Goal: Transaction & Acquisition: Purchase product/service

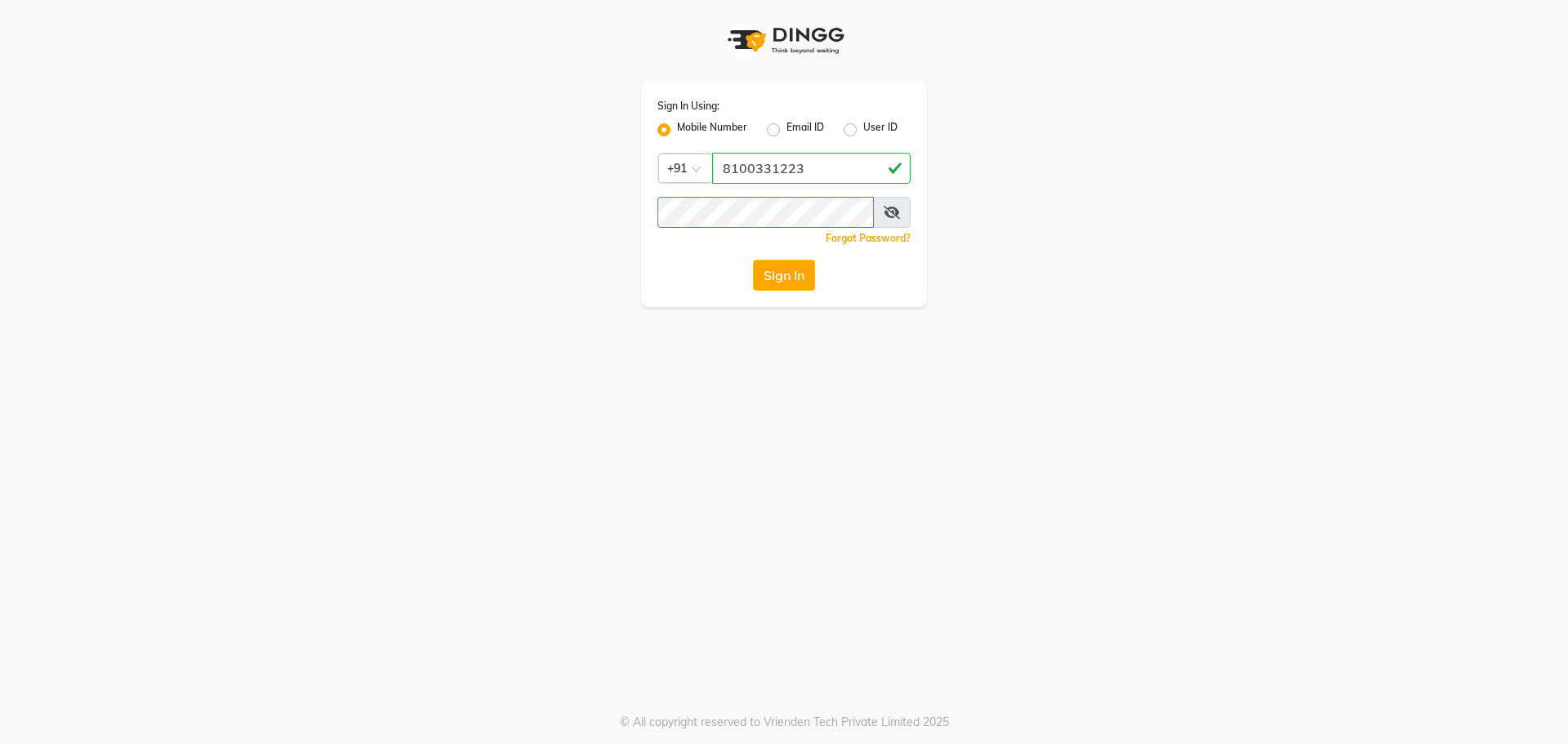
click at [789, 283] on button "Sign In" at bounding box center [784, 275] width 62 height 31
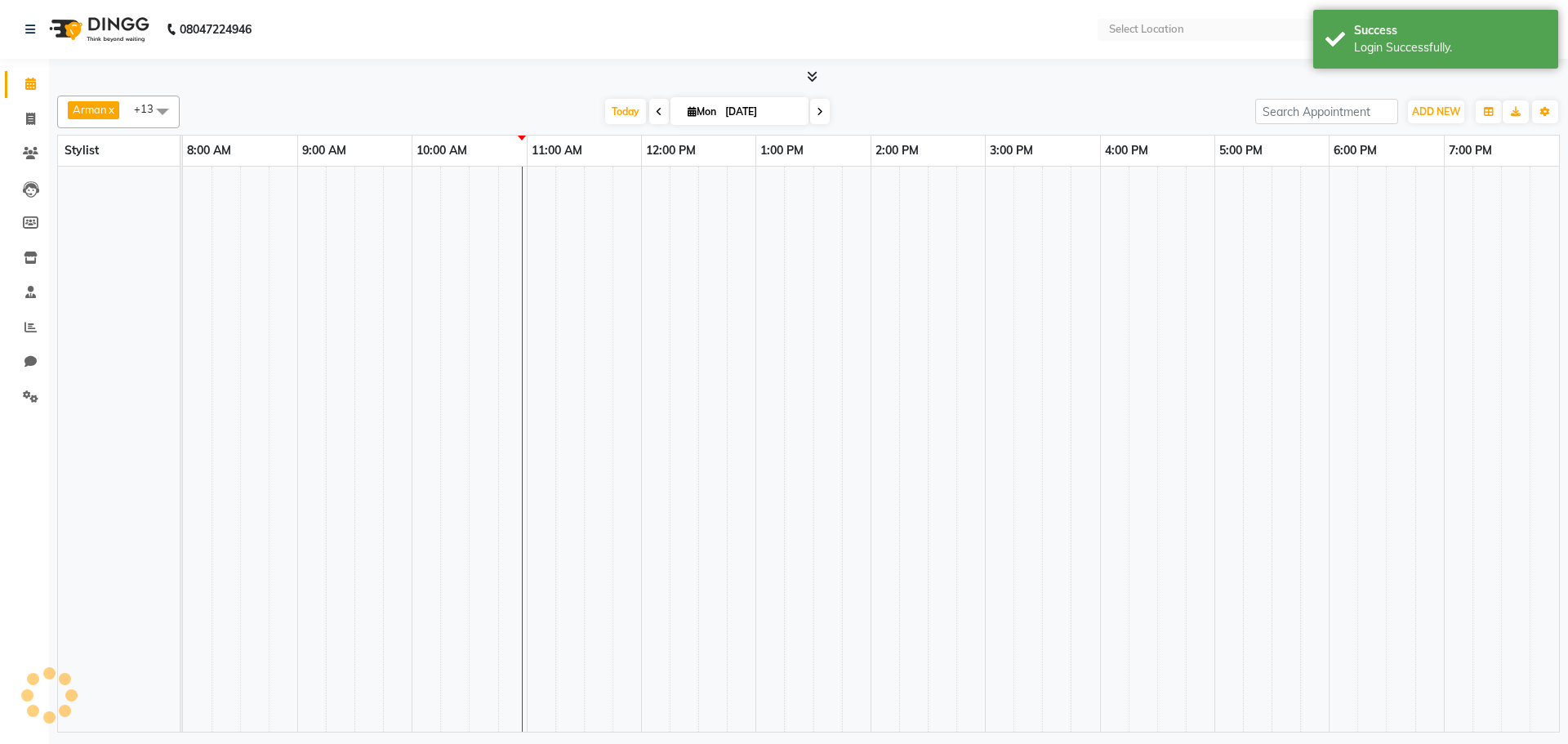
select select "en"
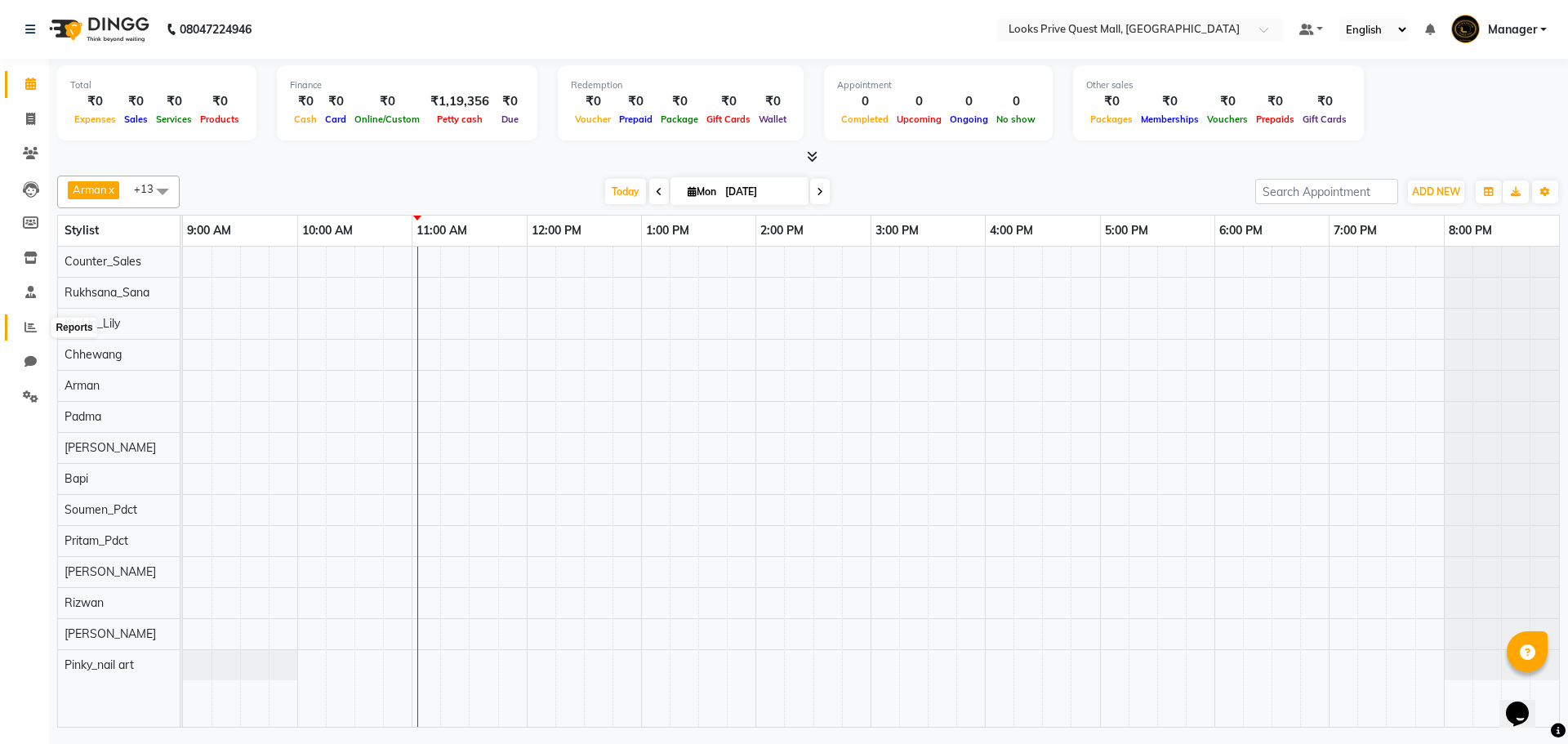
click at [26, 329] on icon at bounding box center [31, 327] width 12 height 12
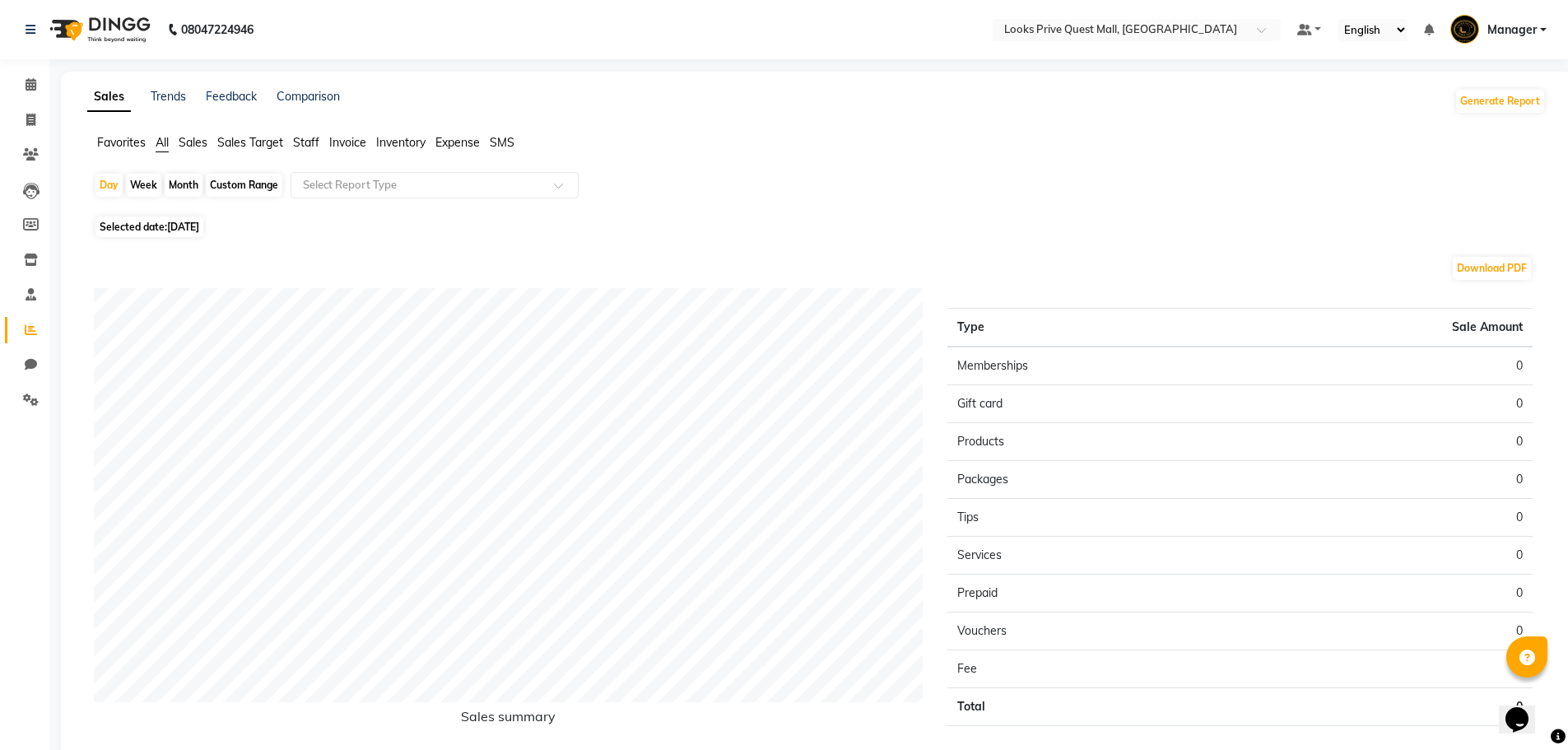
click at [356, 139] on span "Invoice" at bounding box center [347, 142] width 37 height 15
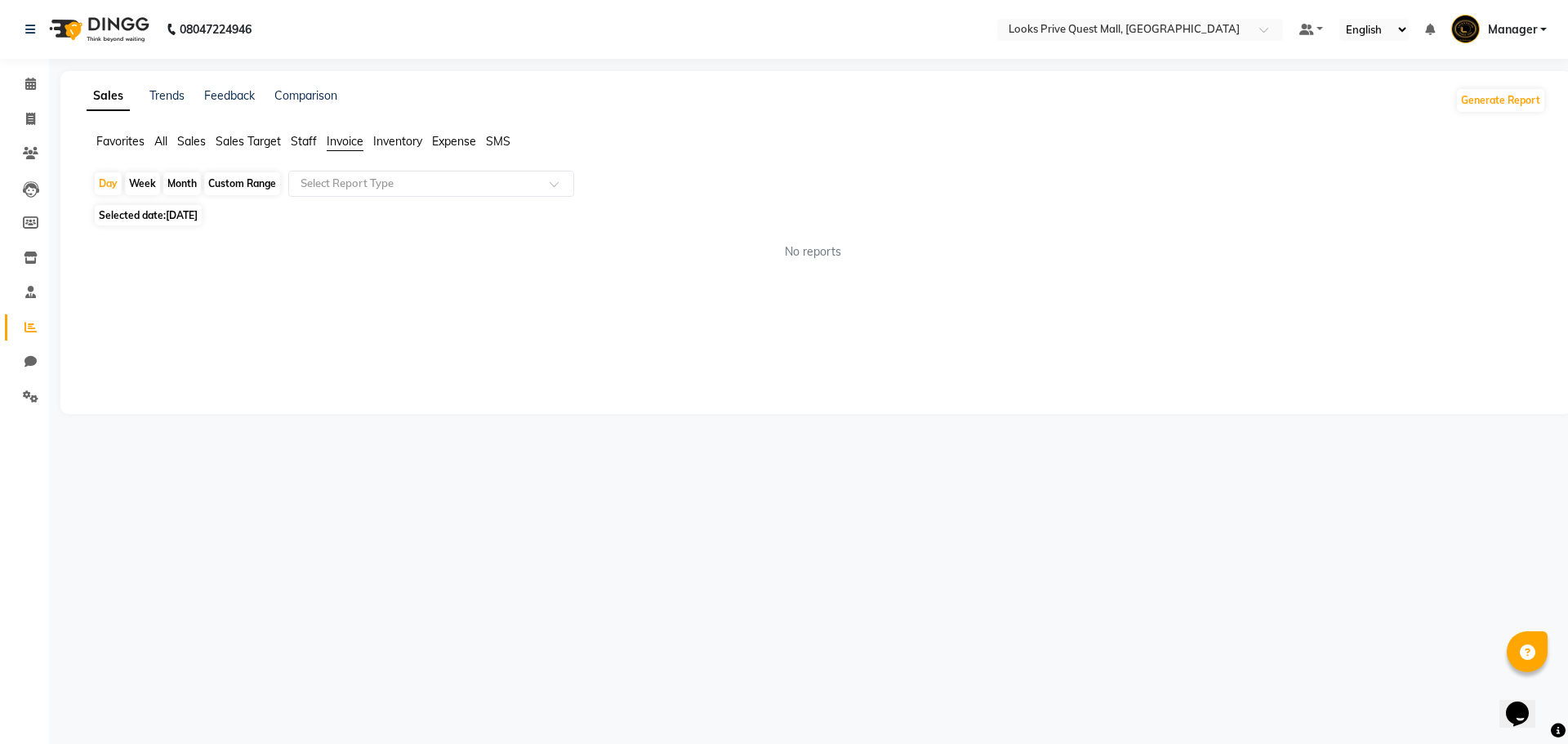
click at [355, 203] on div "Day Week Month Custom Range Select Report Type Selected date: 01-09-2025 No rep…" at bounding box center [816, 222] width 1459 height 103
click at [347, 185] on input "text" at bounding box center [414, 183] width 235 height 16
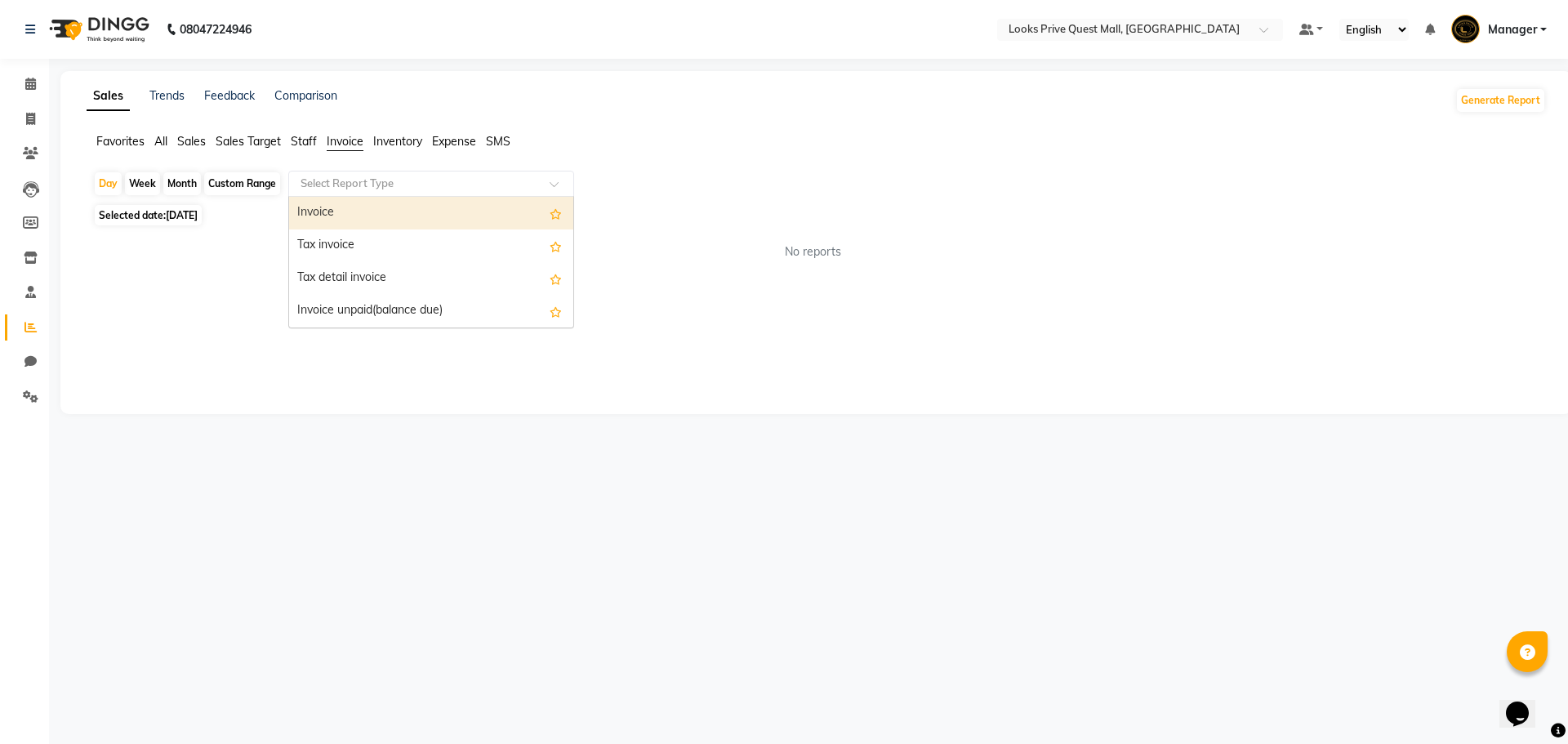
click at [342, 220] on div "Invoice" at bounding box center [431, 213] width 284 height 32
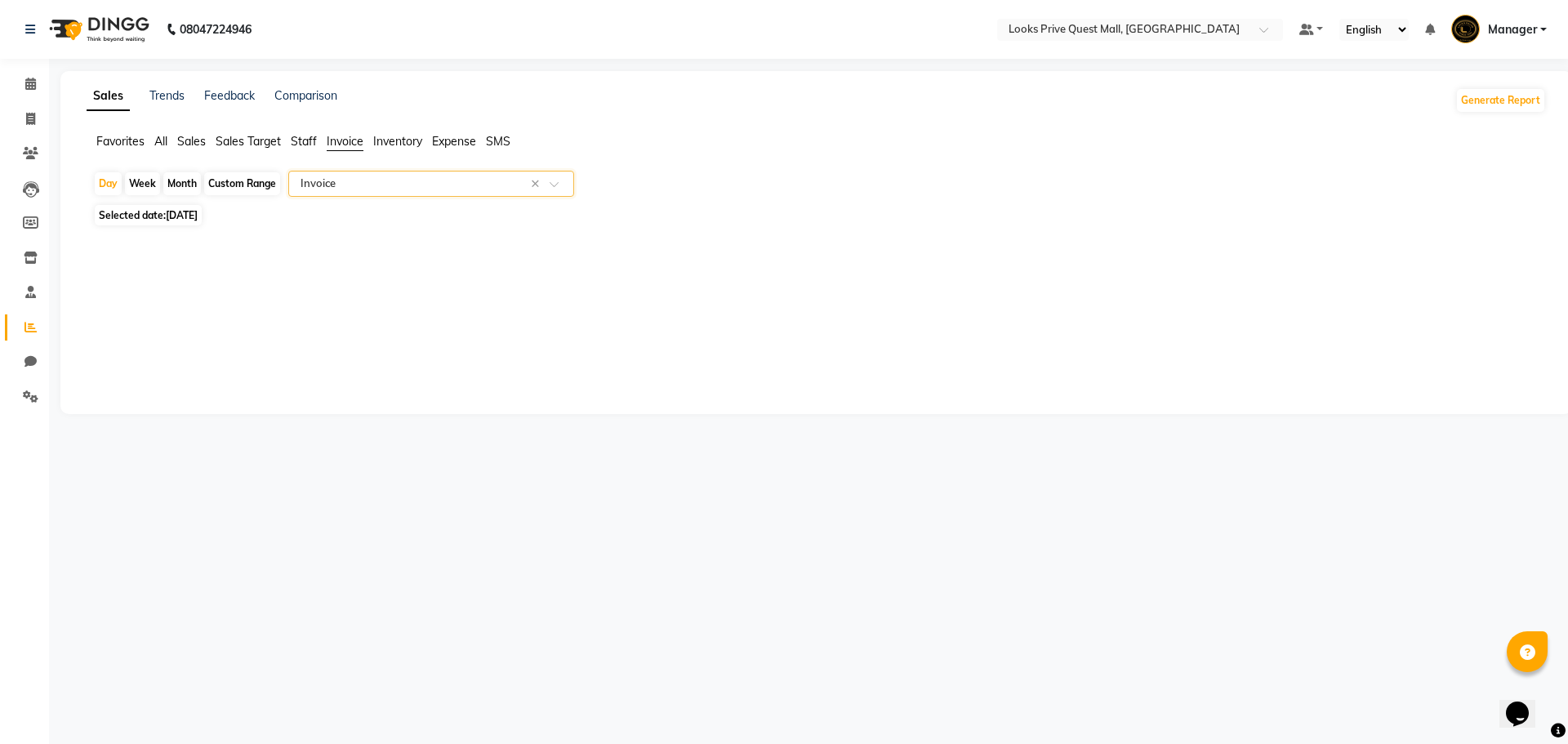
click at [192, 223] on span "Selected date: 01-09-2025" at bounding box center [148, 215] width 107 height 20
select select "9"
select select "2025"
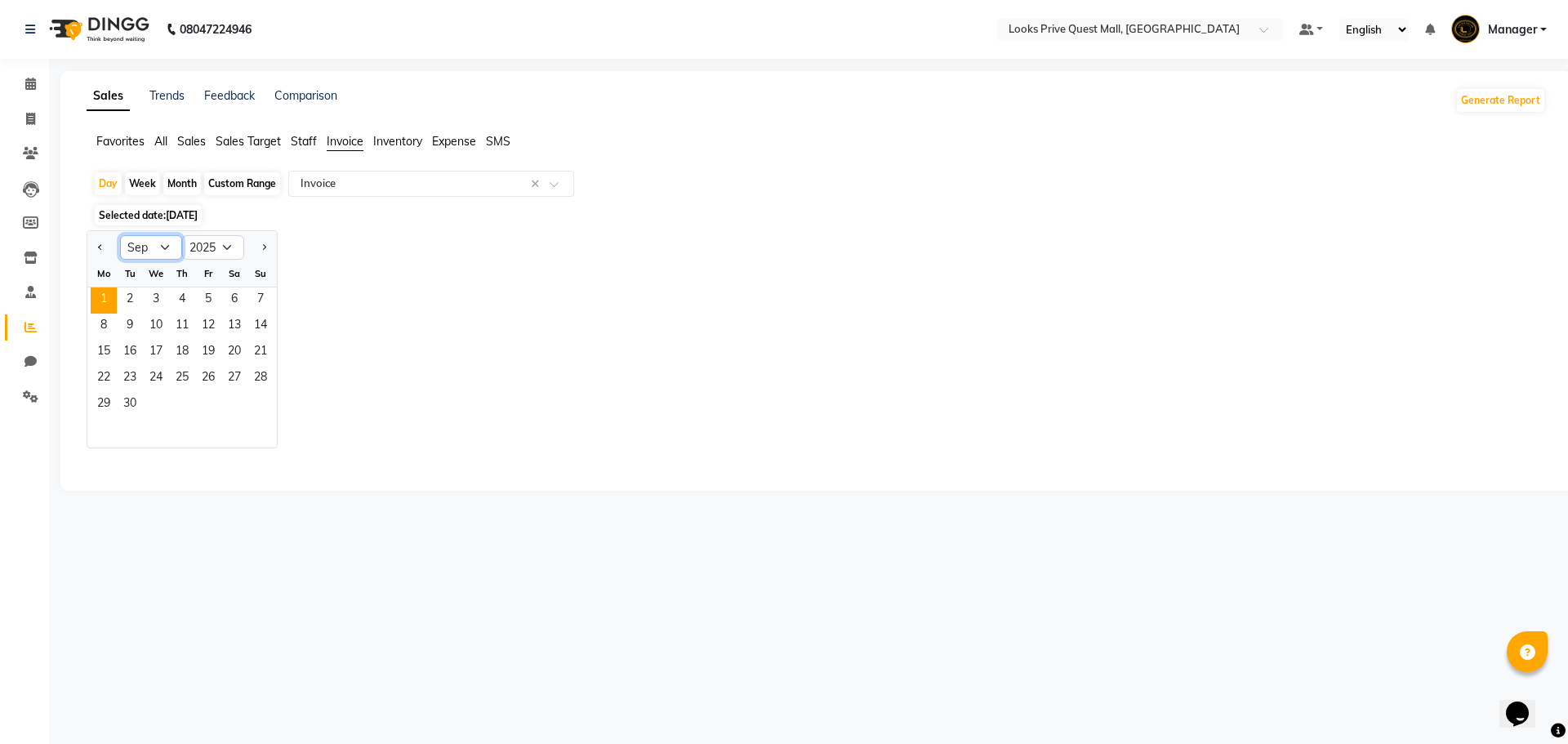
click at [166, 254] on select "Jan Feb Mar Apr May Jun Jul Aug Sep Oct Nov Dec" at bounding box center [151, 247] width 62 height 25
select select "8"
click at [120, 235] on select "Jan Feb Mar Apr May Jun Jul Aug Sep Oct Nov Dec" at bounding box center [151, 247] width 62 height 25
click at [263, 402] on span "31" at bounding box center [260, 405] width 26 height 26
select select "full_report"
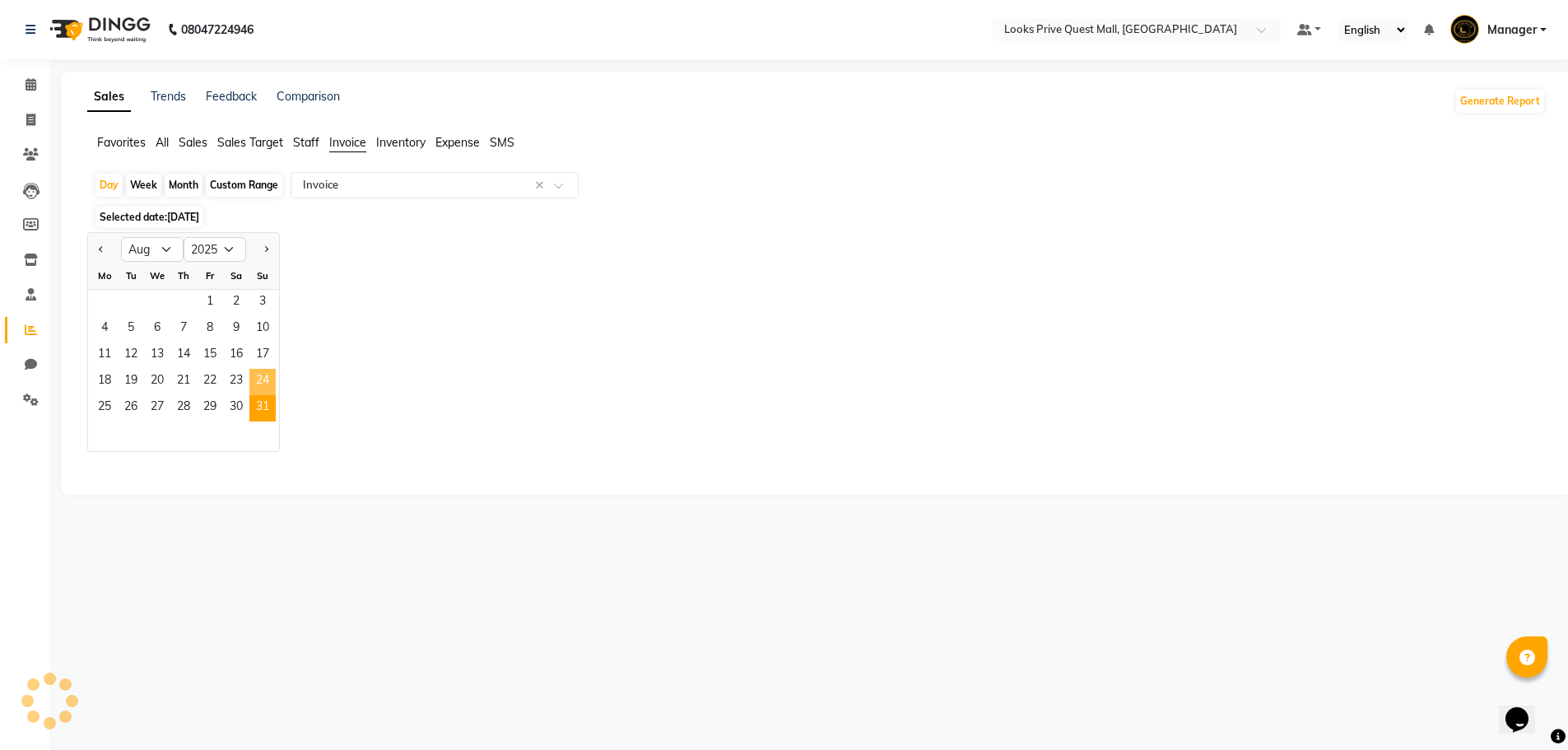
select select "pdf"
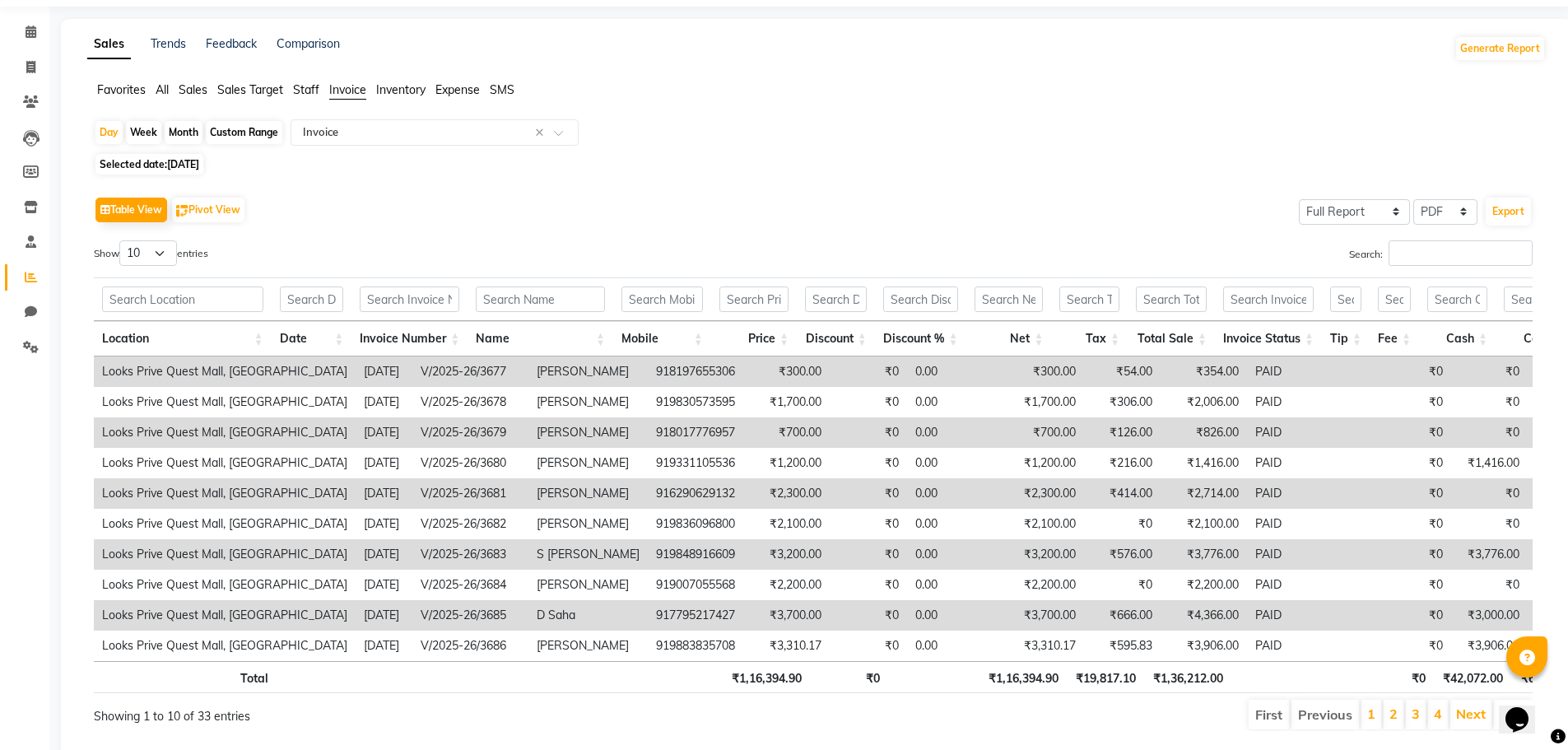
scroll to position [112, 0]
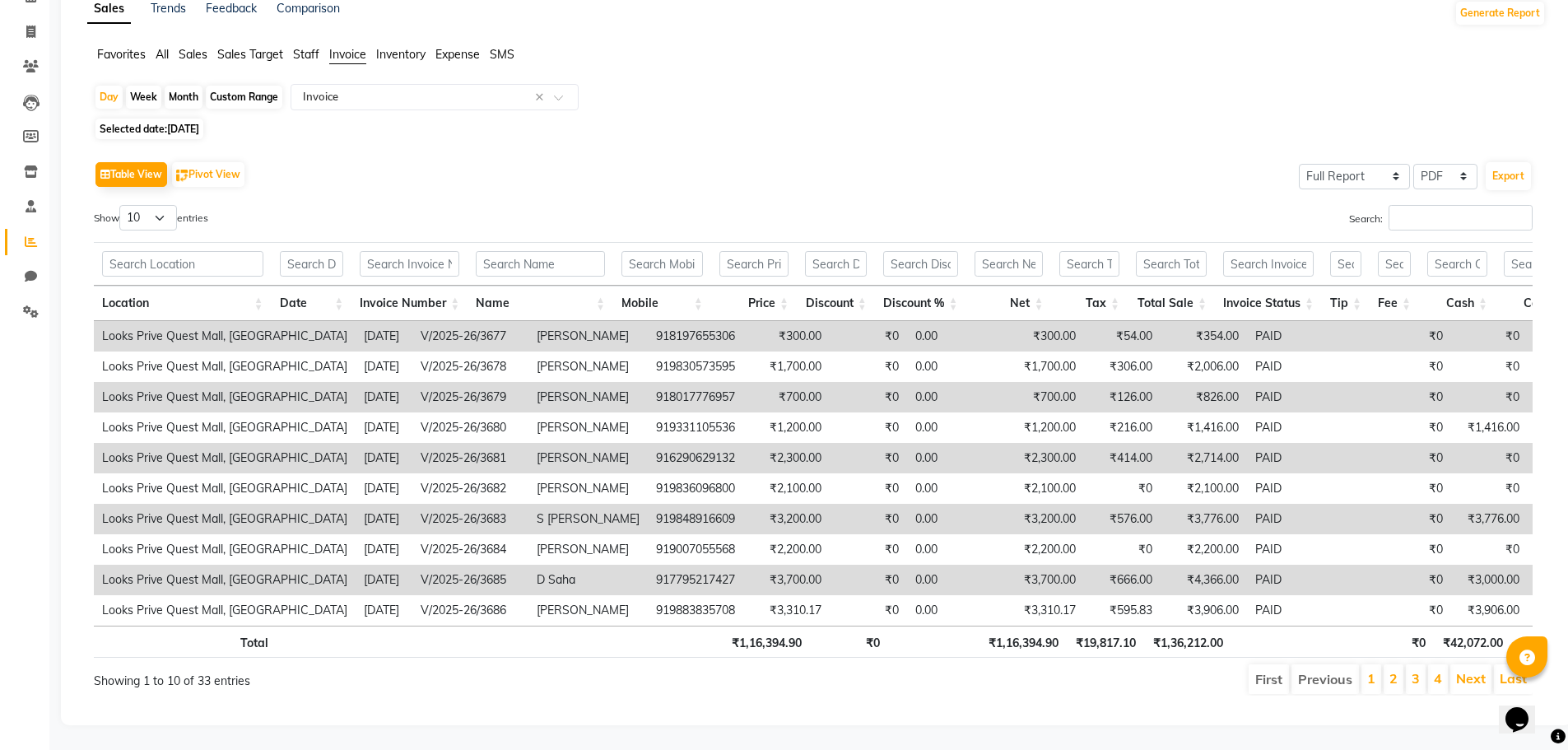
click at [313, 47] on span "Staff" at bounding box center [306, 54] width 27 height 15
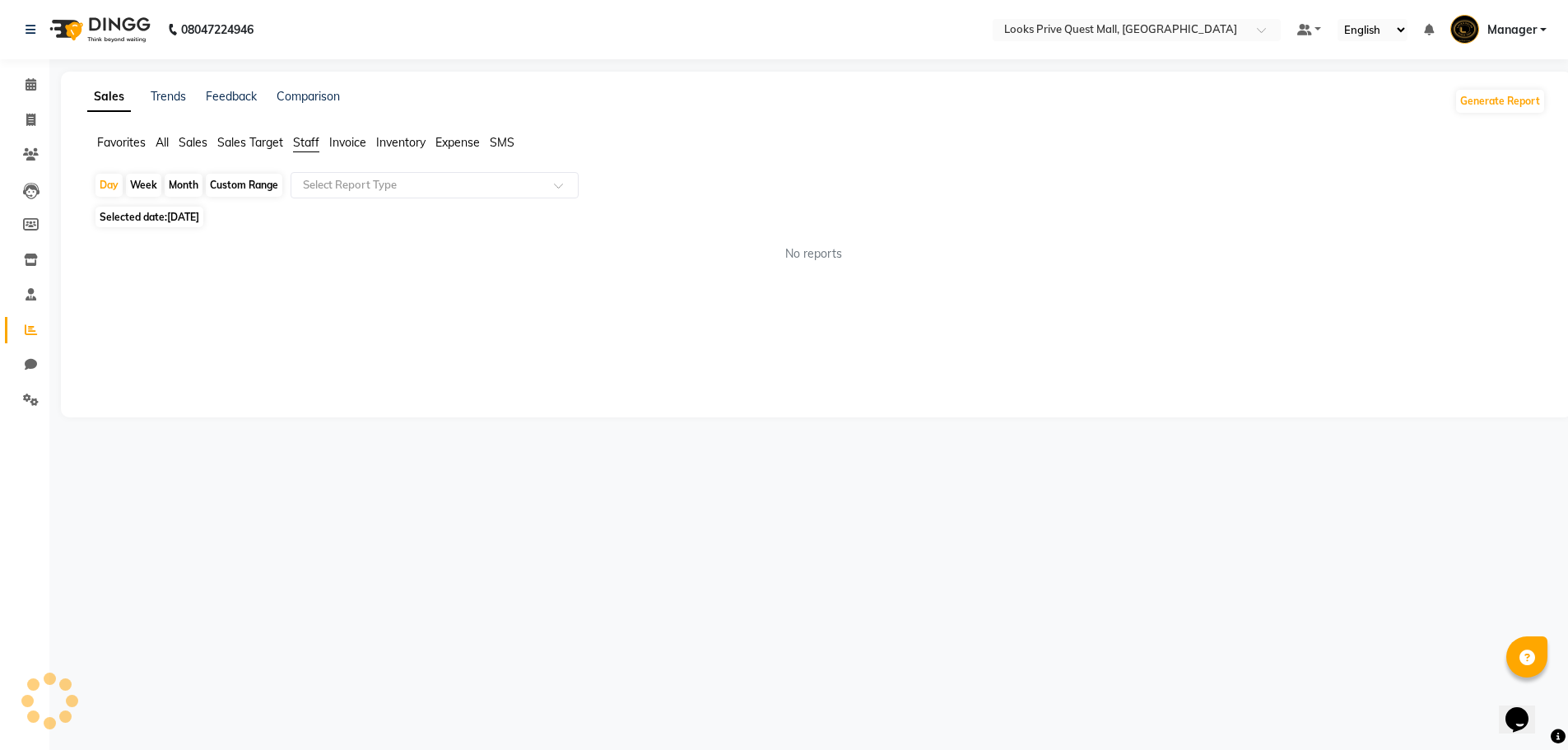
scroll to position [0, 0]
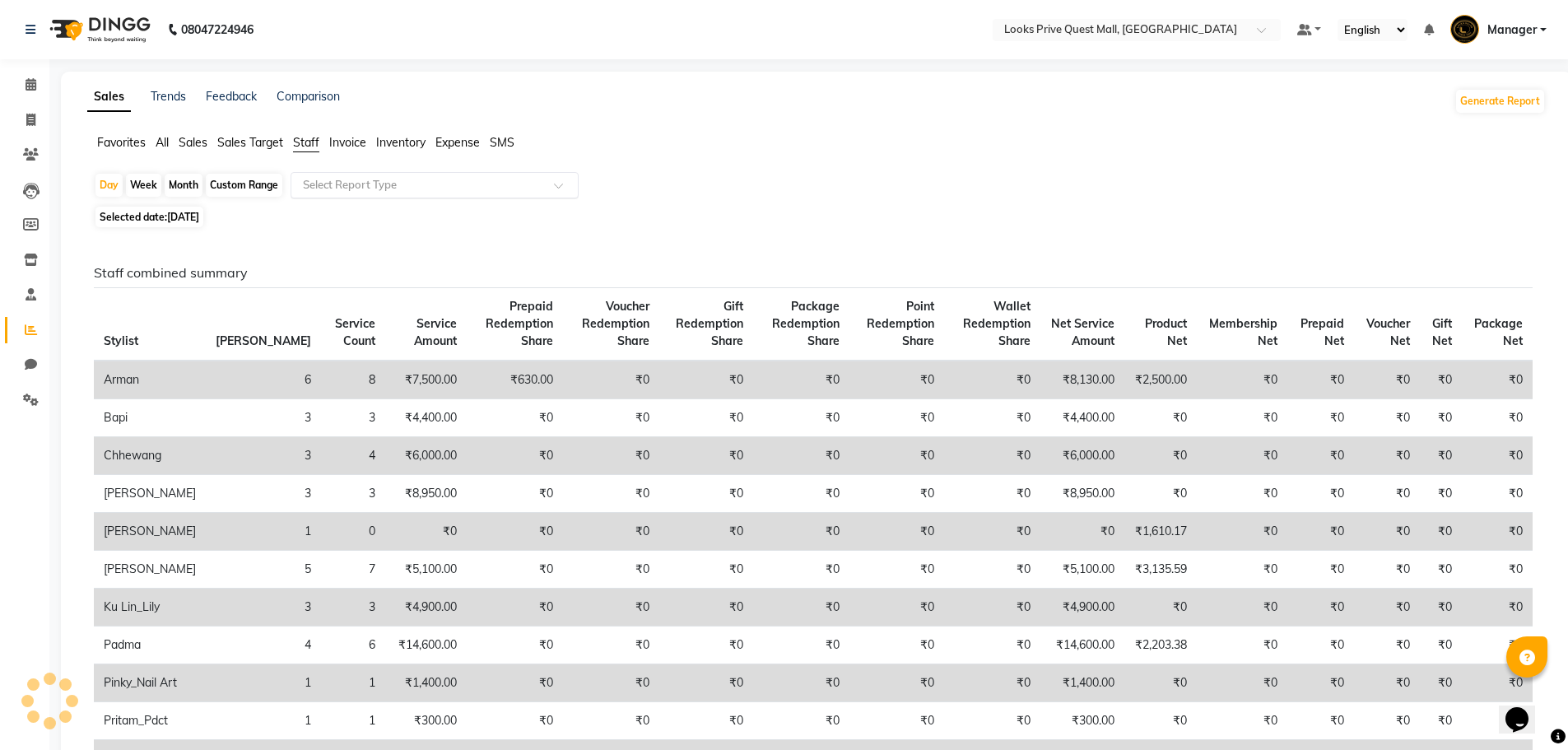
click at [344, 187] on input "text" at bounding box center [418, 184] width 237 height 16
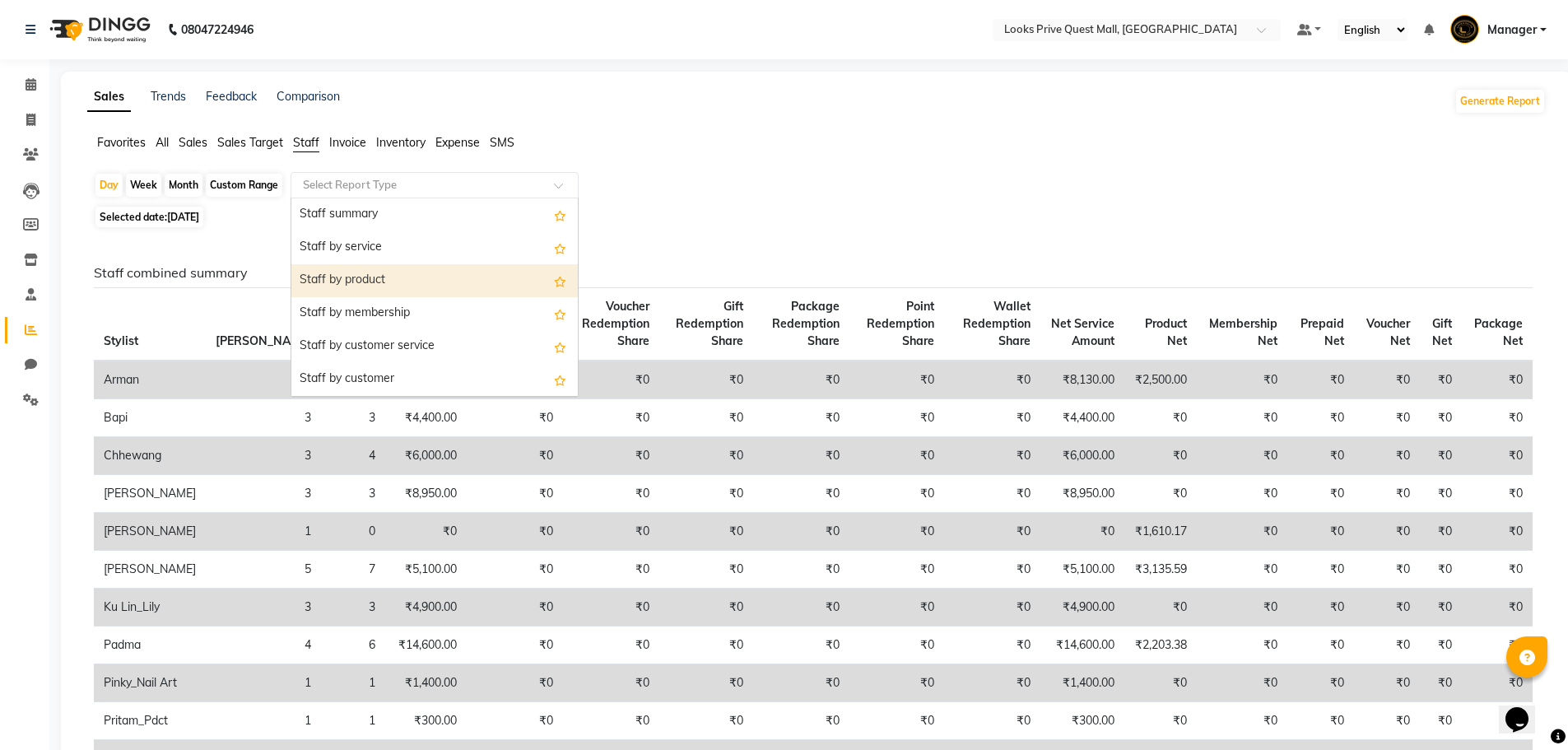
click at [336, 284] on div "Staff by product" at bounding box center [435, 281] width 286 height 33
select select "full_report"
select select "pdf"
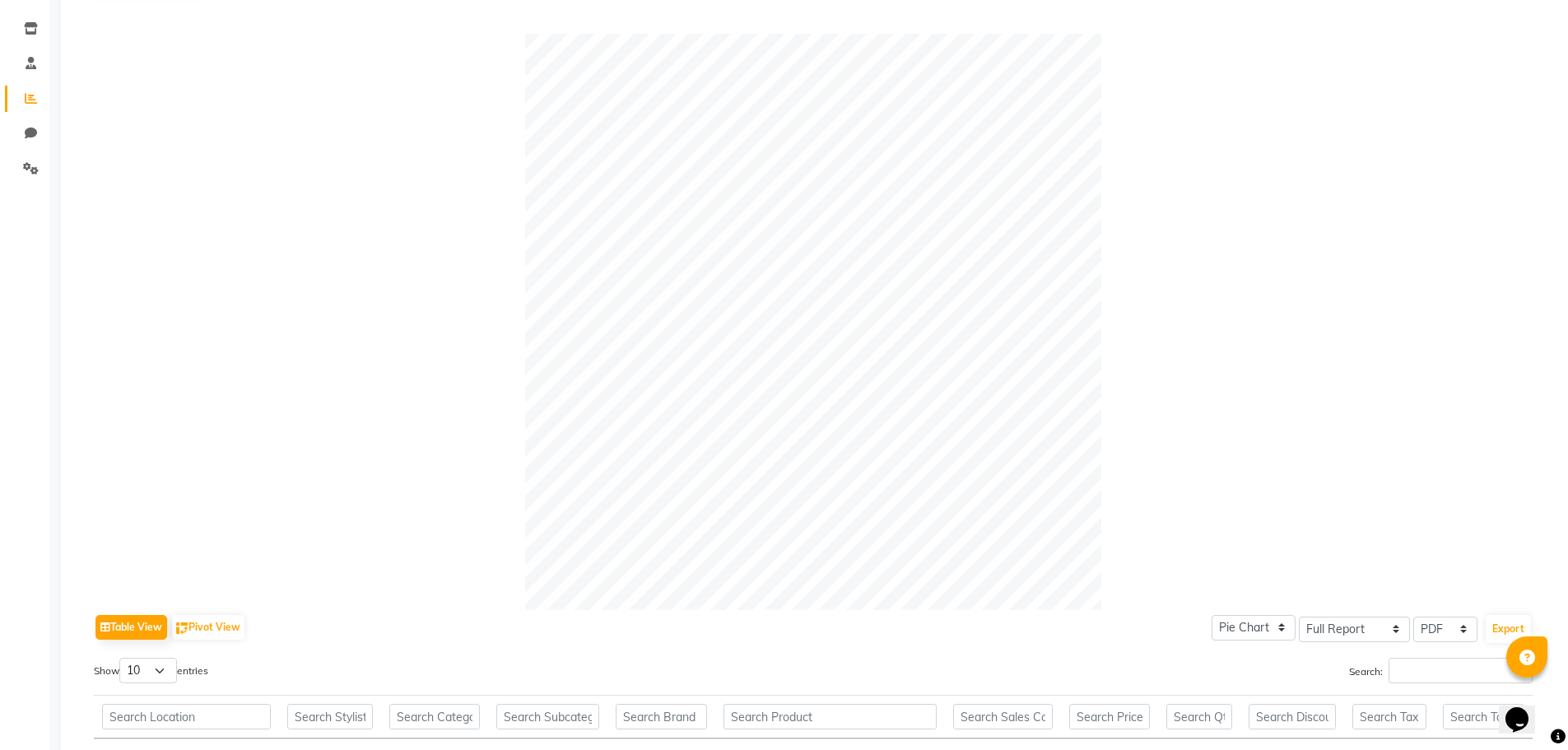
scroll to position [8, 0]
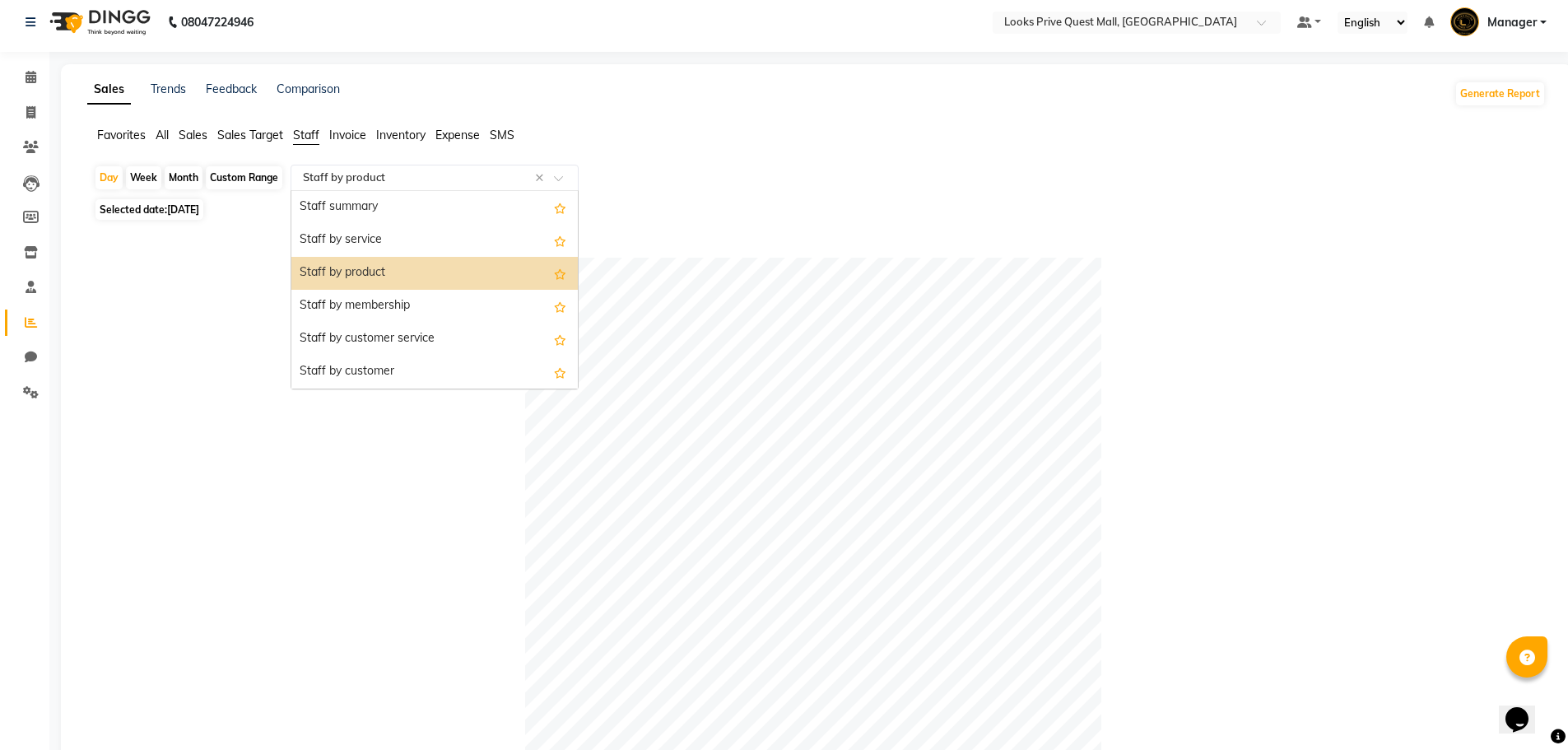
click at [338, 172] on input "text" at bounding box center [418, 178] width 237 height 16
click at [343, 242] on div "Staff by service" at bounding box center [435, 240] width 286 height 33
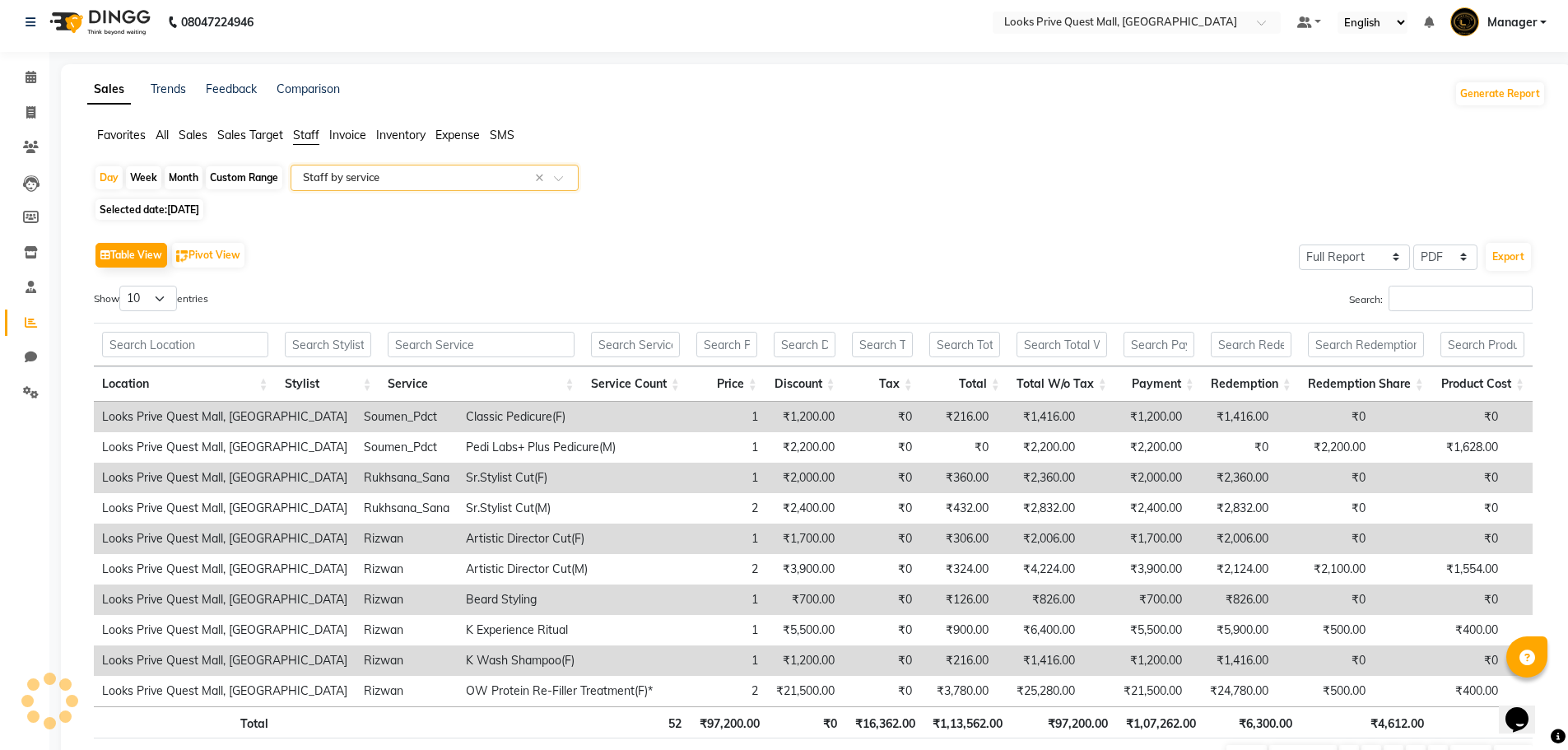
scroll to position [0, 0]
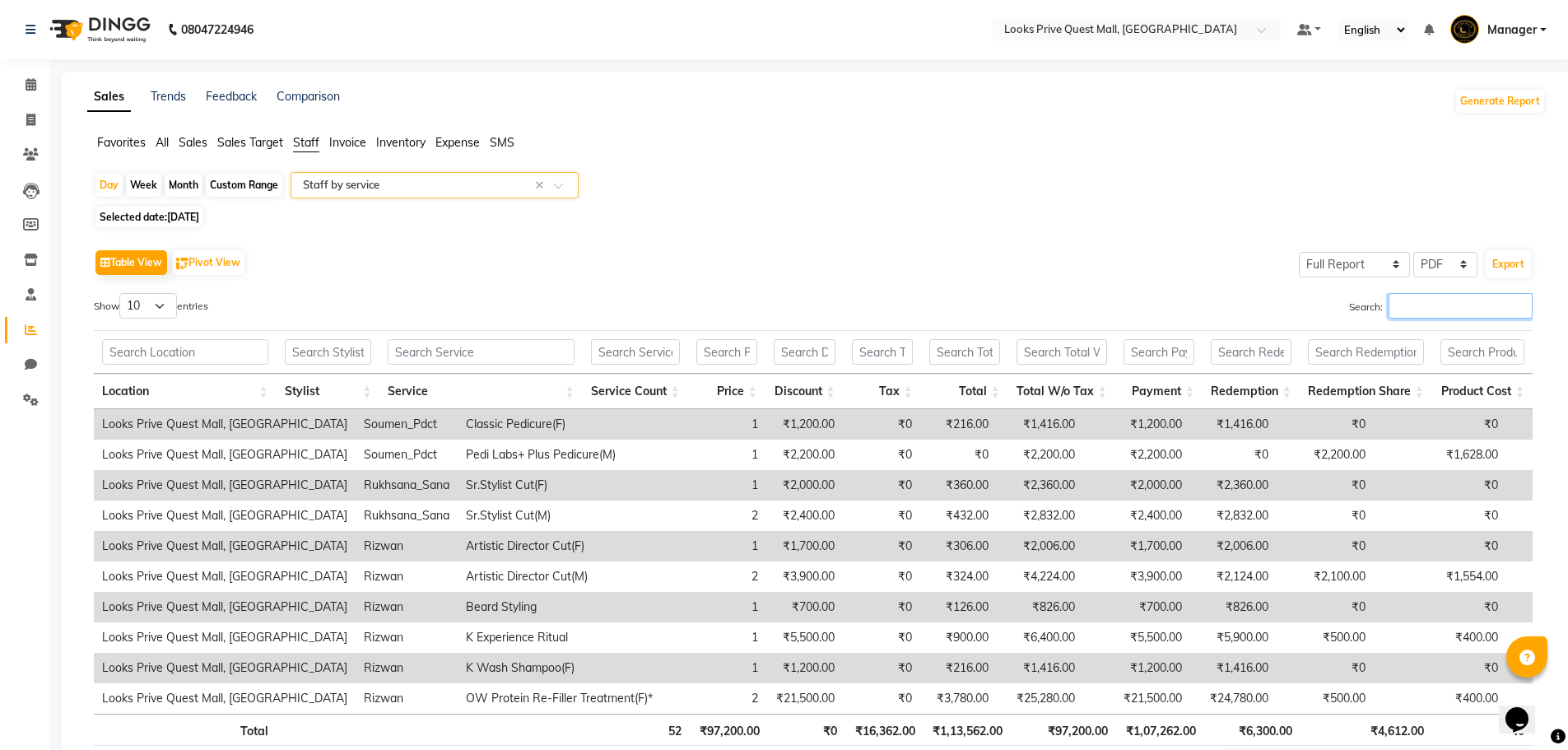
click at [1458, 307] on input "Search:" at bounding box center [1461, 306] width 144 height 26
type input "r"
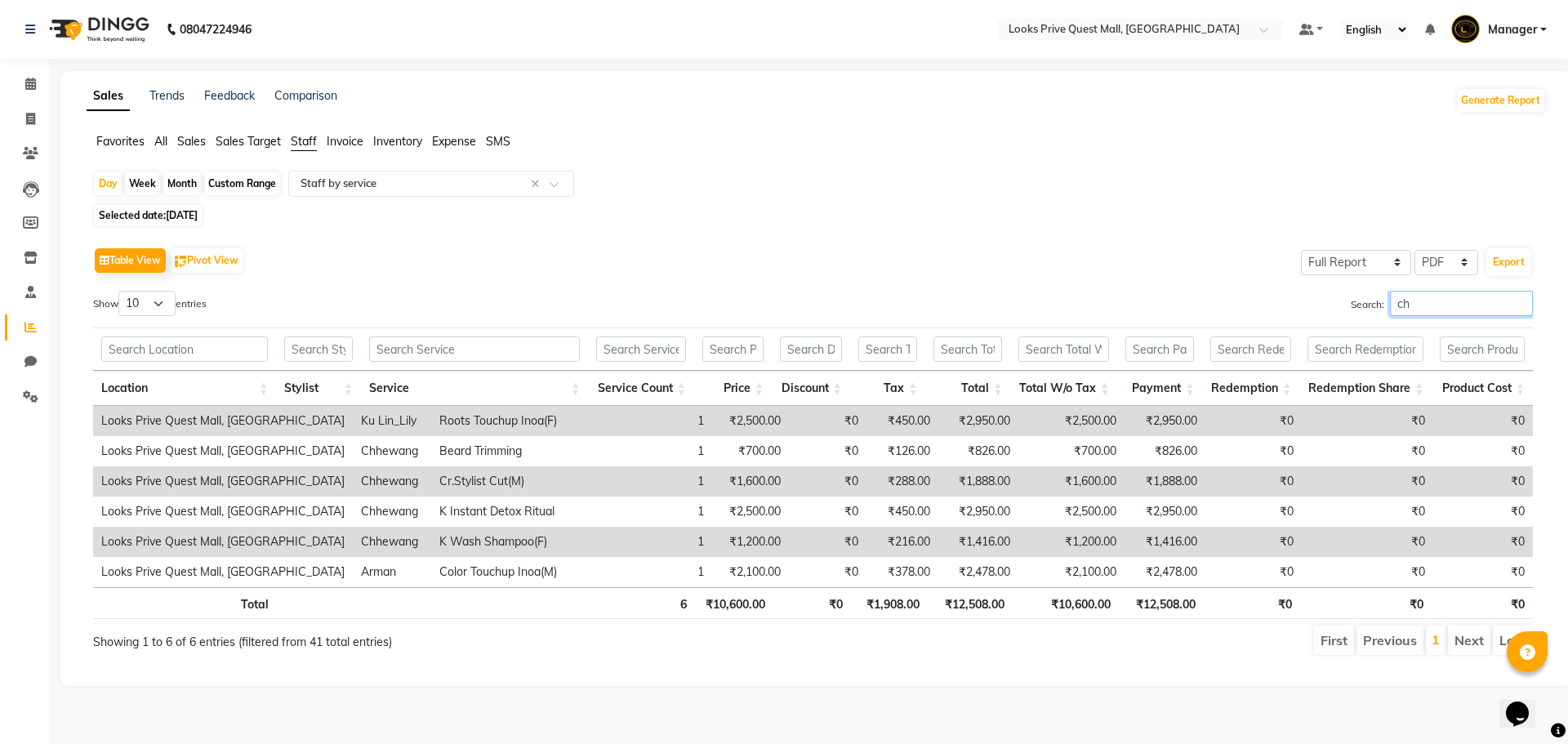
type input "c"
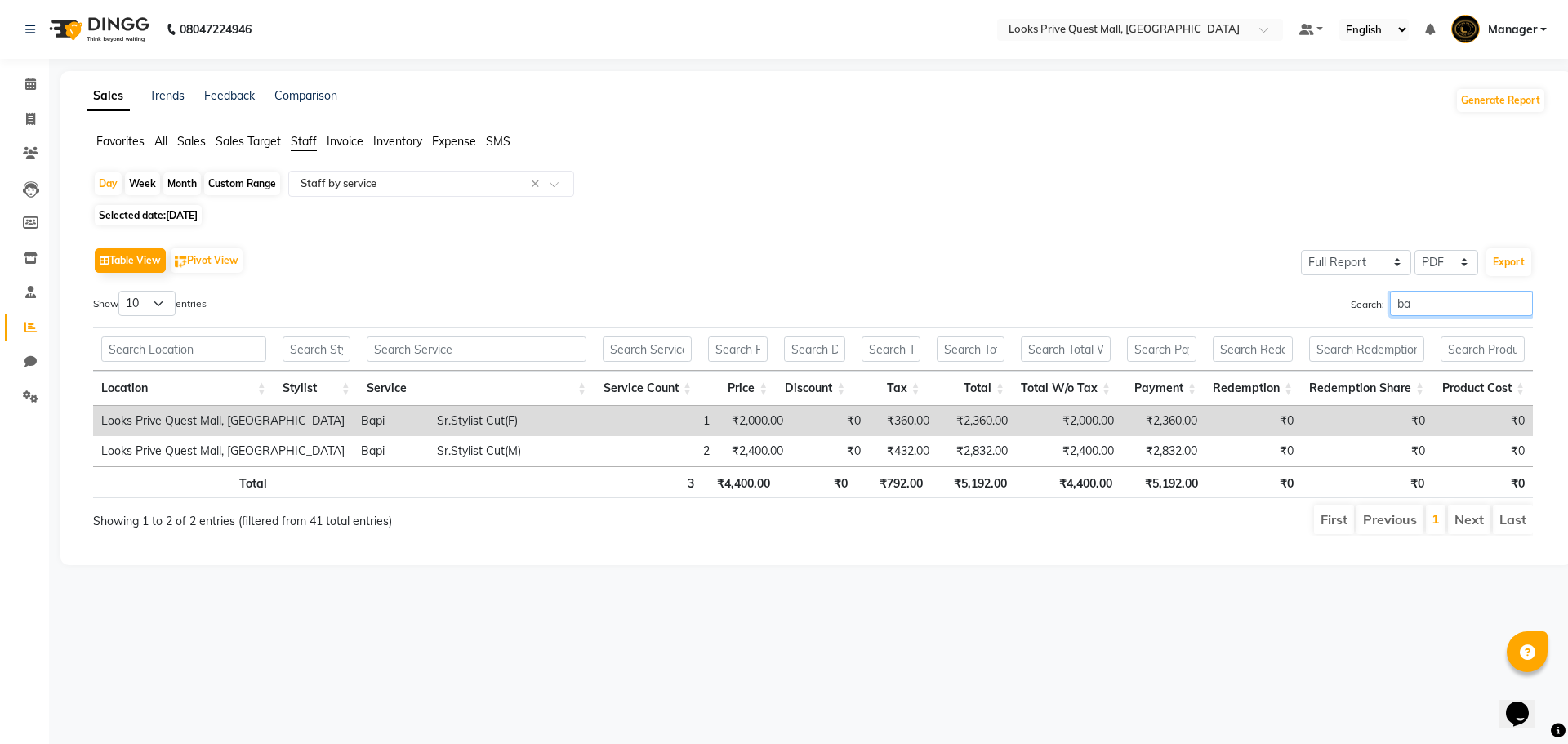
type input "b"
type input "s"
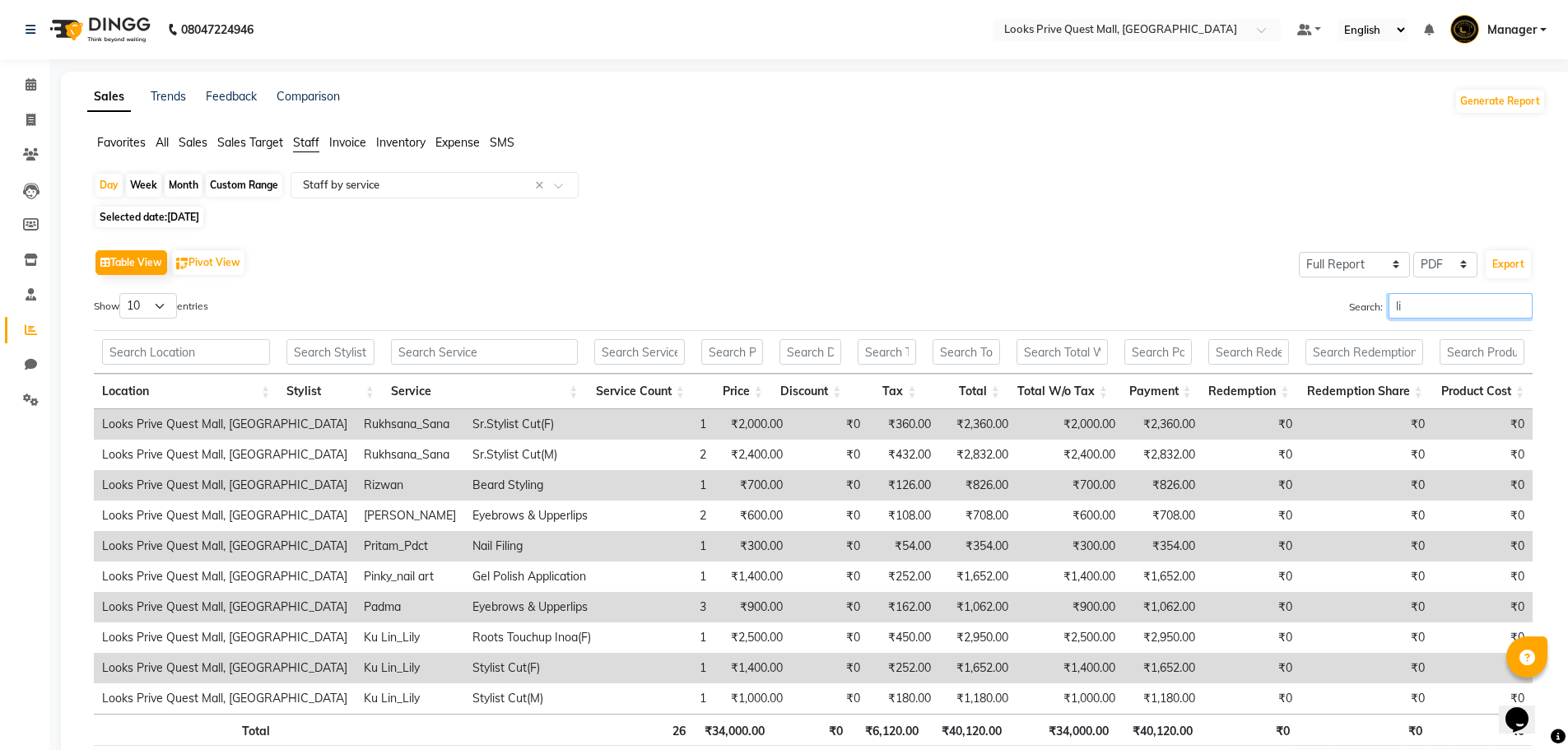
type input "l"
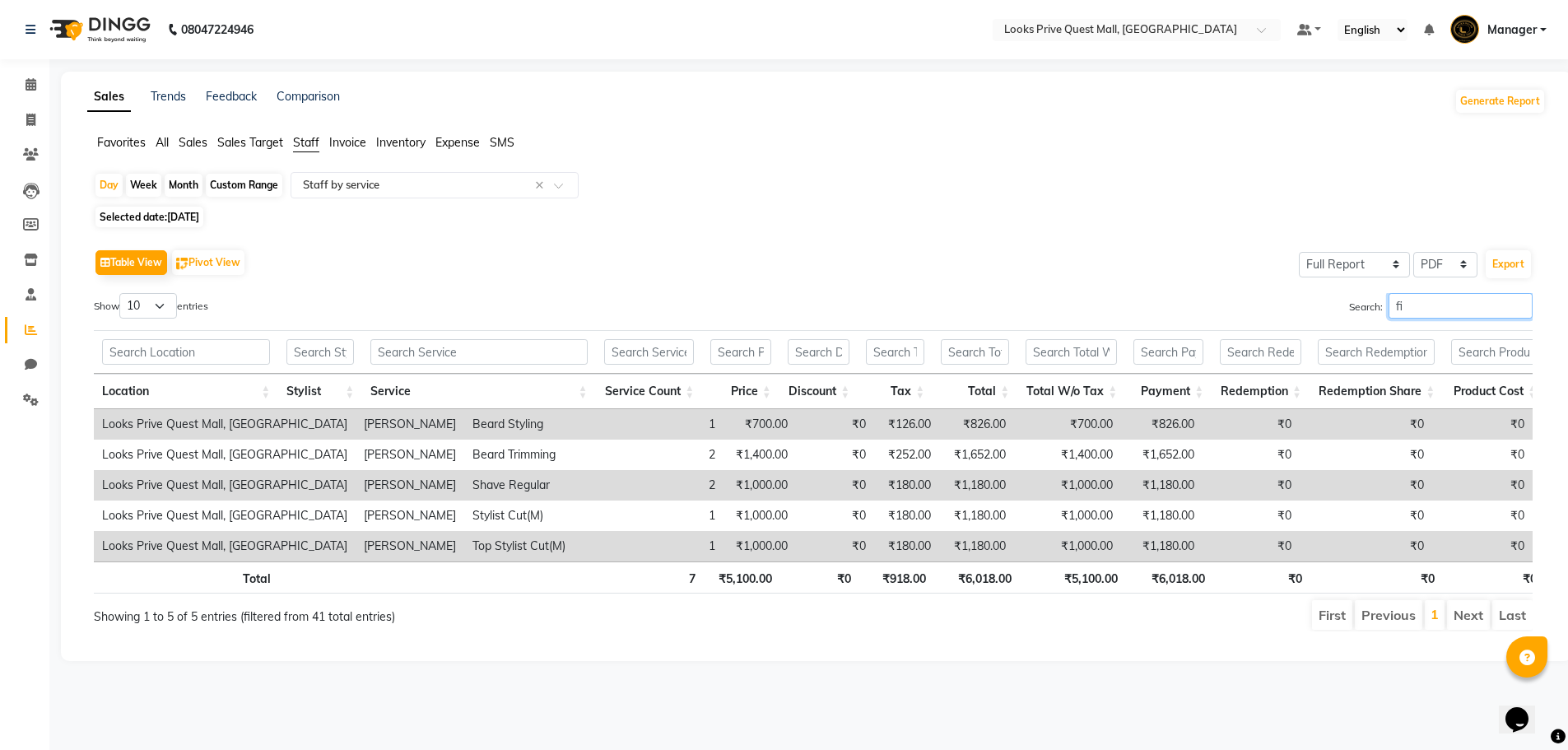
type input "f"
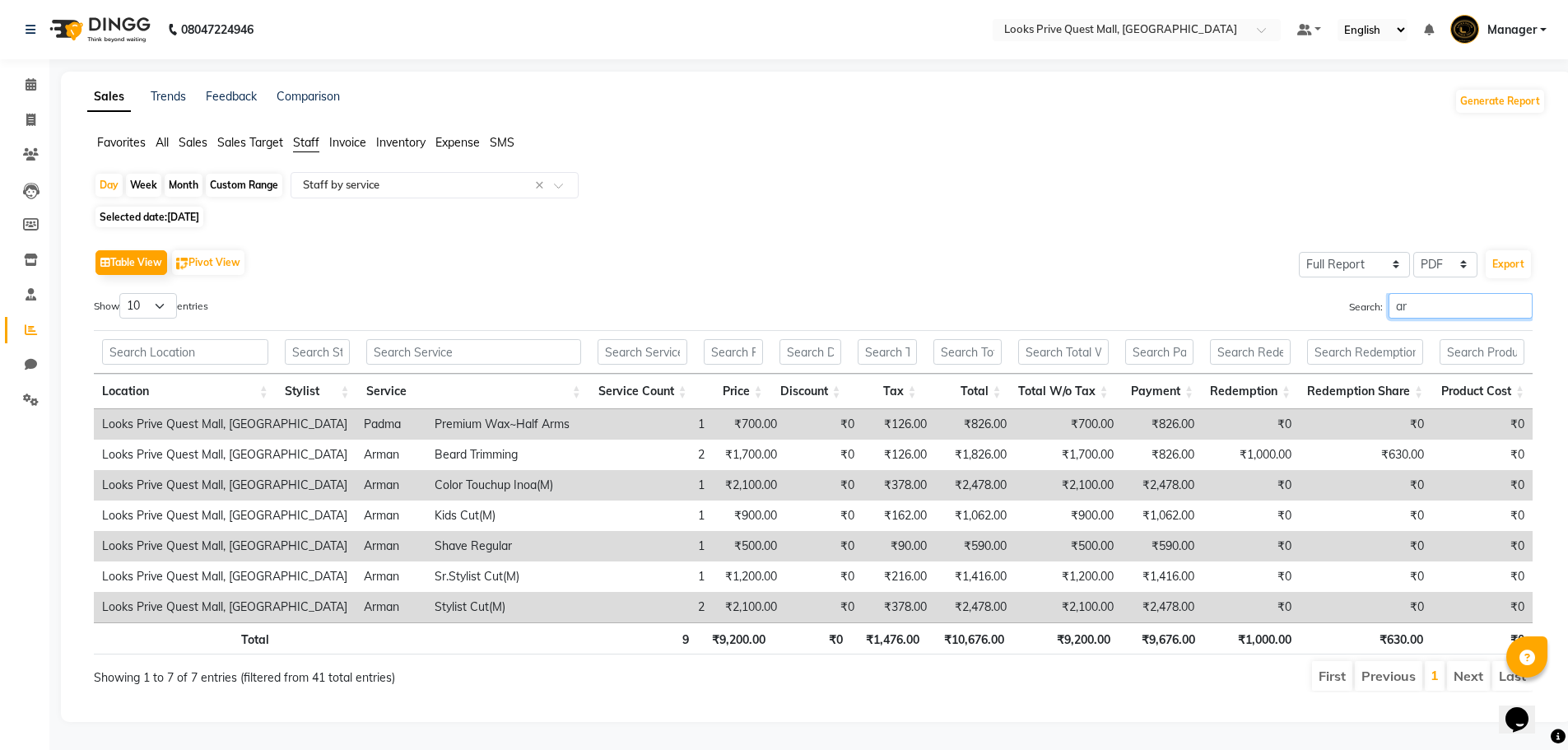
type input "a"
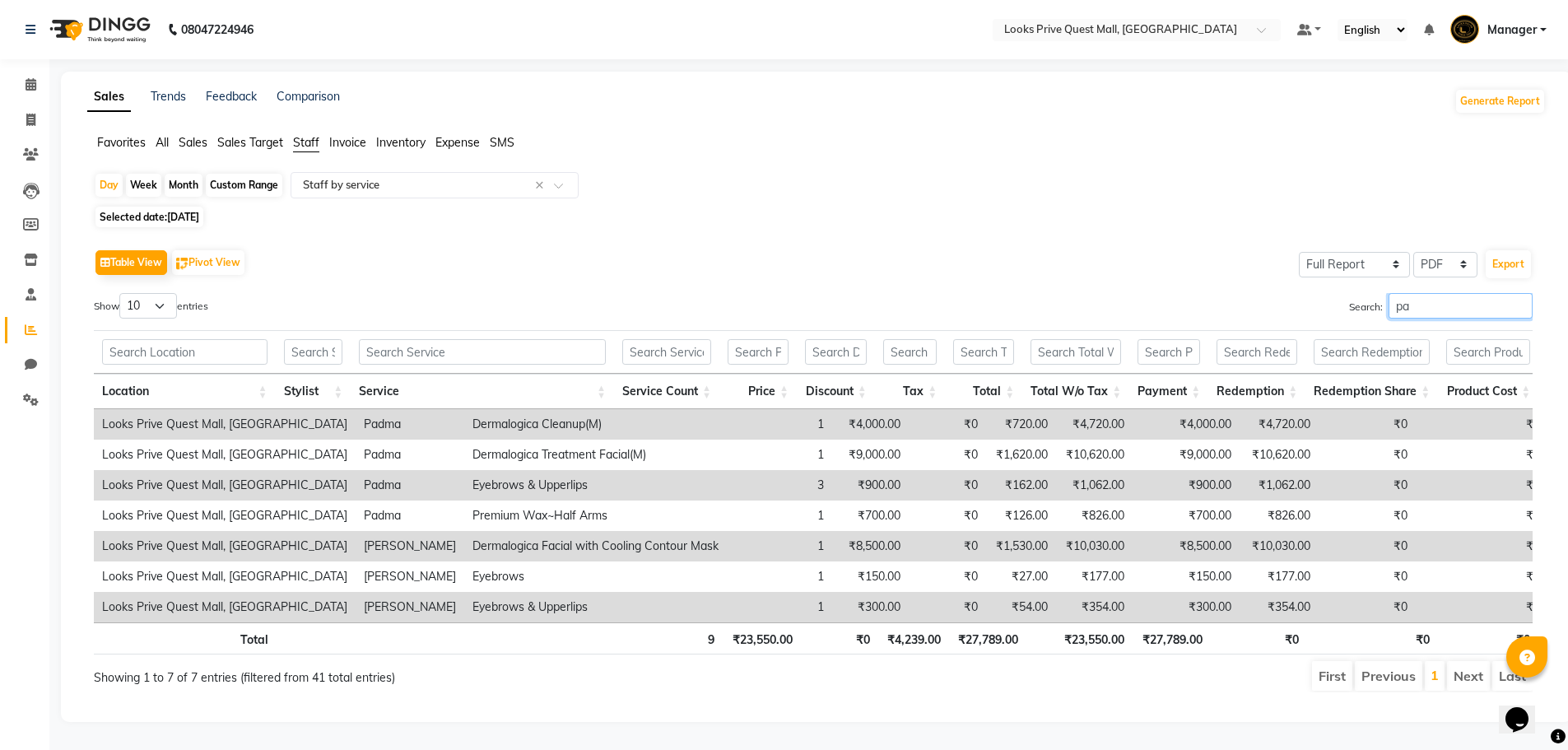
type input "p"
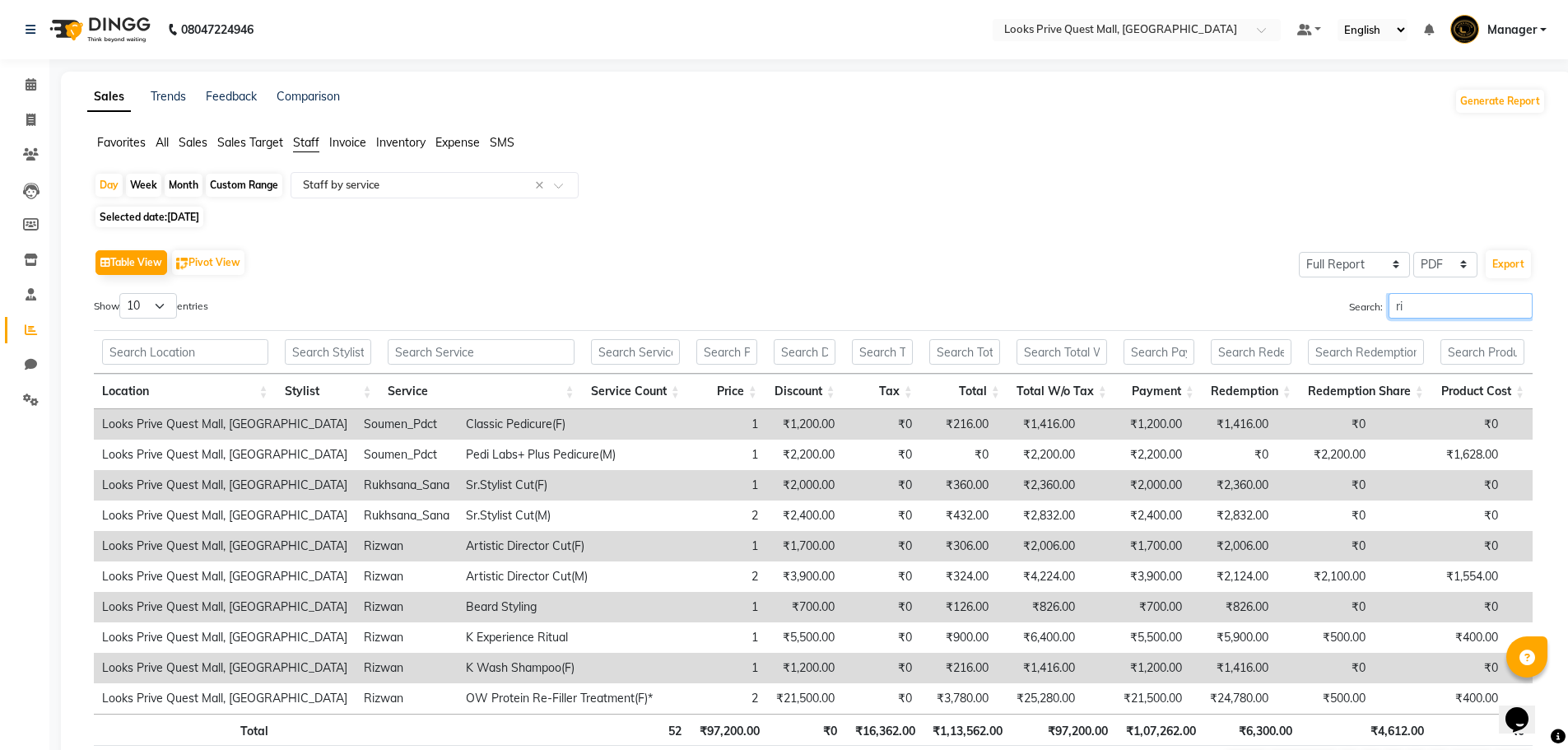
type input "r"
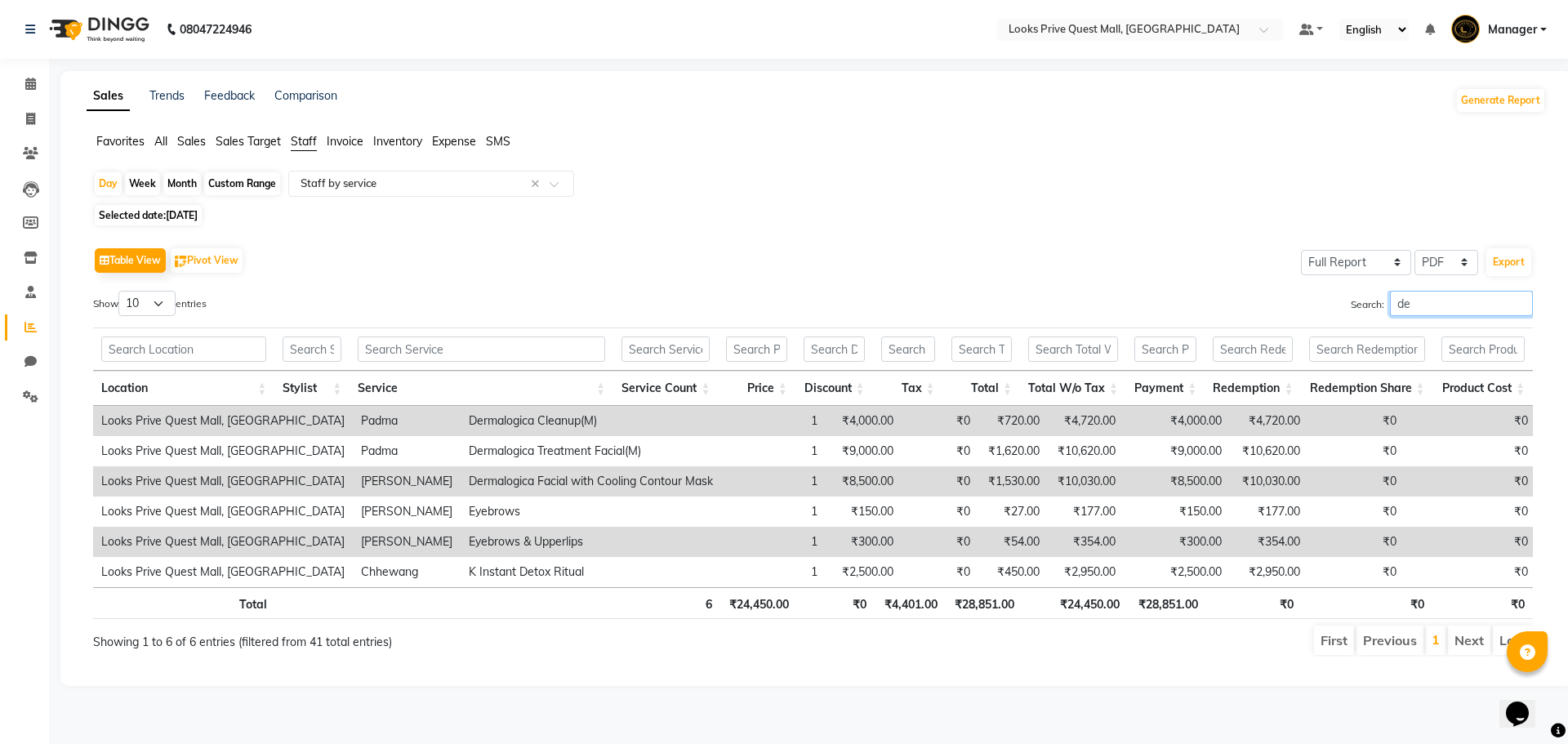
type input "d"
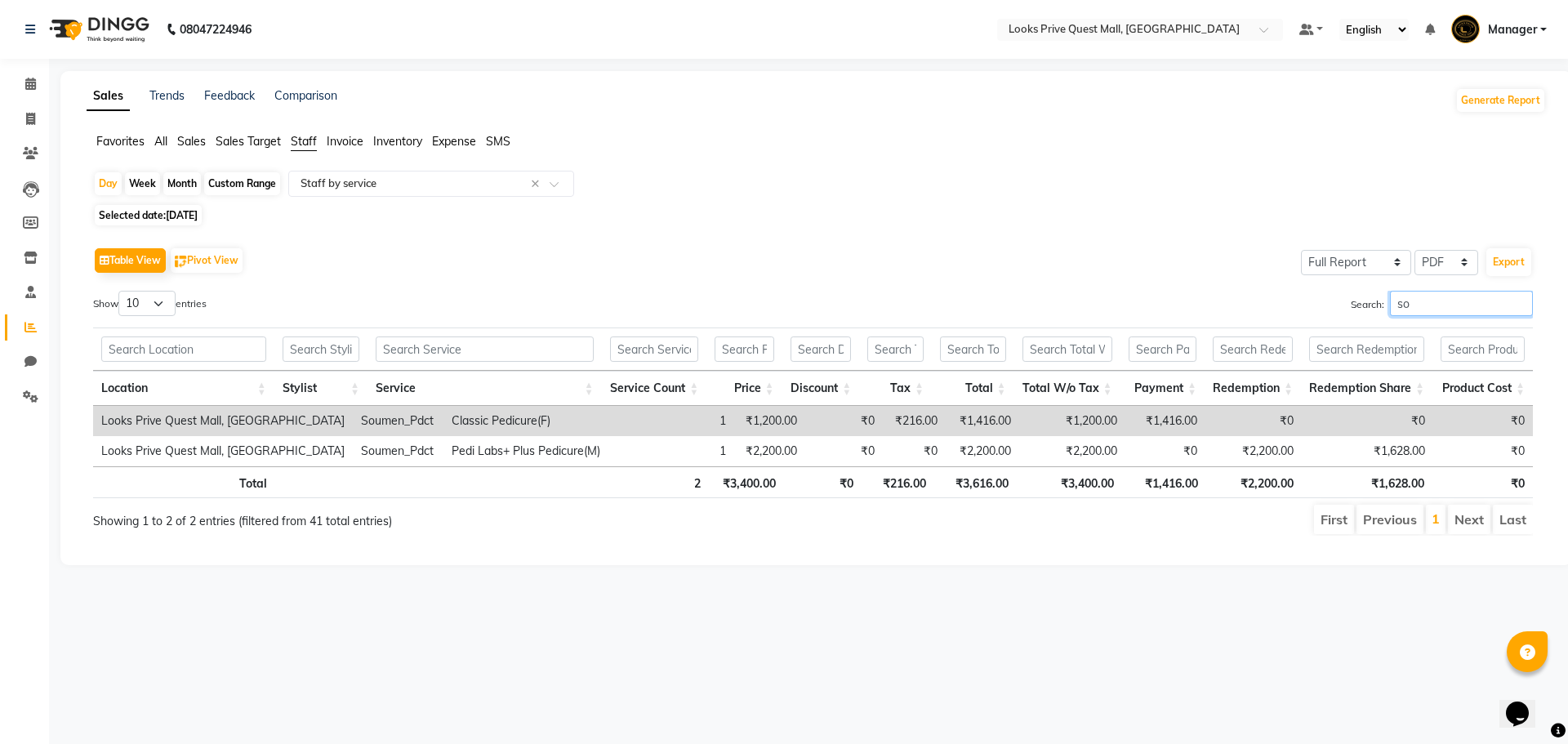
type input "s"
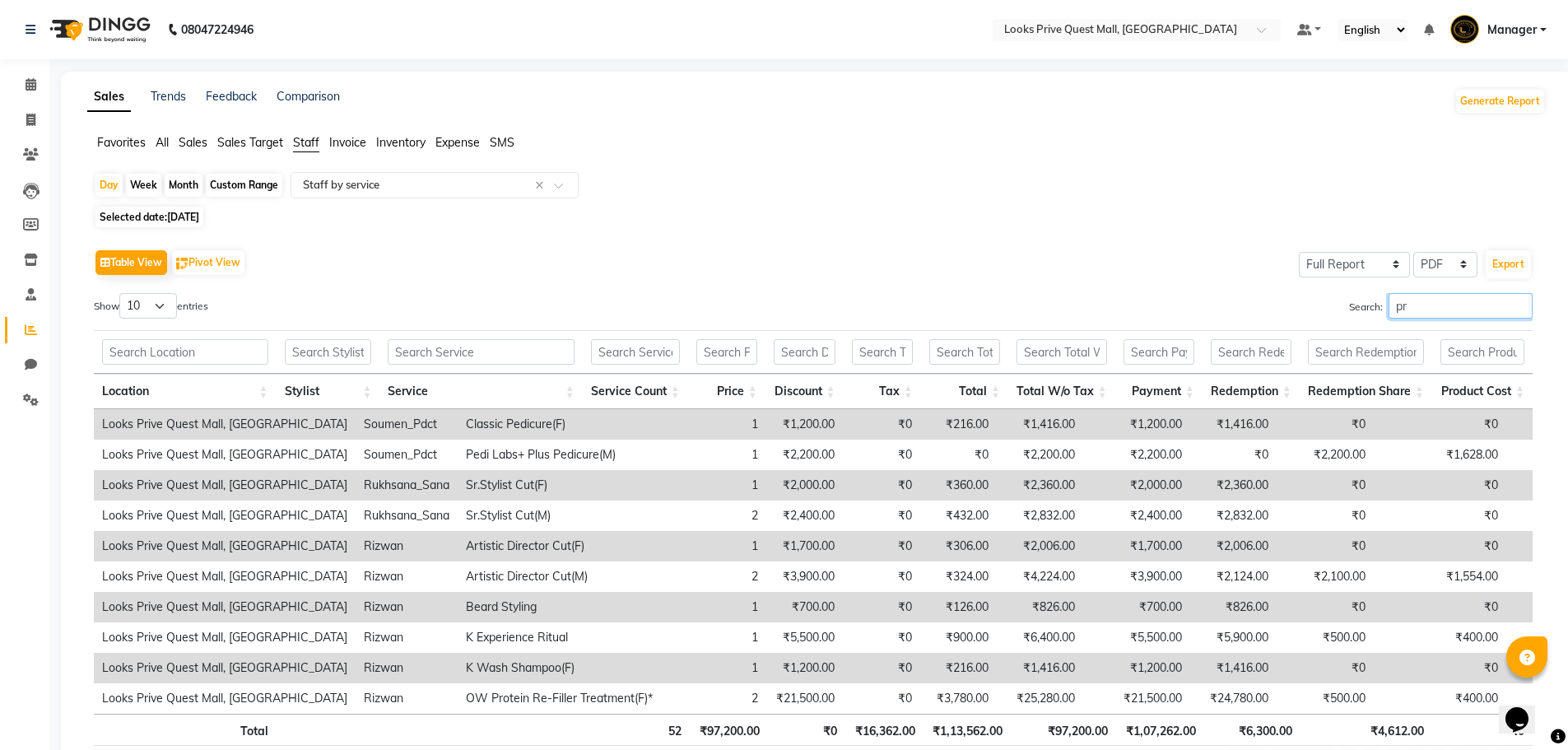
type input "p"
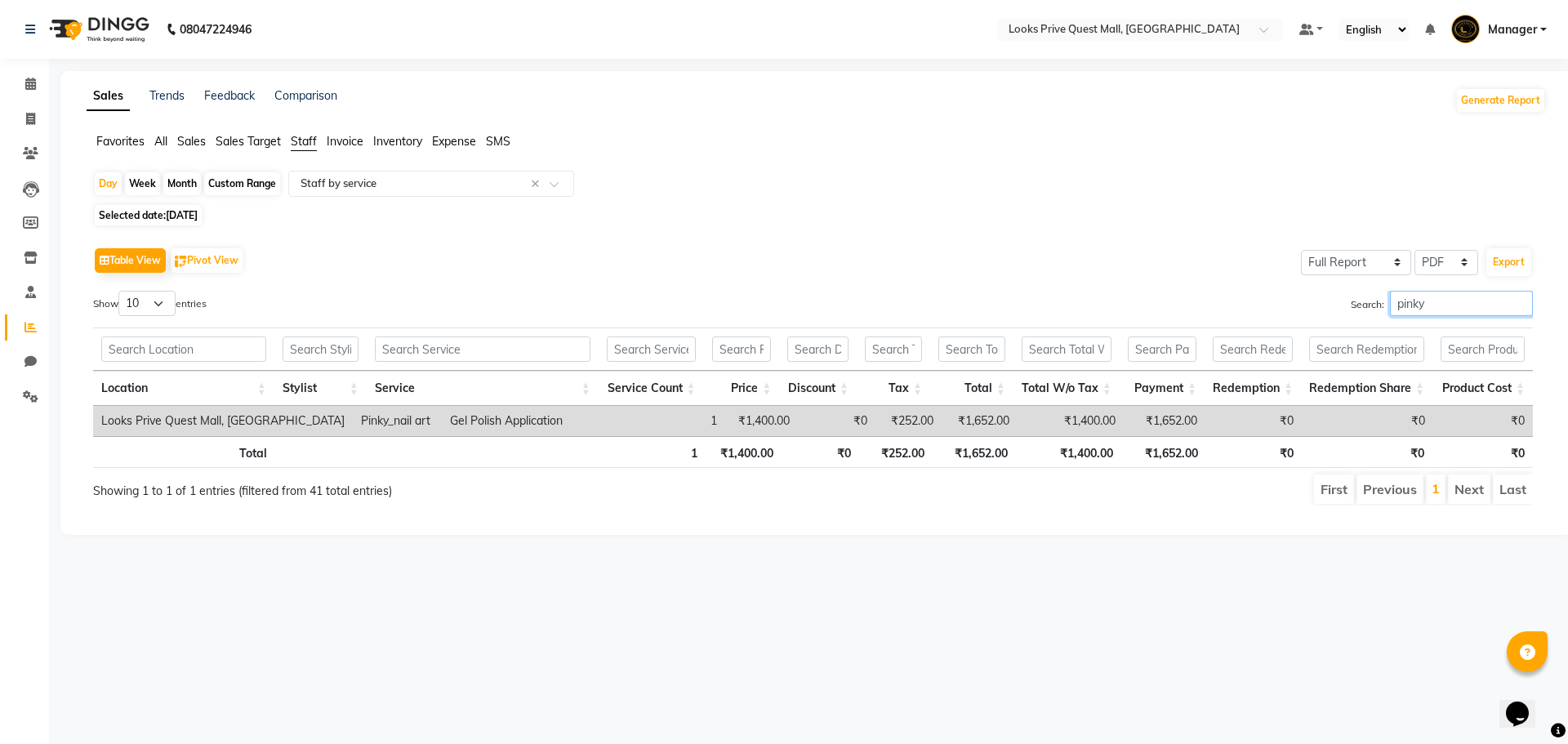
type input "pinky"
click at [360, 193] on div "Select Report Type × Staff by service ×" at bounding box center [431, 184] width 286 height 26
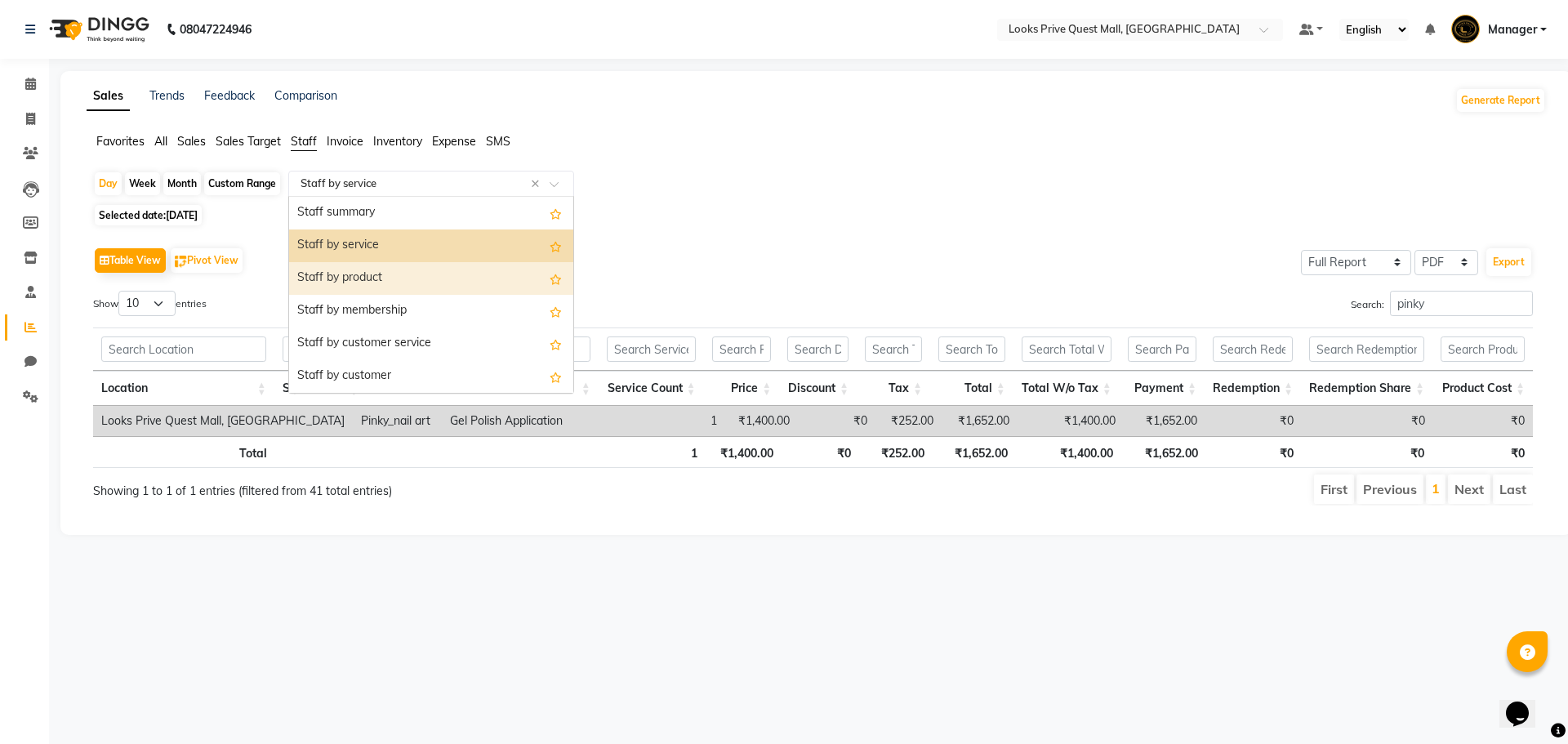
click at [366, 270] on div "Staff by product" at bounding box center [431, 278] width 284 height 32
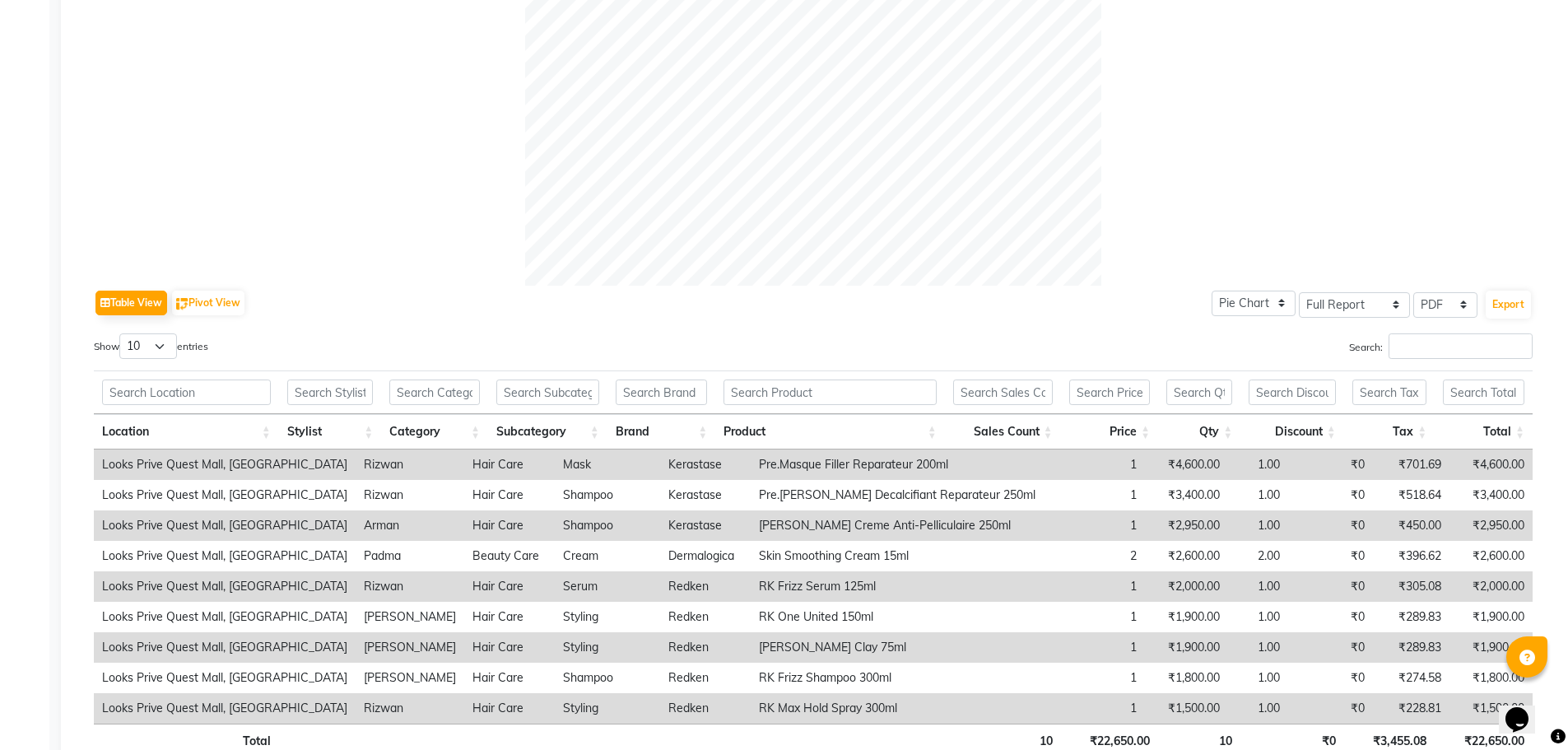
scroll to position [501, 0]
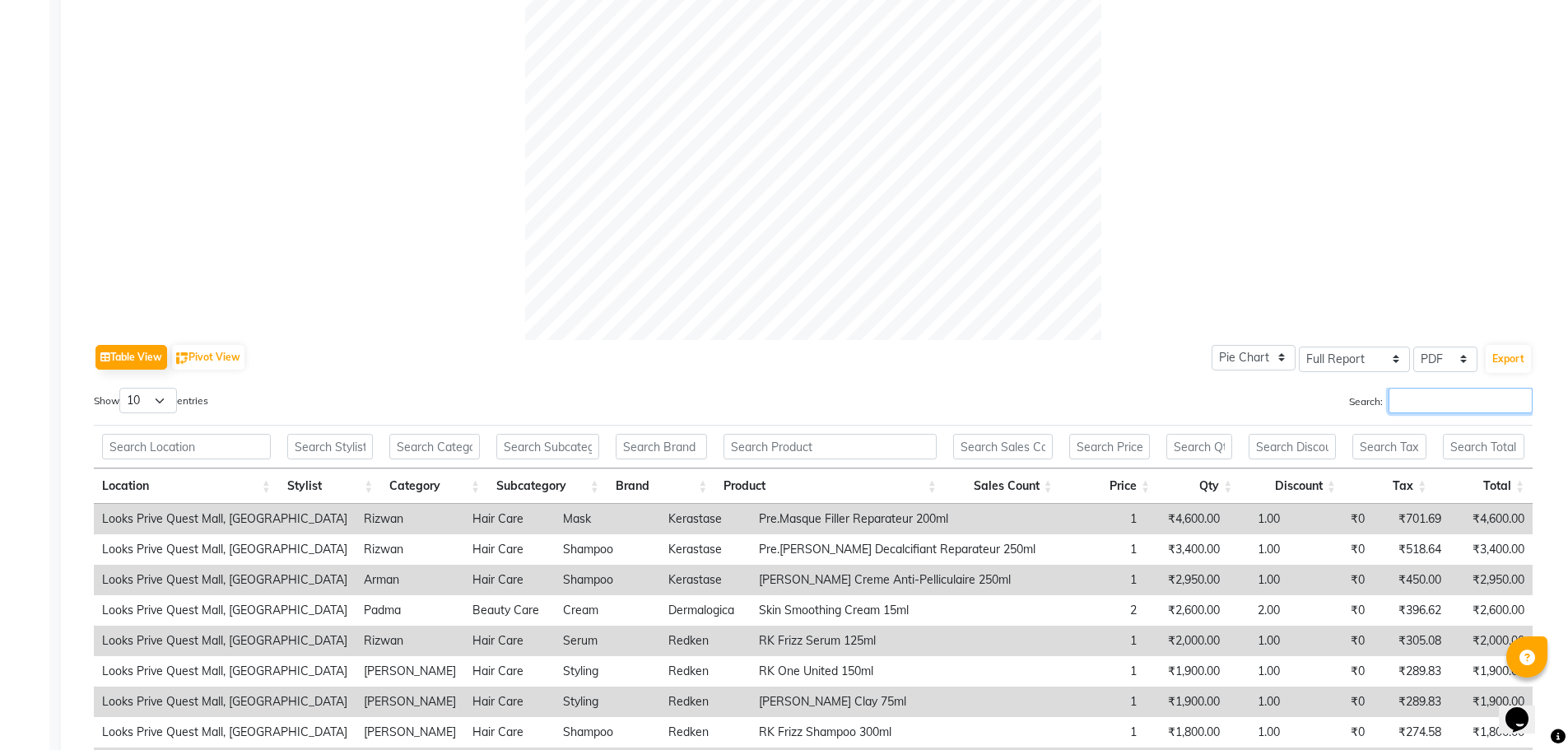
click at [1396, 390] on input "Search:" at bounding box center [1461, 401] width 144 height 26
type input "r"
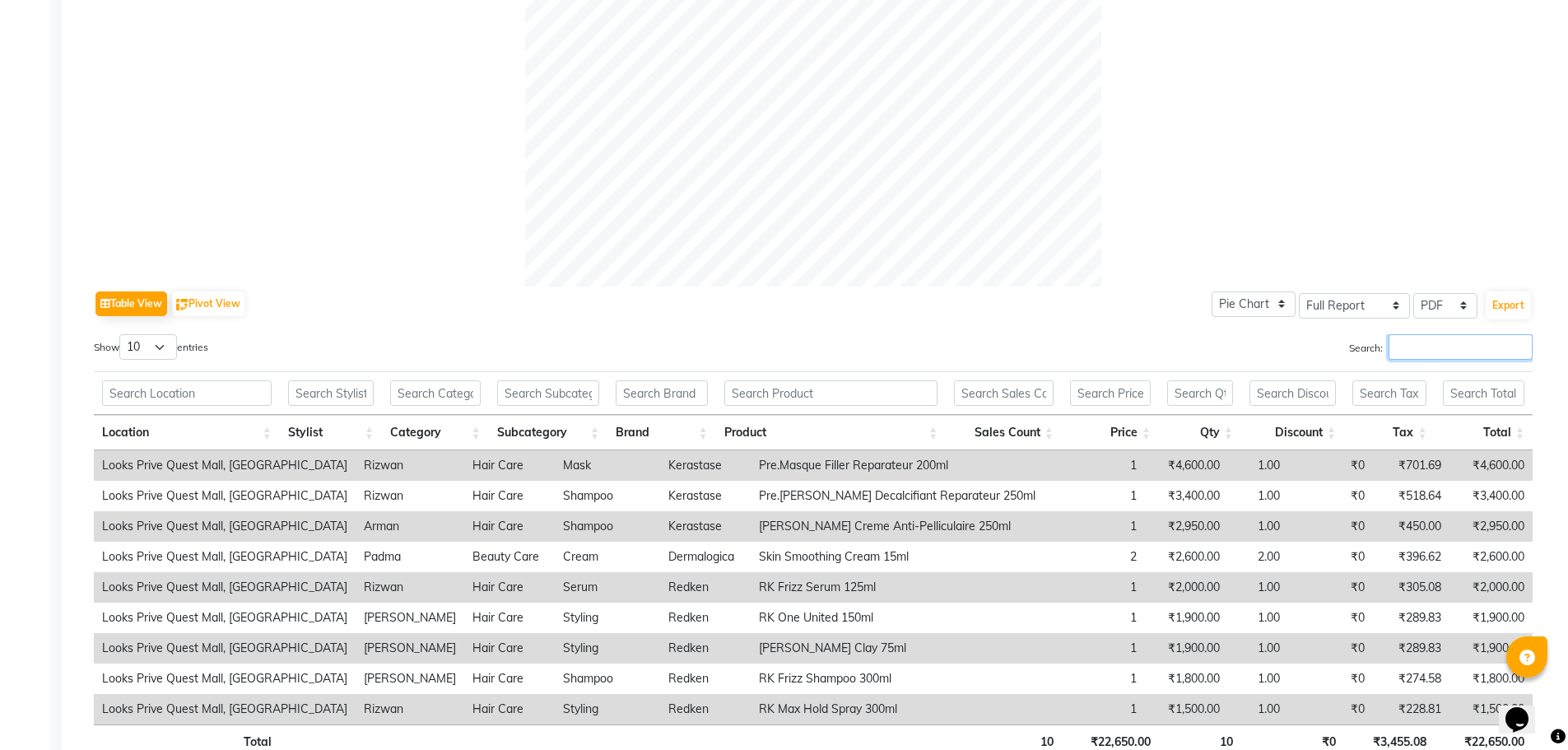
scroll to position [584, 0]
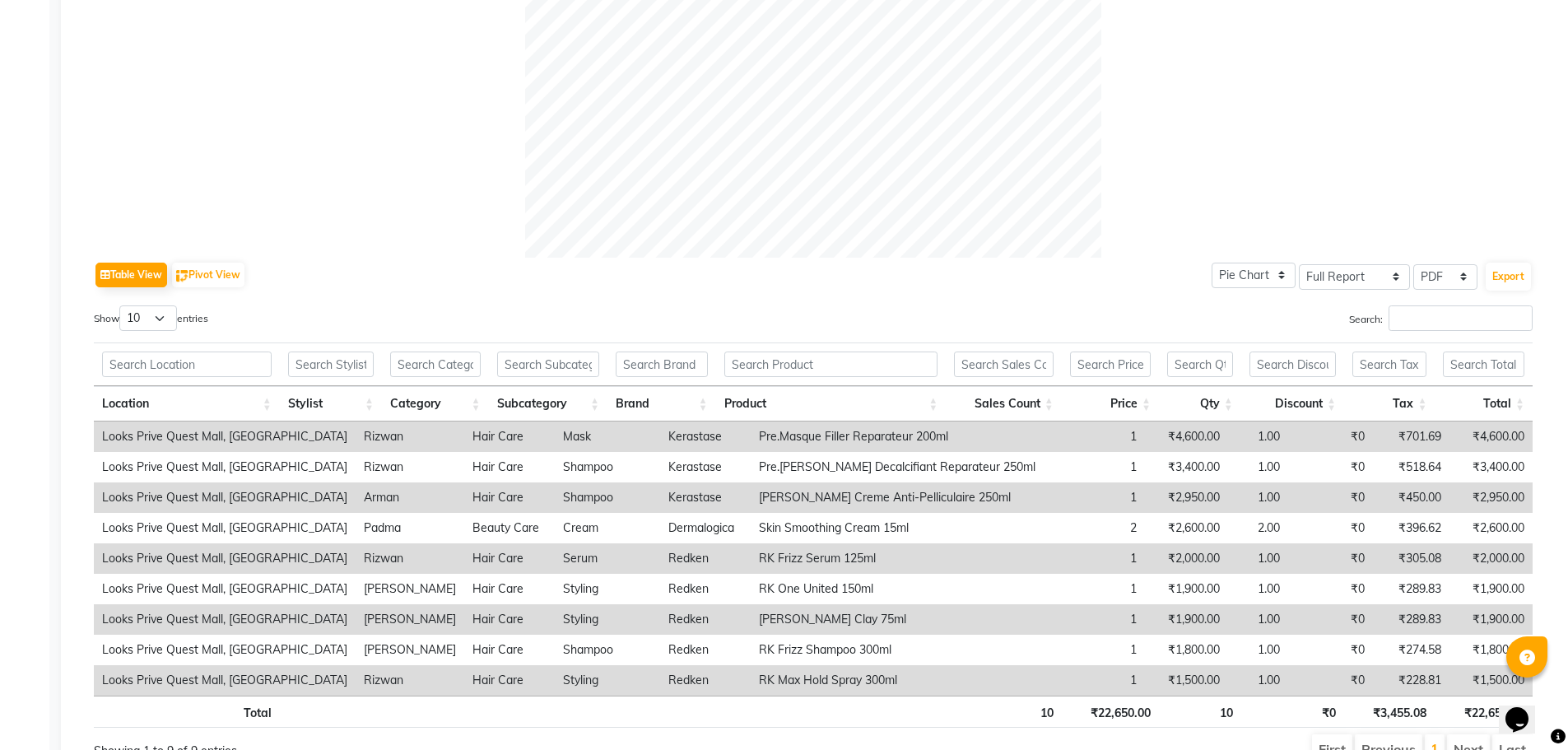
click at [1442, 341] on div "Location Stylist Category Subcategory Brand Product Sales Count Price Qty Disco…" at bounding box center [813, 379] width 1439 height 84
click at [1432, 327] on input "Search:" at bounding box center [1461, 318] width 144 height 26
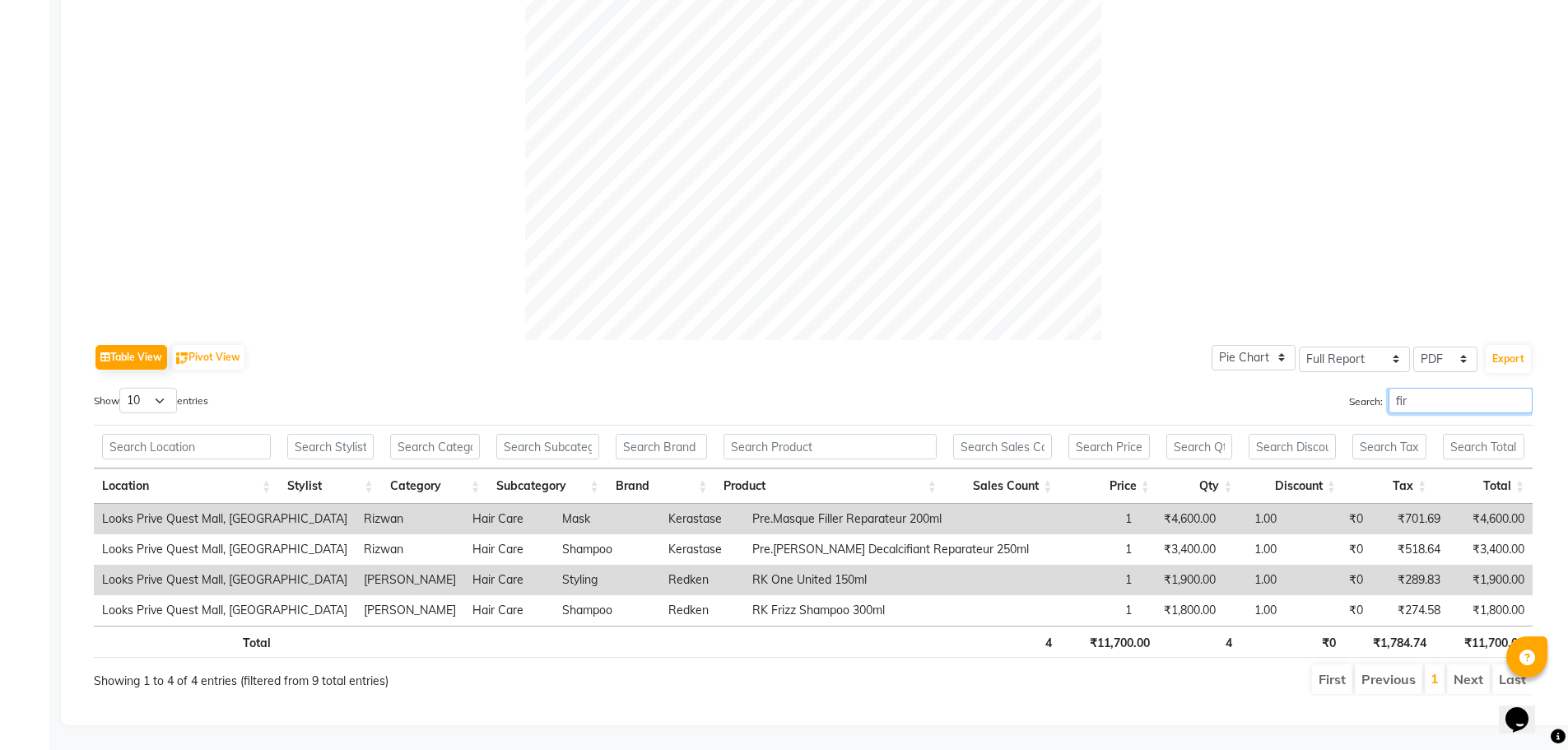
scroll to position [453, 0]
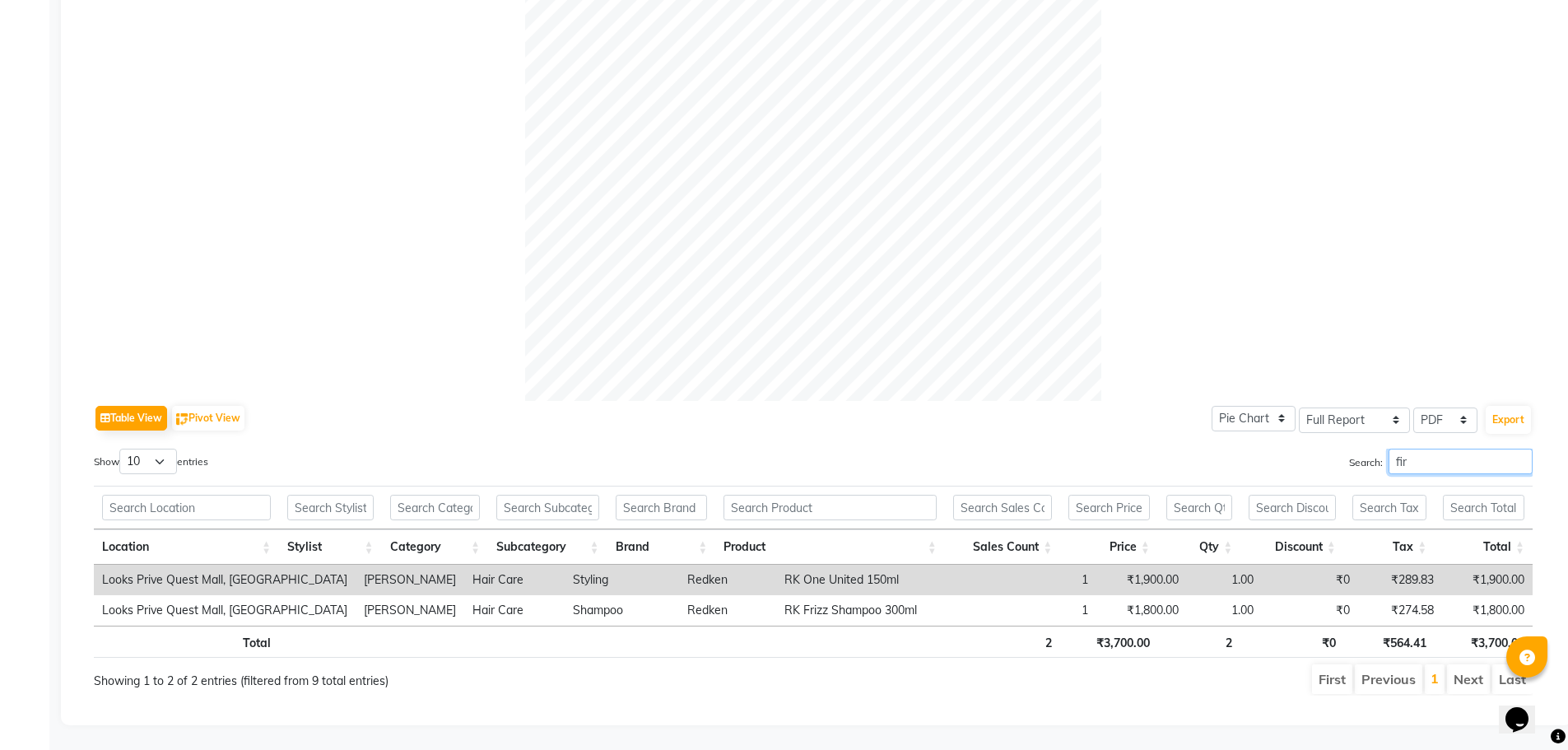
drag, startPoint x: 1432, startPoint y: 451, endPoint x: 1148, endPoint y: 490, distance: 286.7
click at [1148, 490] on div "Show 10 25 50 100 entries Search: fir Location Stylist Category Subcategory Bra…" at bounding box center [813, 572] width 1439 height 247
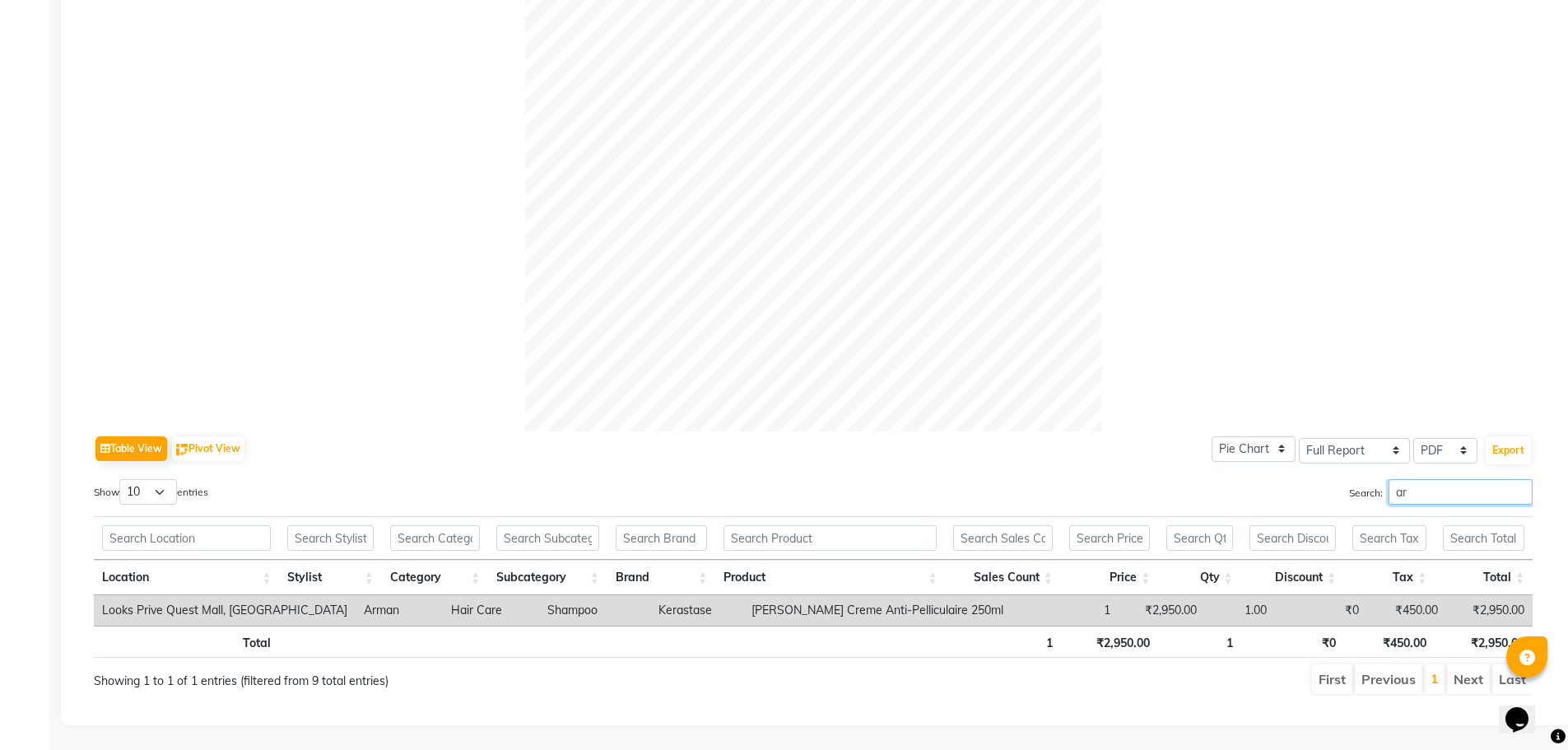
scroll to position [584, 0]
type input "a"
type input "pad"
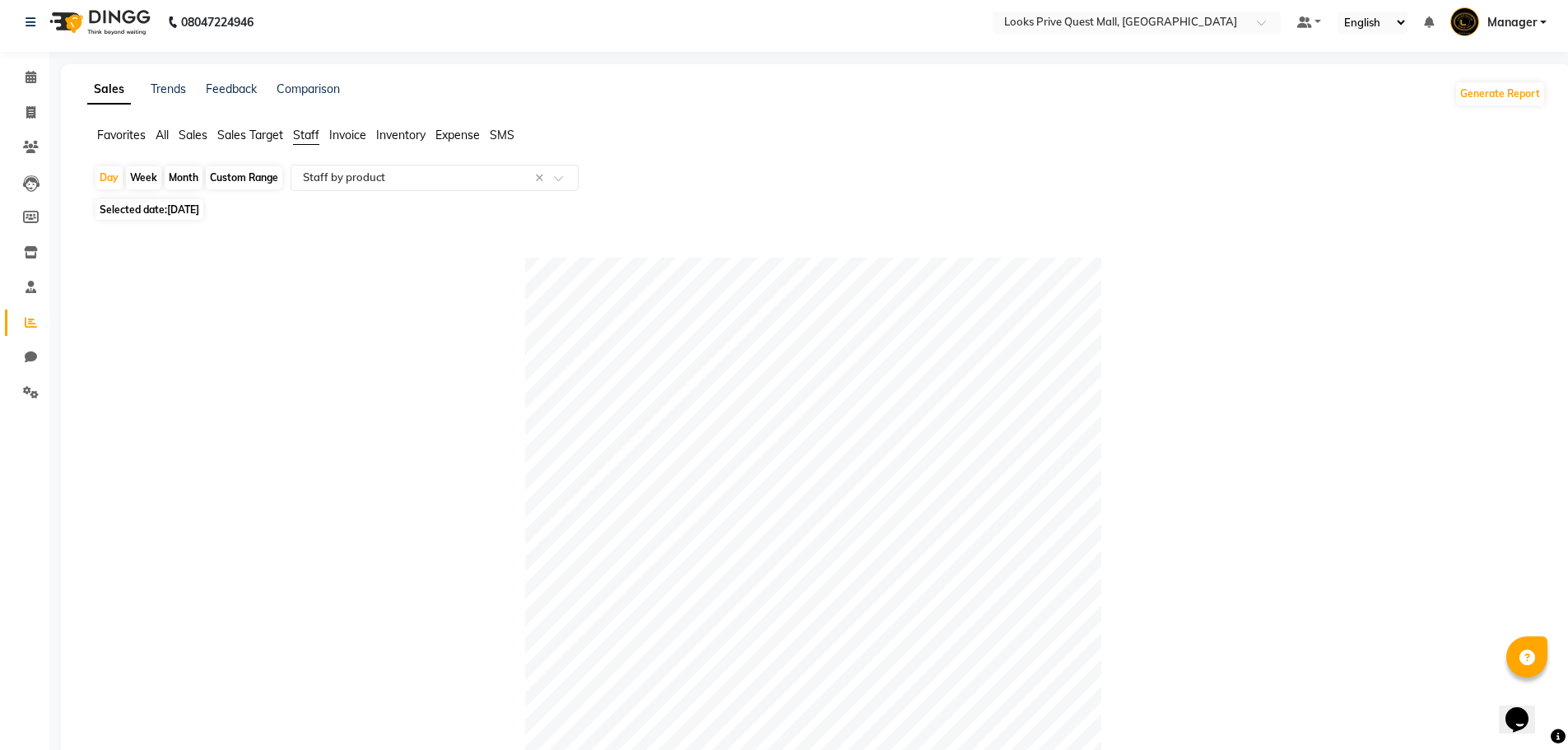
scroll to position [0, 0]
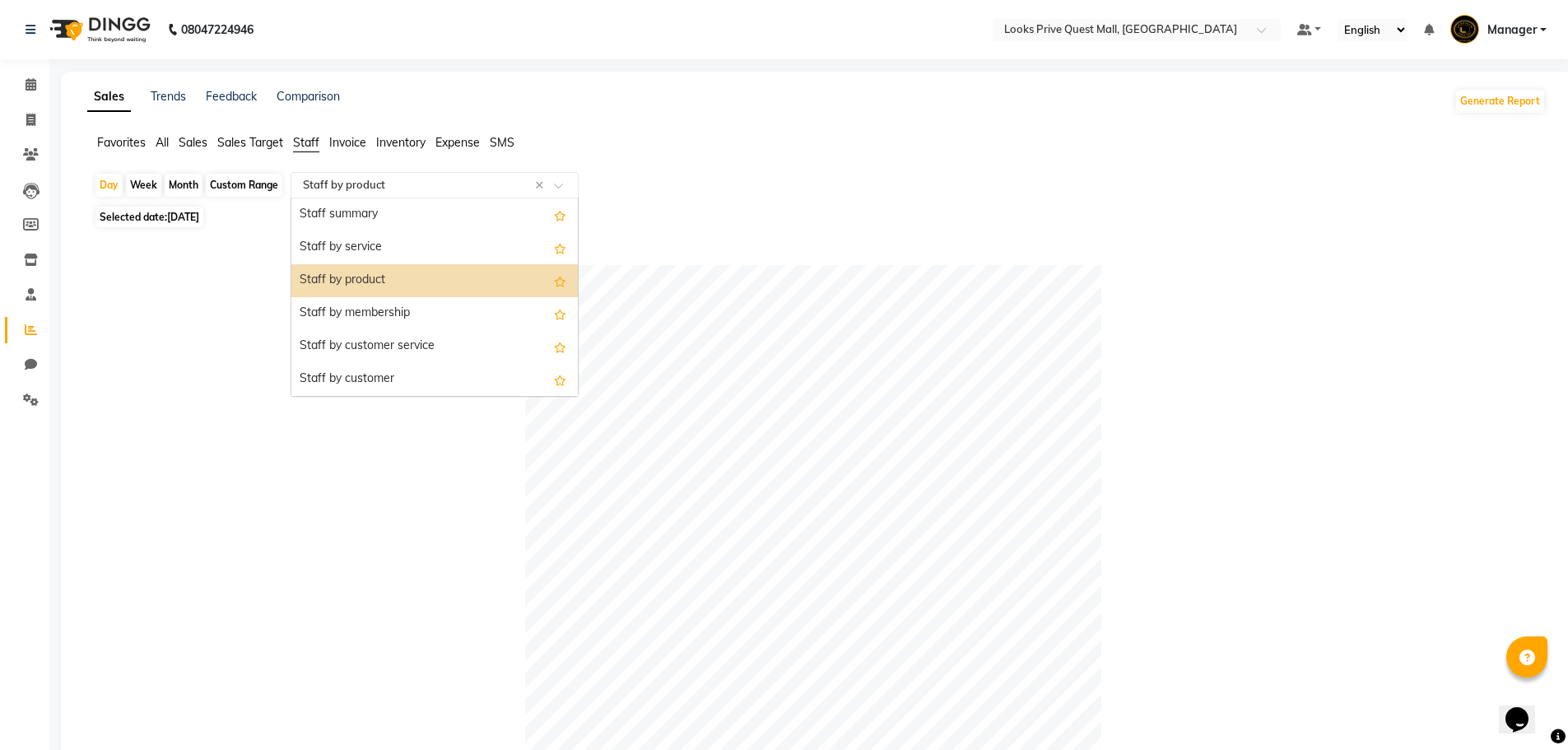
click at [375, 188] on input "text" at bounding box center [418, 184] width 237 height 16
click at [1008, 178] on div "Day Week Month Custom Range Select Report Type × Staff by product × Staff summa…" at bounding box center [816, 187] width 1445 height 30
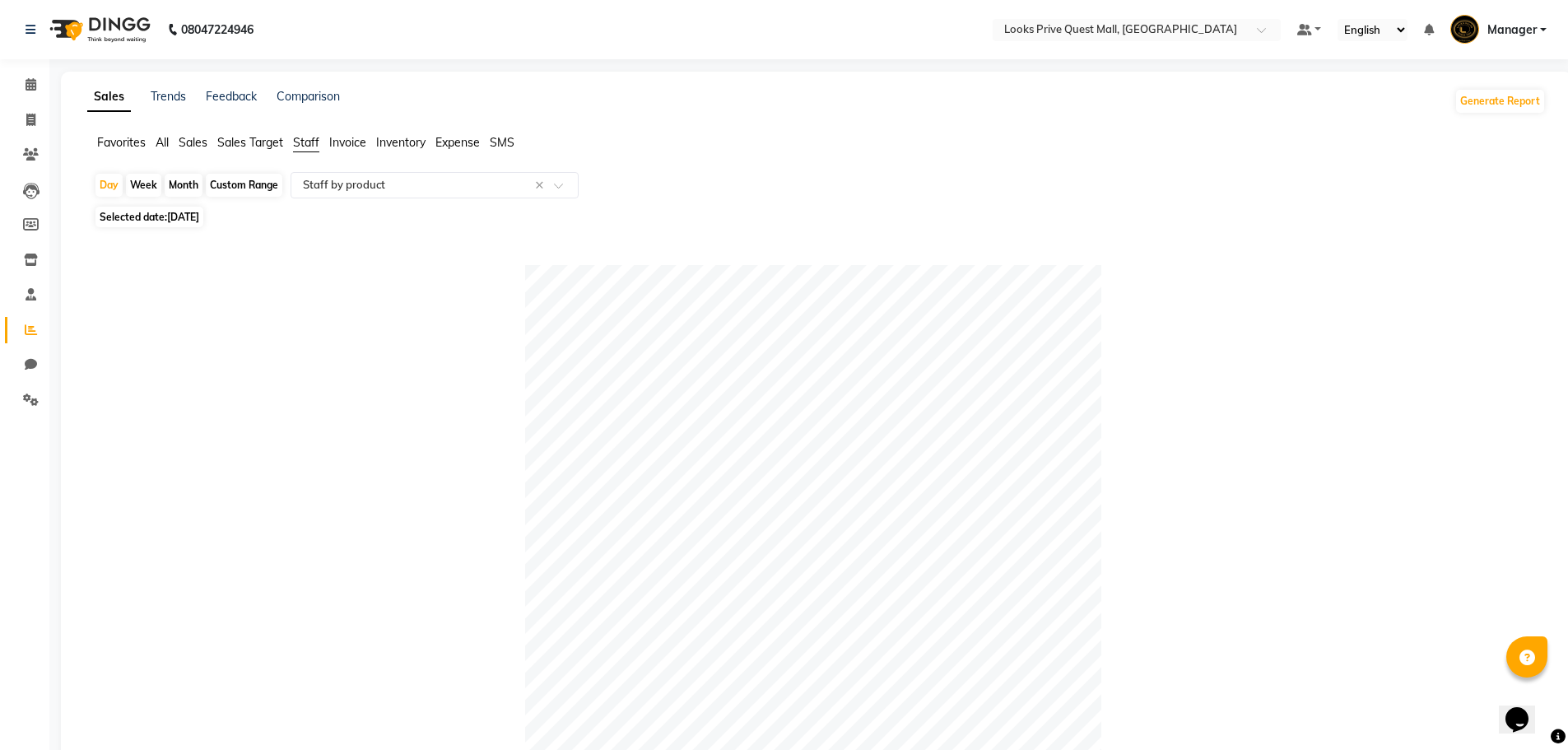
scroll to position [330, 0]
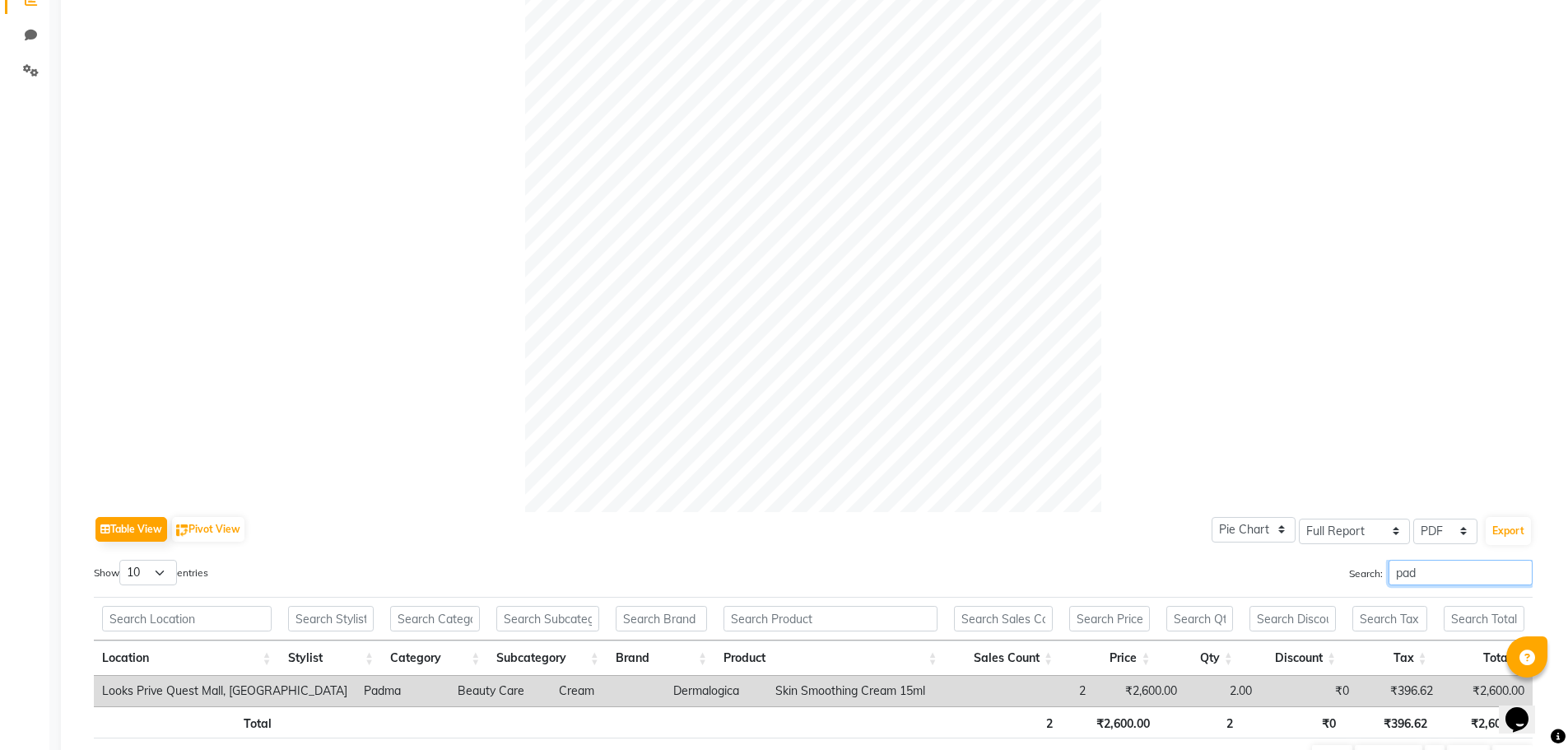
drag, startPoint x: 1426, startPoint y: 584, endPoint x: 1078, endPoint y: 578, distance: 348.1
click at [1078, 578] on div "Search: pad" at bounding box center [1179, 576] width 707 height 32
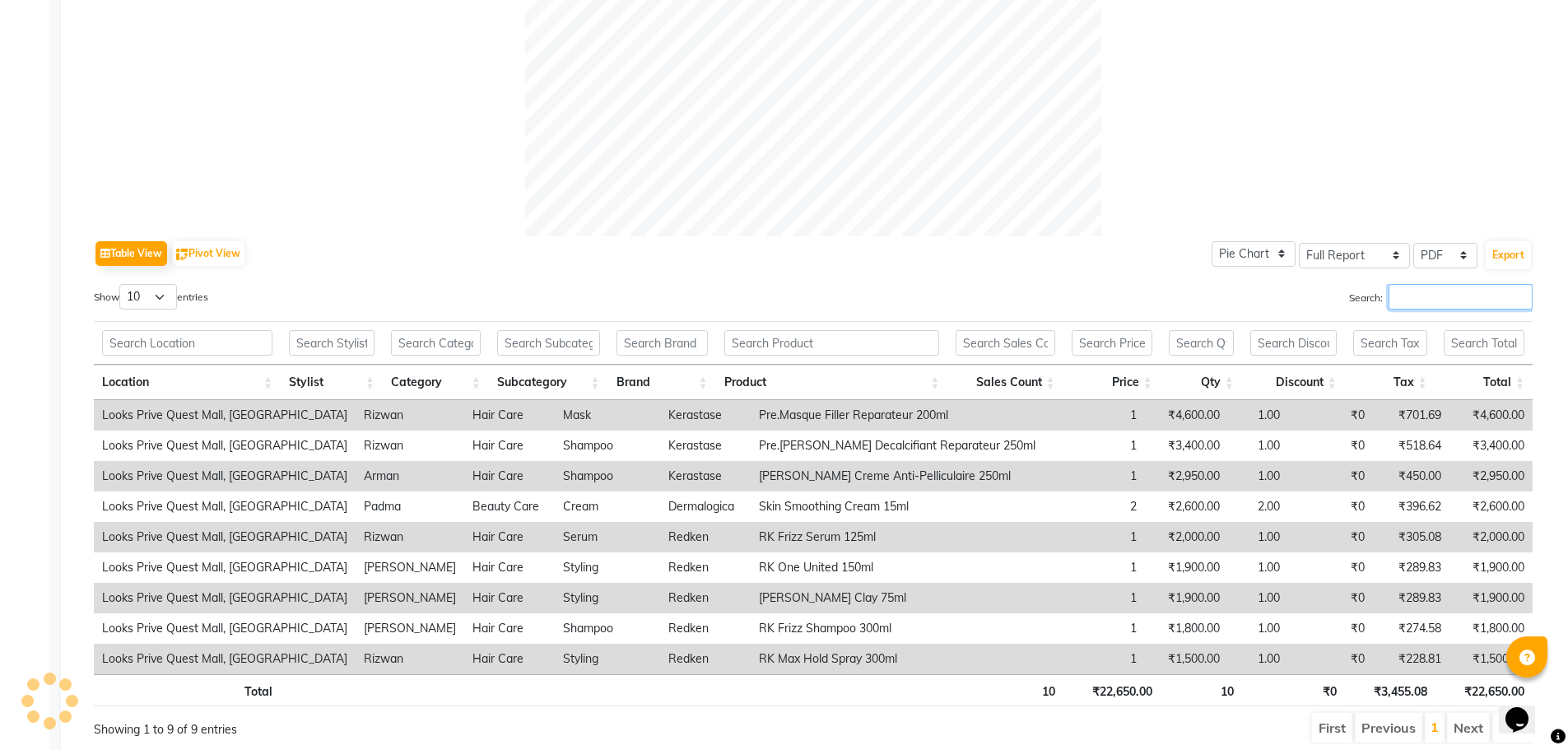
scroll to position [659, 0]
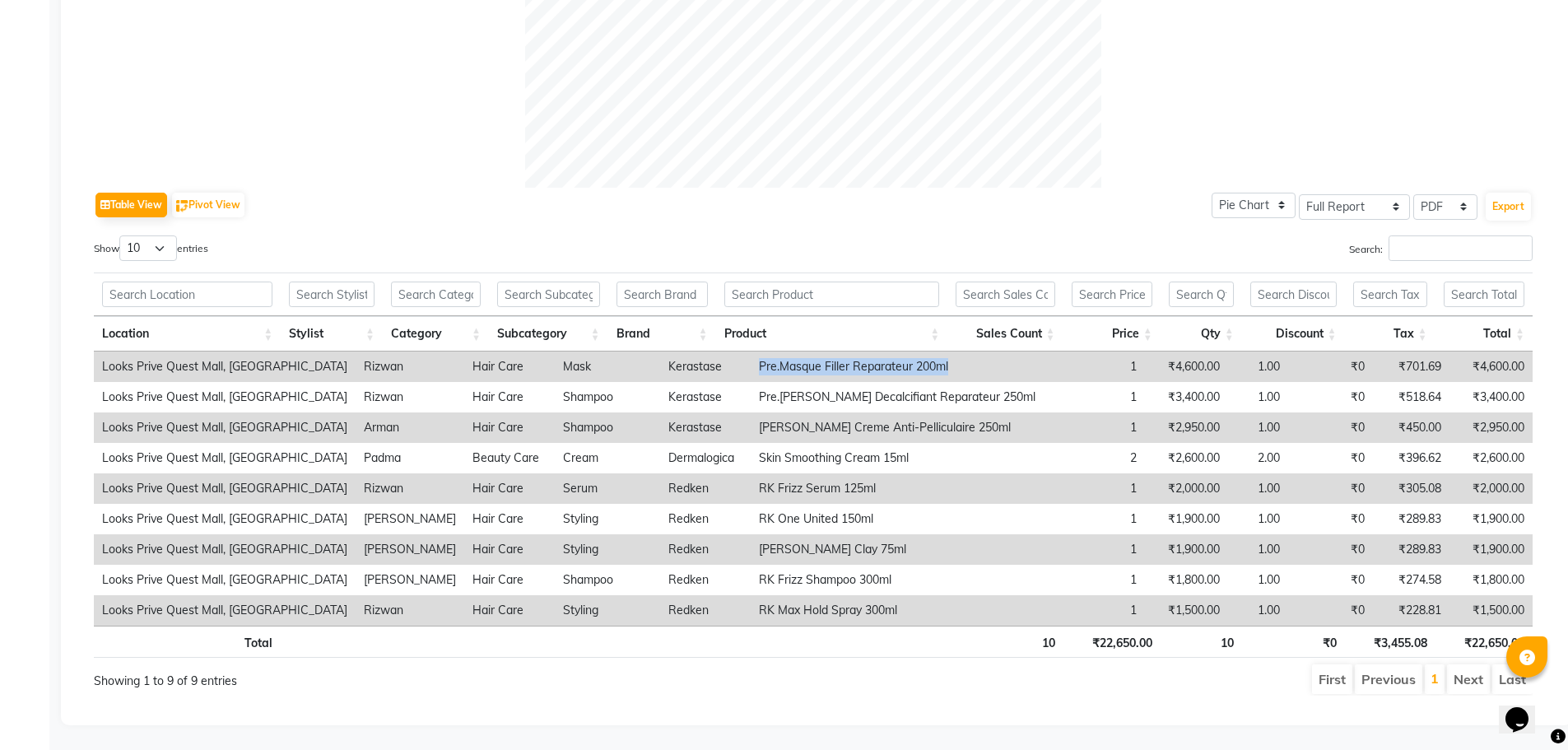
drag, startPoint x: 720, startPoint y: 358, endPoint x: 1005, endPoint y: 353, distance: 285.0
click at [1005, 353] on tr "Looks Prive Quest Mall, Kolkata Rizwan Hair Care Mask Kerastase Pre.Masque Fill…" at bounding box center [813, 367] width 1439 height 31
copy td "Pre.Masque Filler Reparateur 200ml"
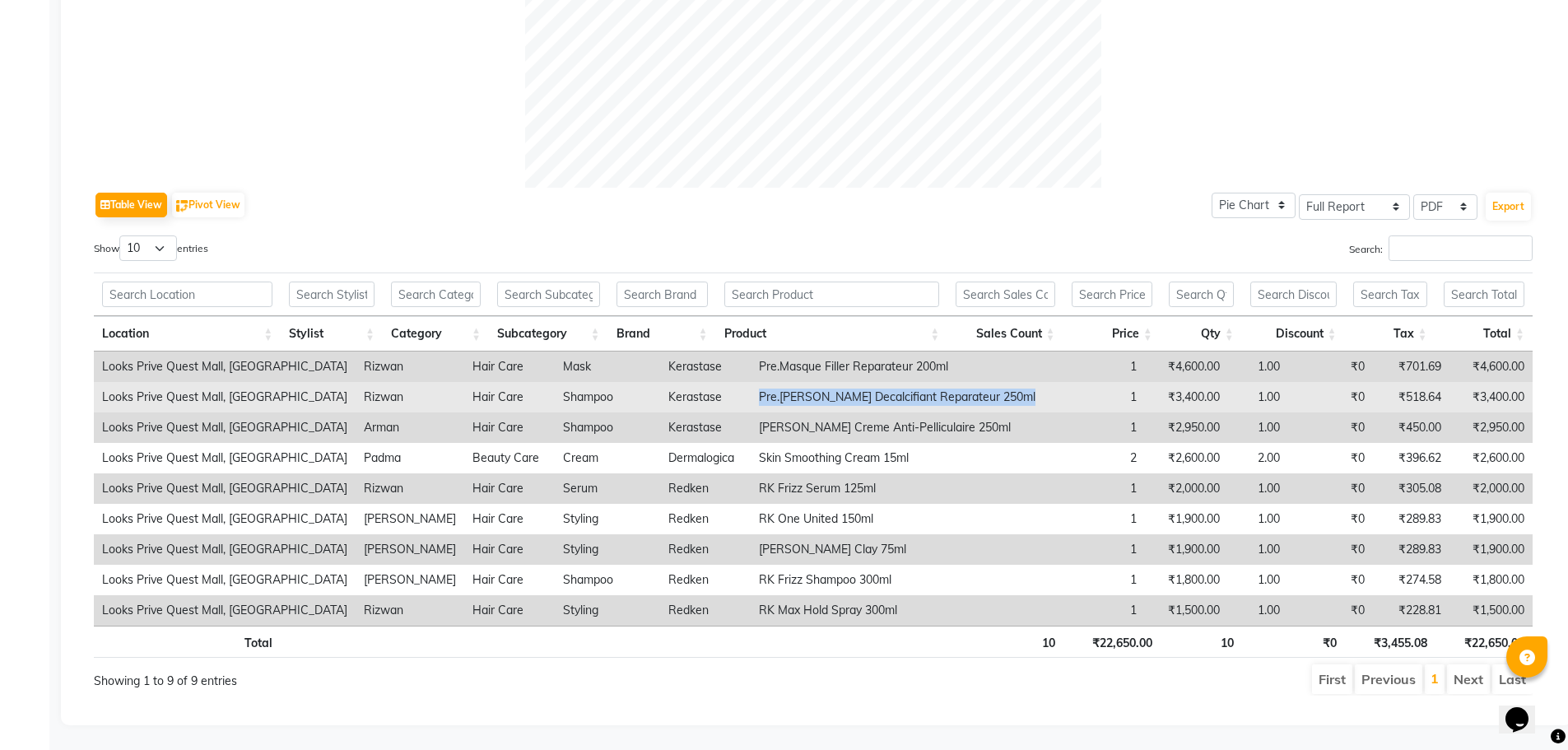
drag, startPoint x: 821, startPoint y: 390, endPoint x: 950, endPoint y: 402, distance: 129.6
click at [950, 402] on tr "Looks Prive Quest Mall, Kolkata Rizwan Hair Care Shampoo Kerastase Pre.Bain Dec…" at bounding box center [813, 397] width 1439 height 31
copy tr "Pre.Bain Decalcifiant Reparateur 250ml"
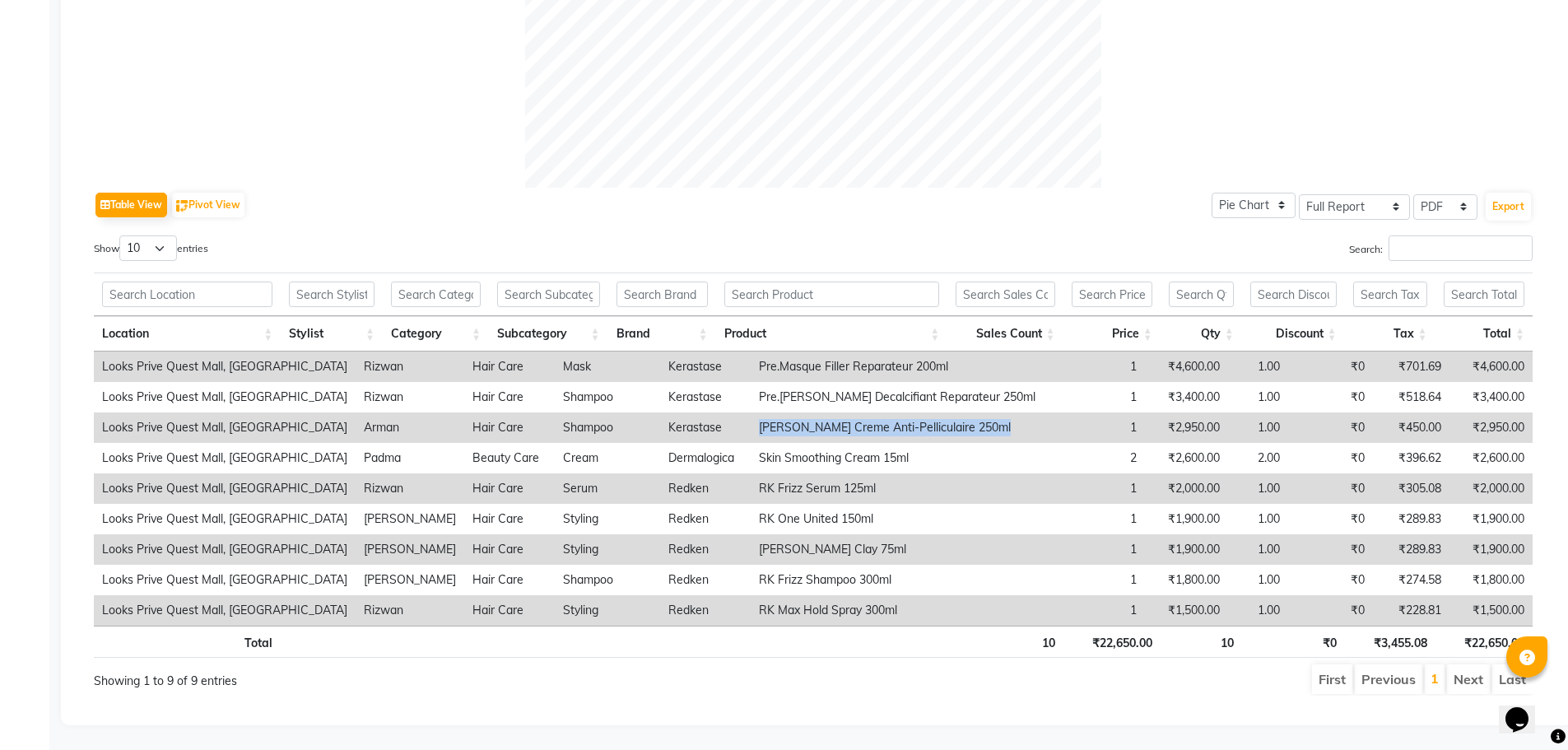
drag, startPoint x: 718, startPoint y: 425, endPoint x: 975, endPoint y: 418, distance: 257.1
click at [975, 418] on tr "Looks Prive Quest Mall, Kolkata Arman Hair Care Shampoo Kerastase Sy Bain Creme…" at bounding box center [813, 428] width 1439 height 31
copy td "Sy Bain Creme Anti-Pelliculaire 250ml"
drag, startPoint x: 721, startPoint y: 482, endPoint x: 847, endPoint y: 491, distance: 126.3
click at [847, 491] on td "RK Frizz Serum 125ml" at bounding box center [897, 489] width 293 height 31
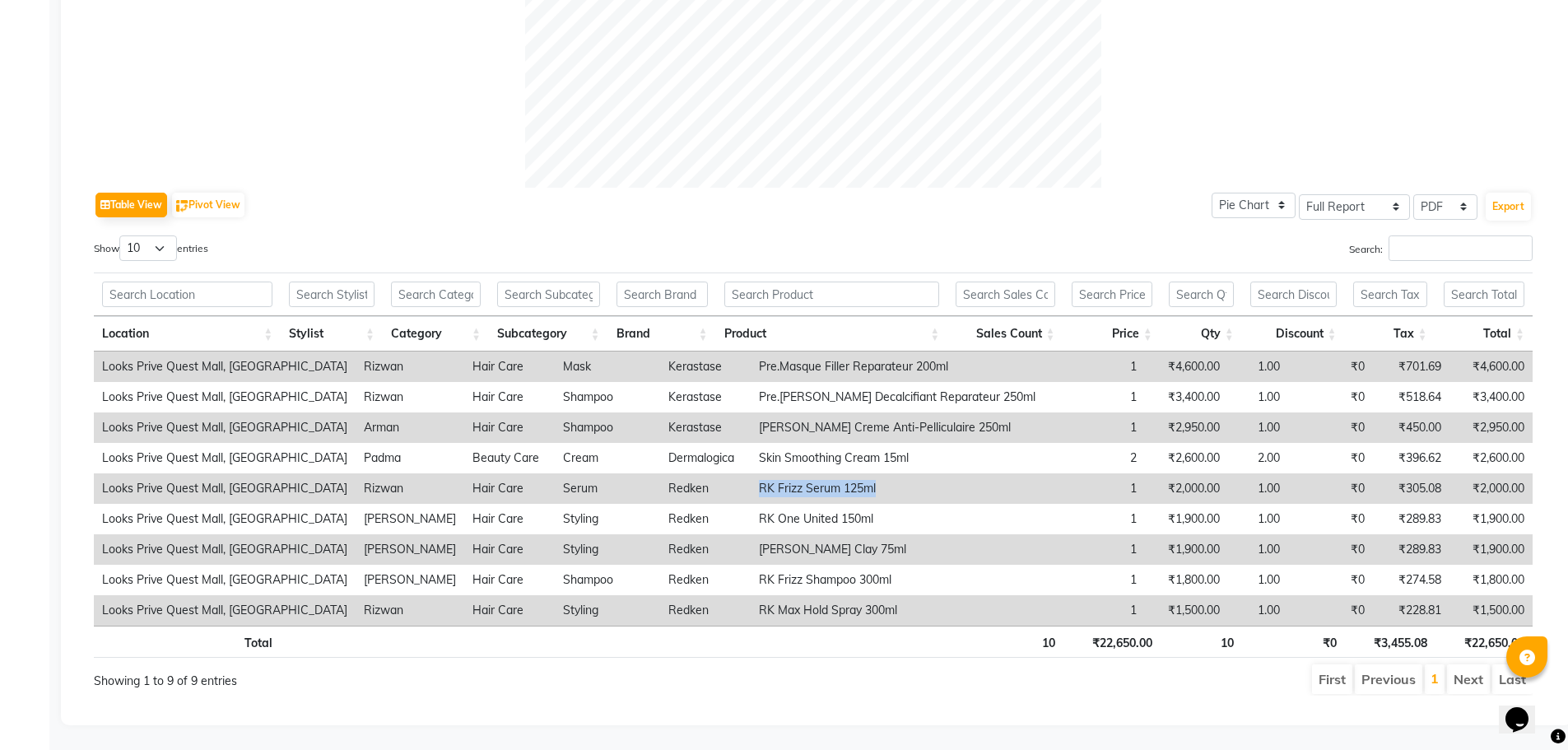
copy td "RK Frizz Serum 125ml"
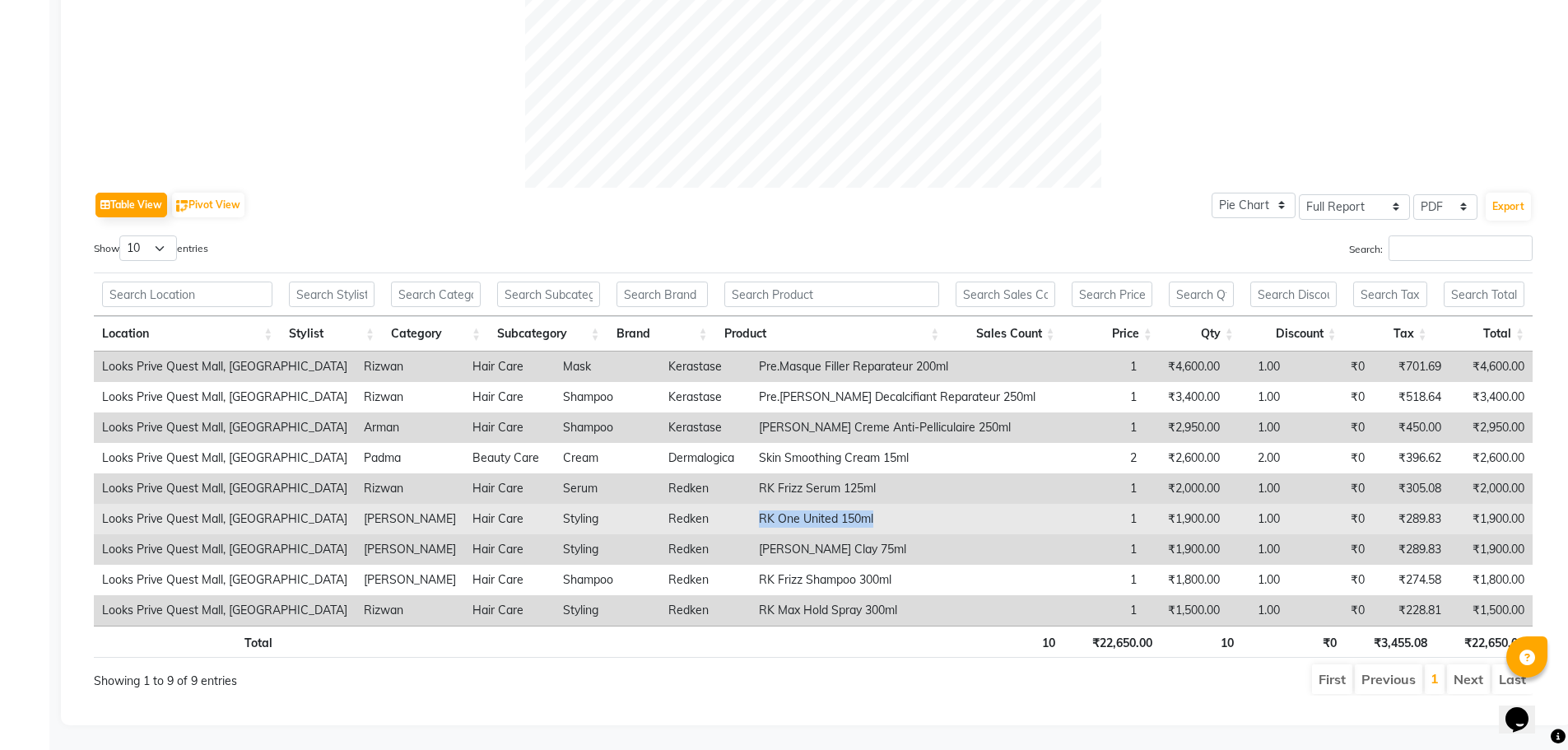
drag, startPoint x: 830, startPoint y: 521, endPoint x: 855, endPoint y: 521, distance: 25.0
click at [855, 521] on tr "Looks Prive Quest Mall, Kolkata Firoz Hair Care Styling Redken RK One United 15…" at bounding box center [813, 519] width 1439 height 31
copy tr "RK One United 150ml"
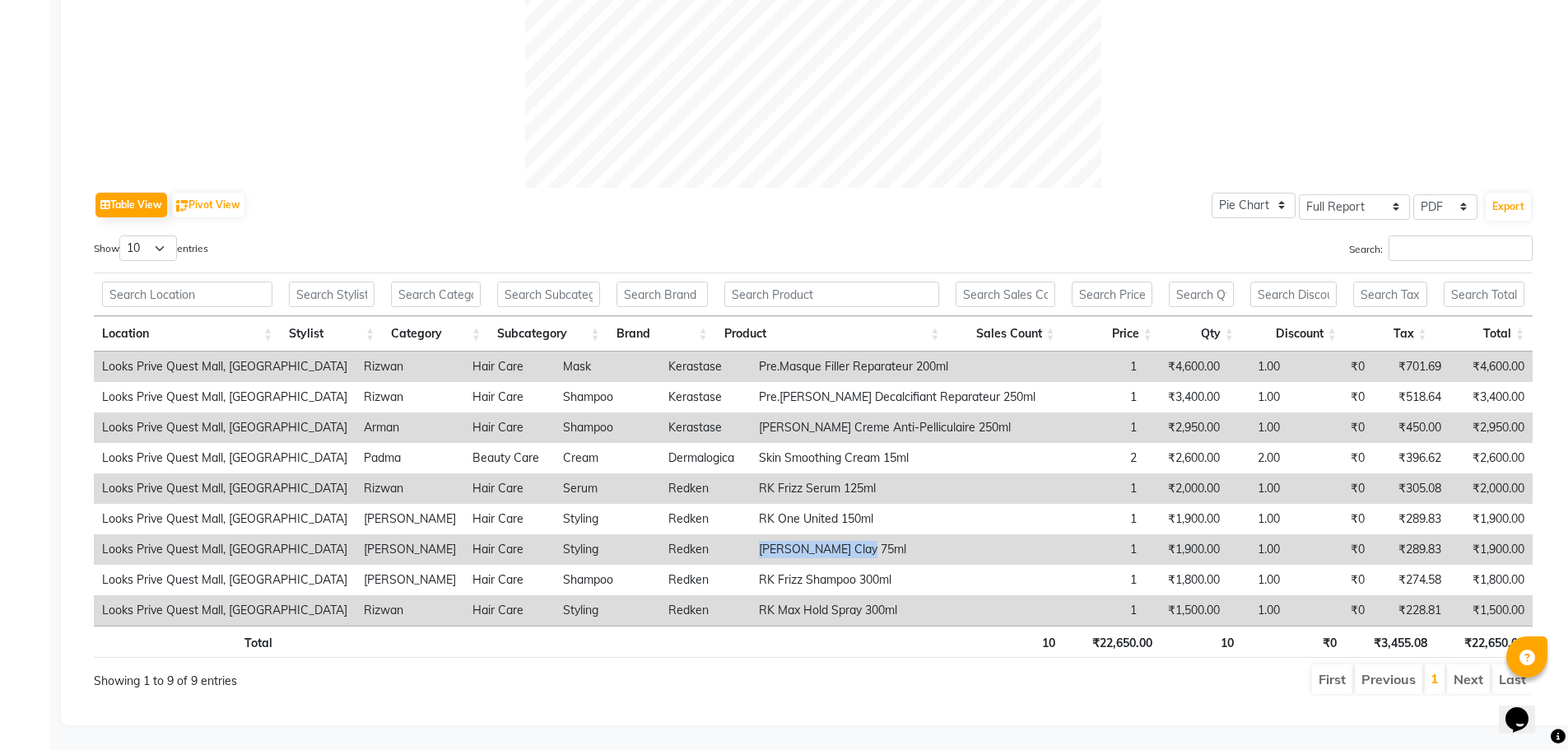
drag, startPoint x: 715, startPoint y: 541, endPoint x: 850, endPoint y: 551, distance: 135.4
click at [850, 551] on td "RK Matte Clay 75ml" at bounding box center [897, 550] width 293 height 31
copy td "RK Matte Clay 75ml"
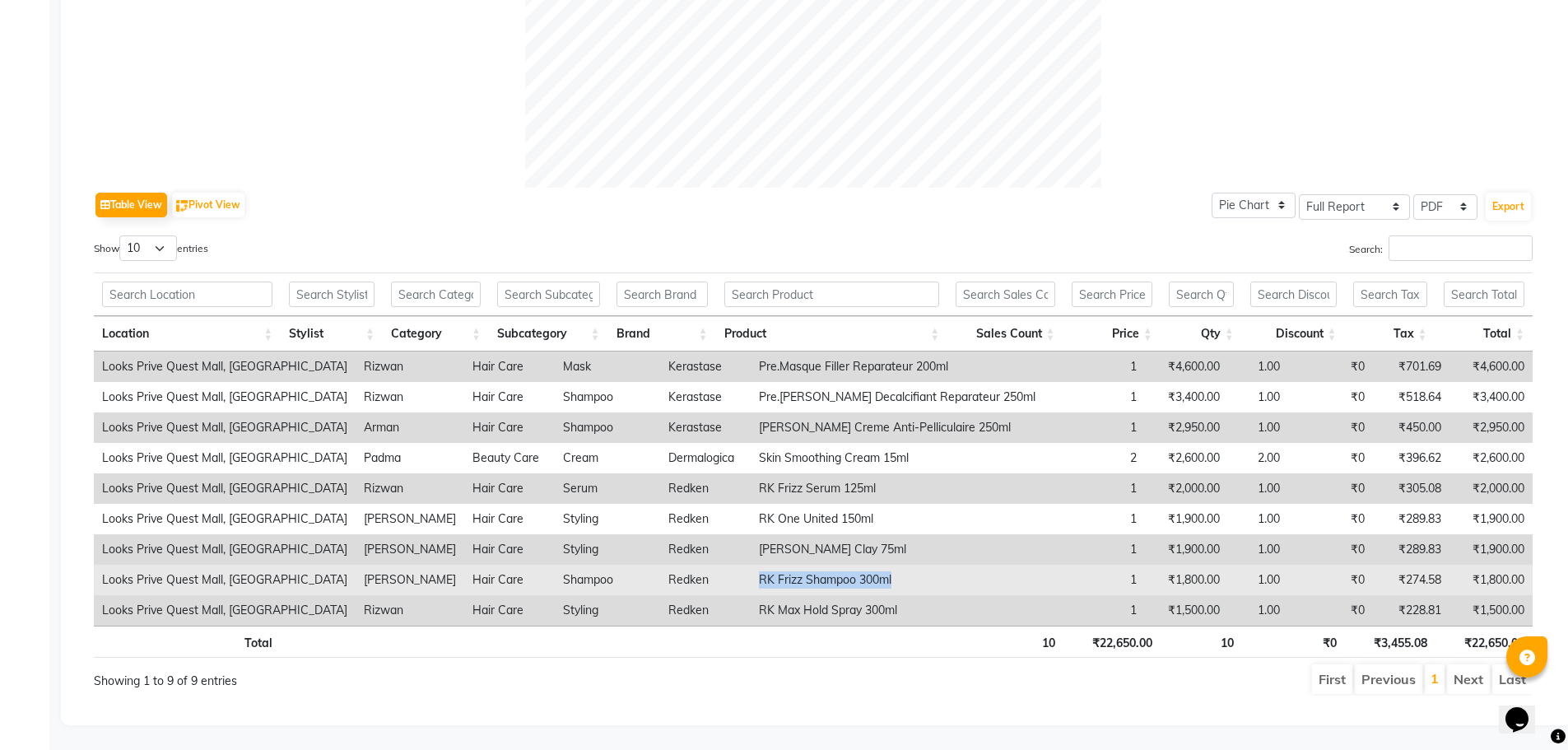
drag, startPoint x: 713, startPoint y: 577, endPoint x: 957, endPoint y: 584, distance: 244.1
click at [957, 584] on tr "Looks Prive Quest Mall, Kolkata Firoz Hair Care Shampoo Redken RK Frizz Shampoo…" at bounding box center [813, 580] width 1439 height 31
copy tr "RK Frizz Shampoo 300ml"
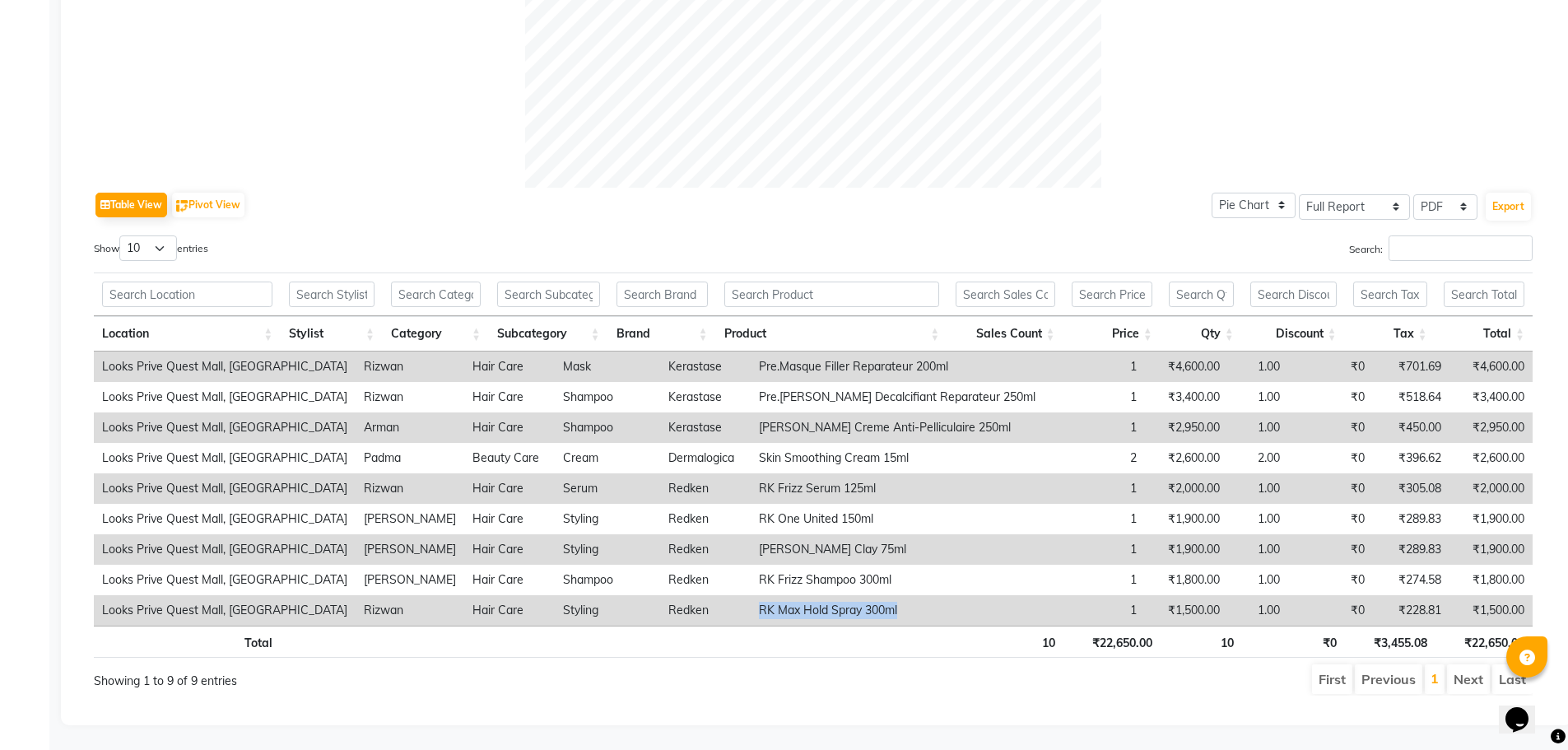
drag, startPoint x: 721, startPoint y: 602, endPoint x: 882, endPoint y: 606, distance: 161.0
click at [882, 606] on td "RK Max Hold Spray 300ml" at bounding box center [897, 611] width 293 height 31
copy td "RK Max Hold Spray 300ml"
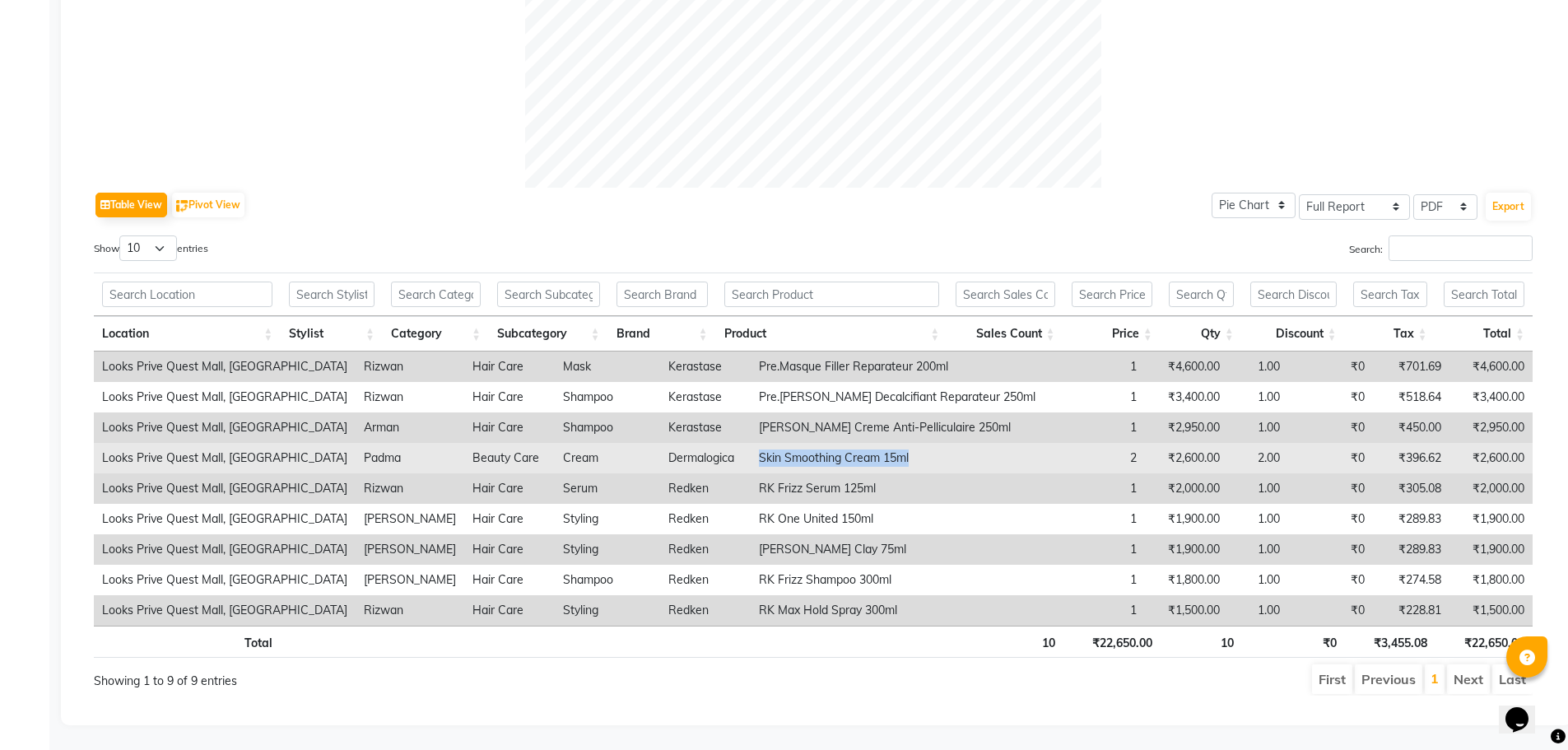
drag, startPoint x: 722, startPoint y: 451, endPoint x: 887, endPoint y: 463, distance: 165.4
click at [887, 463] on td "Skin Smoothing Cream 15ml" at bounding box center [897, 458] width 293 height 31
copy td "Skin Smoothing Cream 15ml"
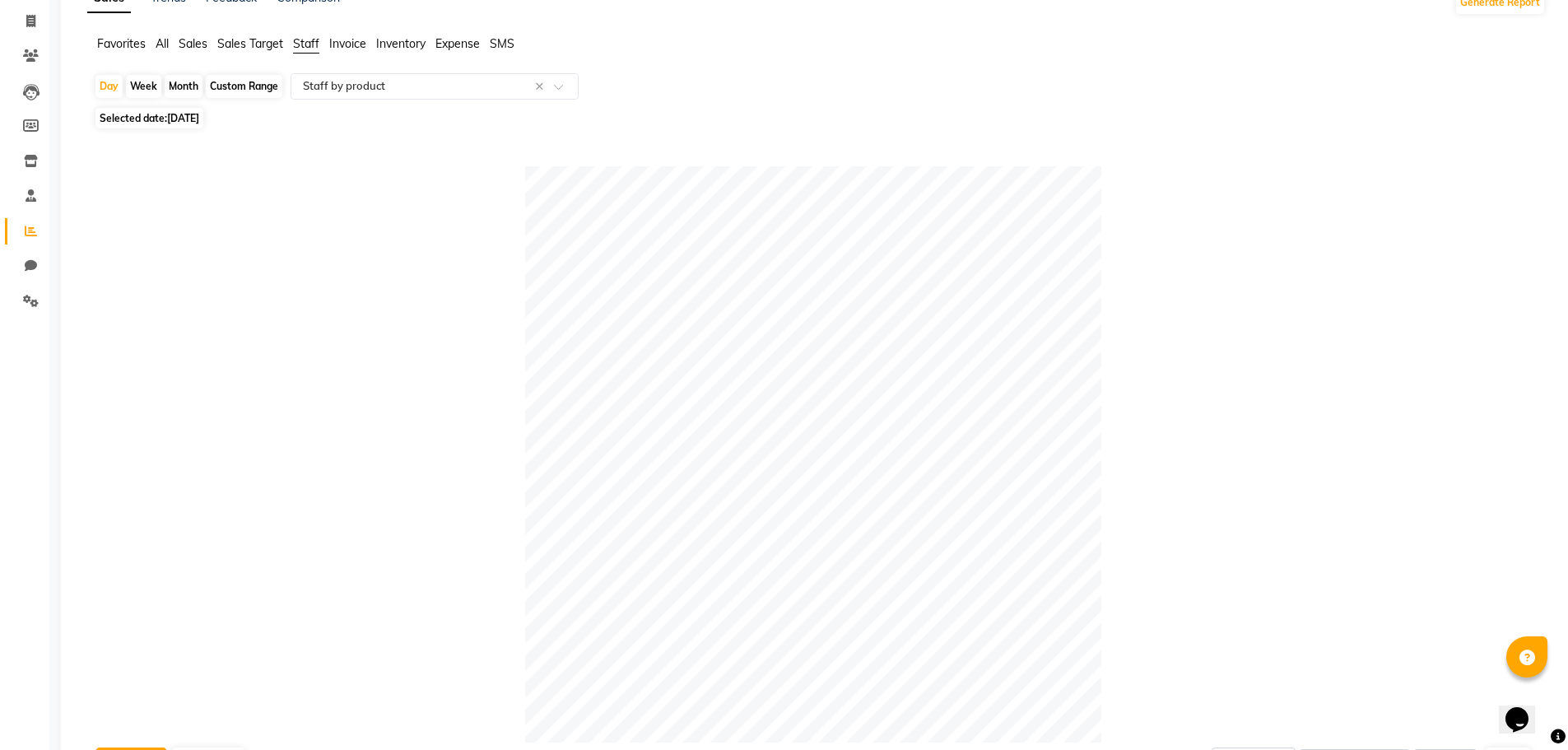
scroll to position [0, 0]
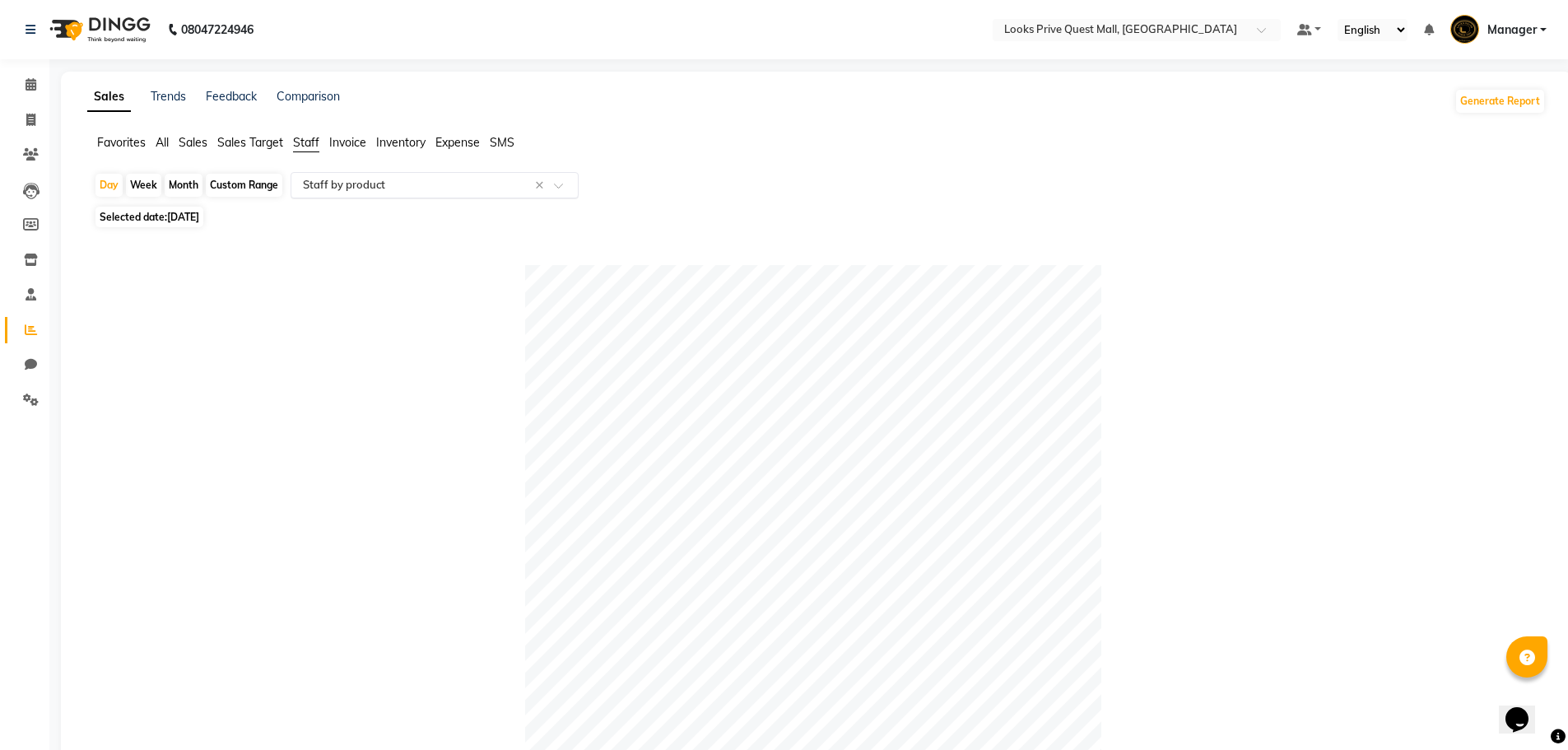
click at [372, 178] on input "text" at bounding box center [418, 184] width 237 height 16
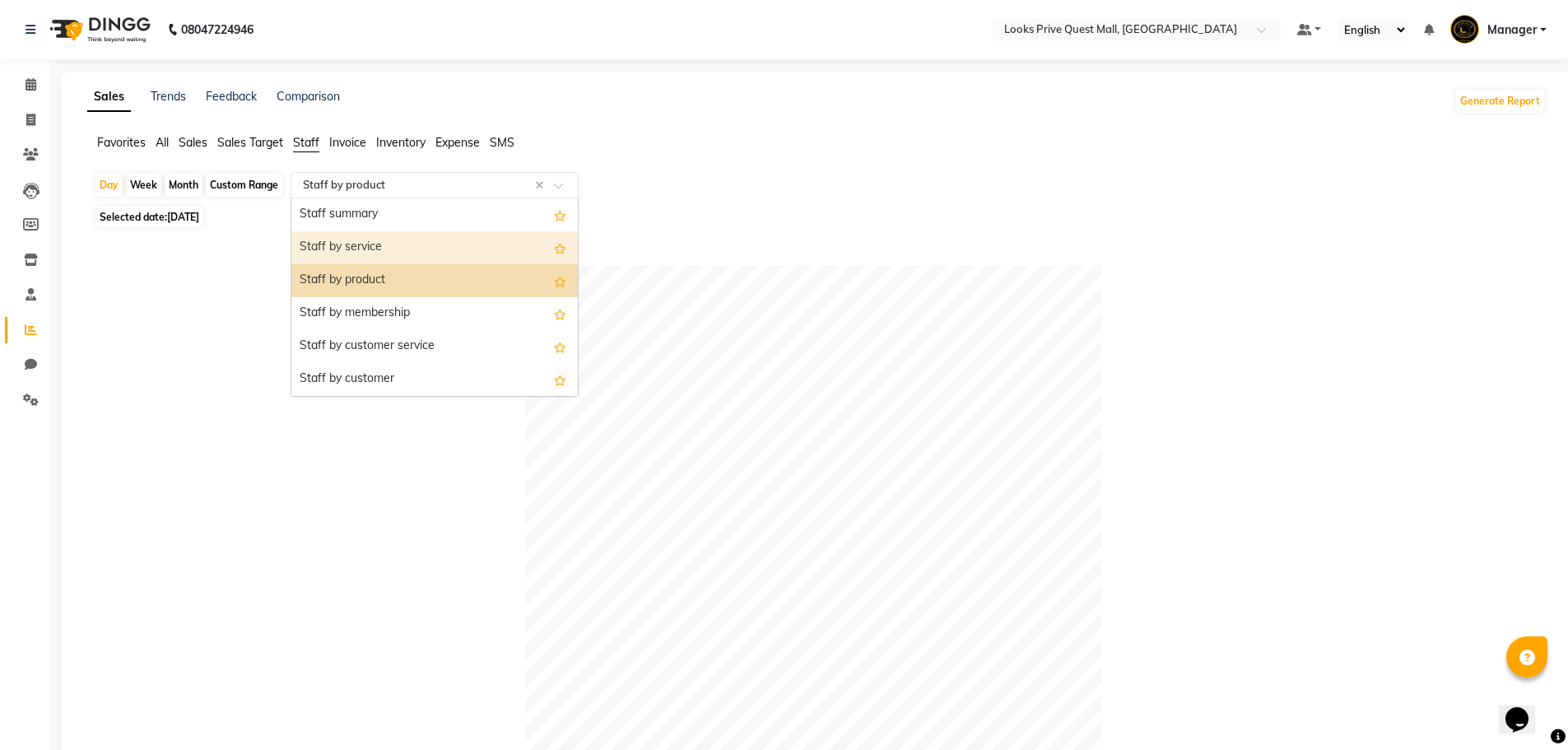
click at [368, 239] on div "Staff by service" at bounding box center [435, 248] width 286 height 33
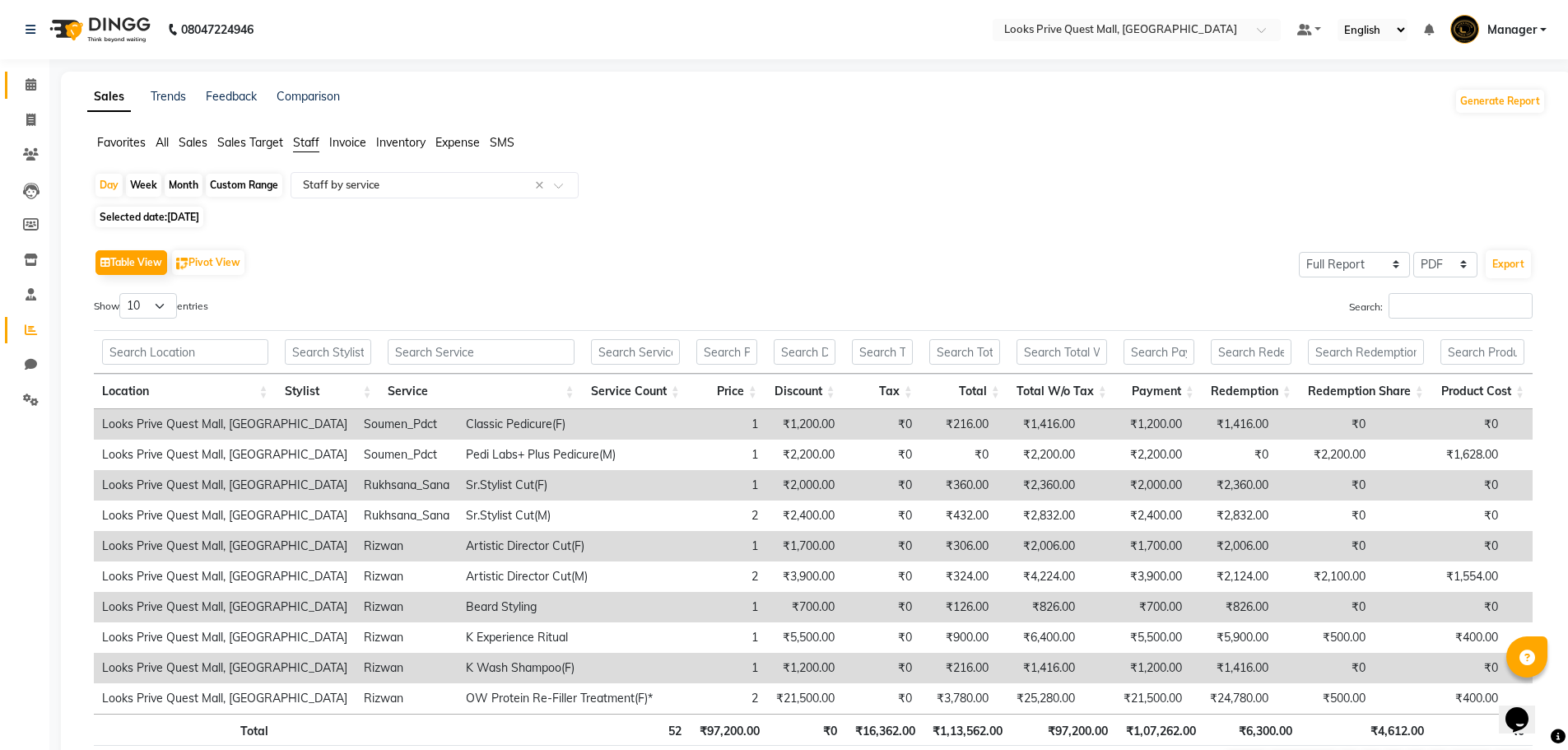
click at [31, 74] on link "Calendar" at bounding box center [25, 85] width 39 height 27
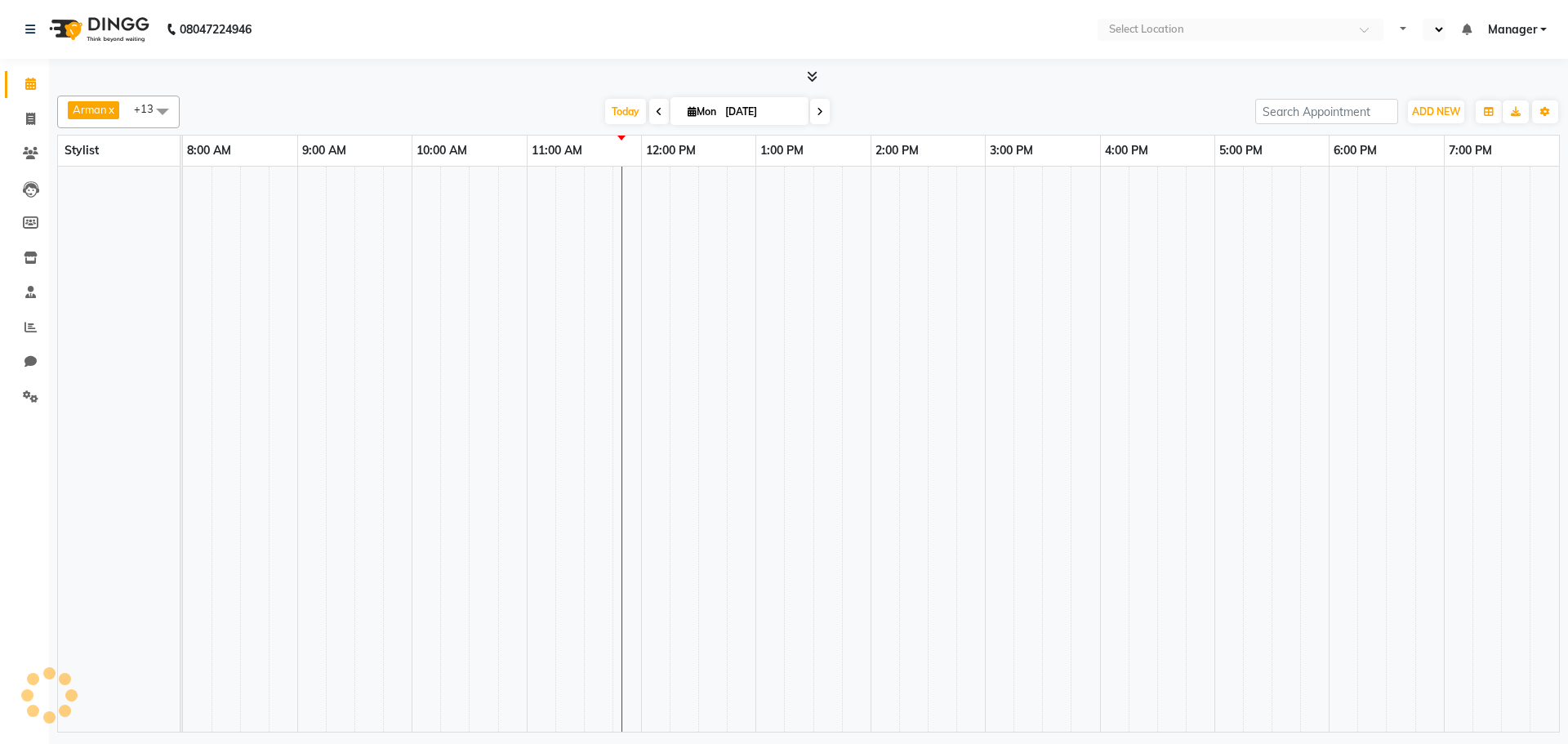
select select "en"
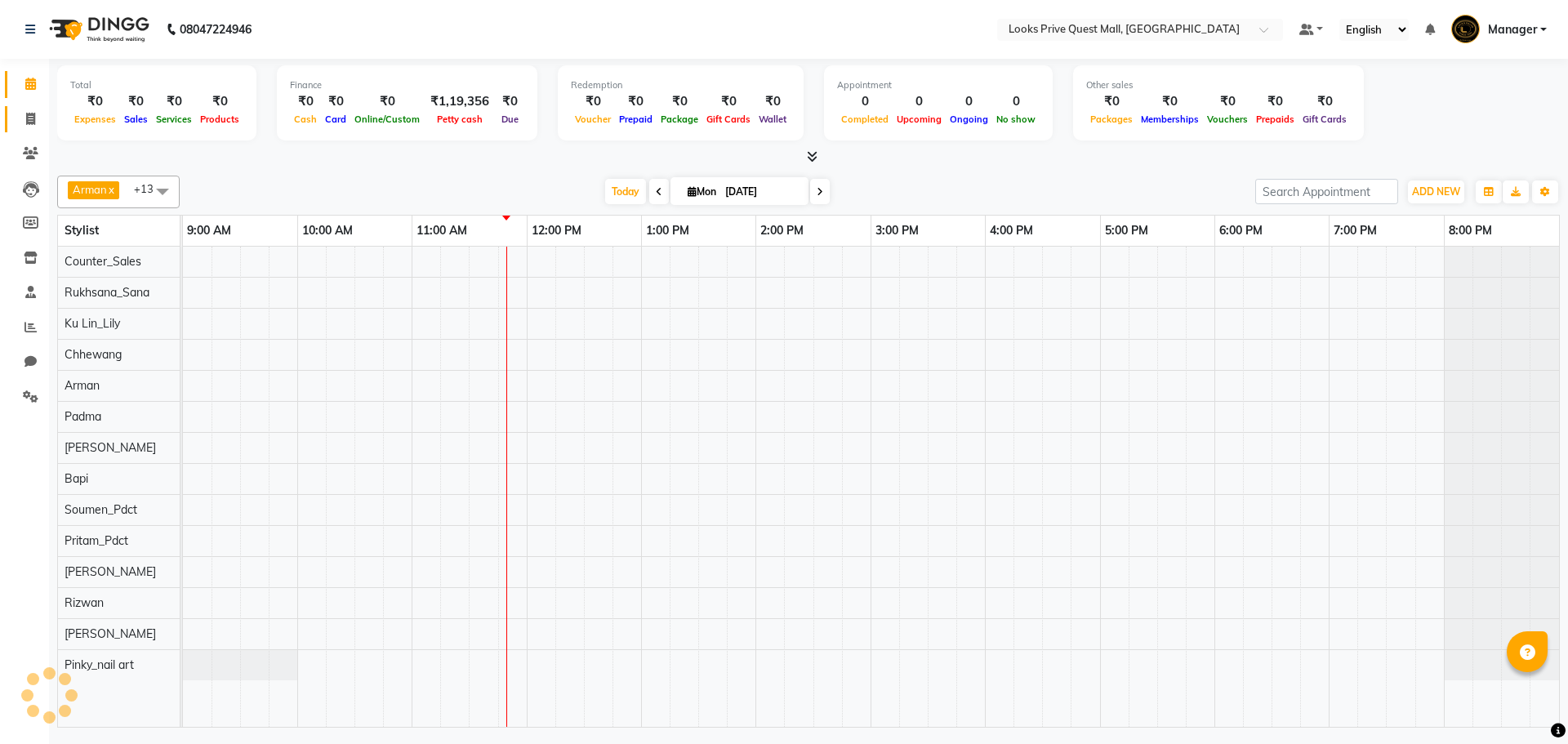
click at [43, 120] on span at bounding box center [31, 120] width 29 height 19
select select "service"
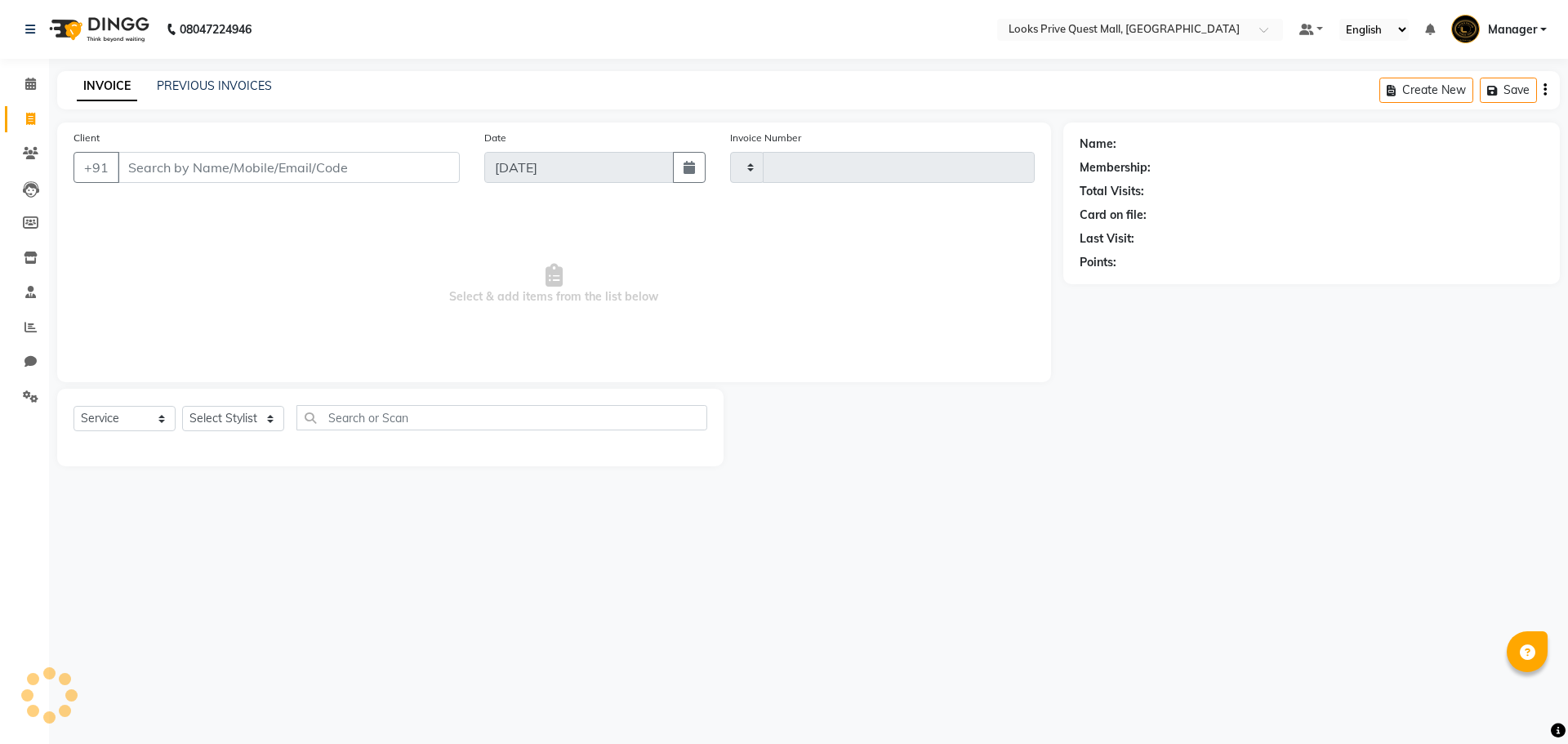
type input "3710"
select select "6141"
click at [132, 167] on input "Client" at bounding box center [288, 168] width 342 height 31
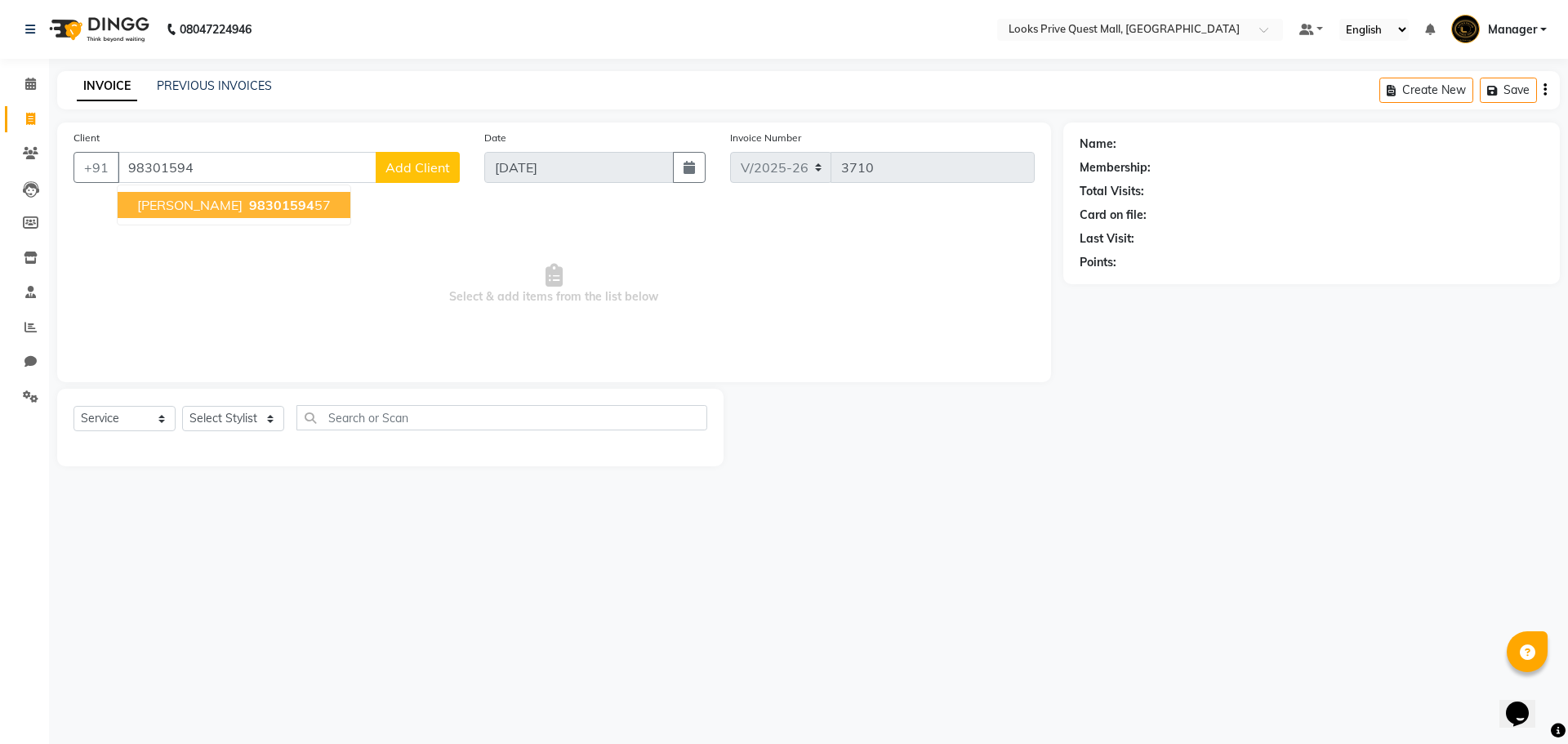
click at [217, 206] on span "Nealadri Banarjee" at bounding box center [190, 204] width 105 height 16
type input "9830159457"
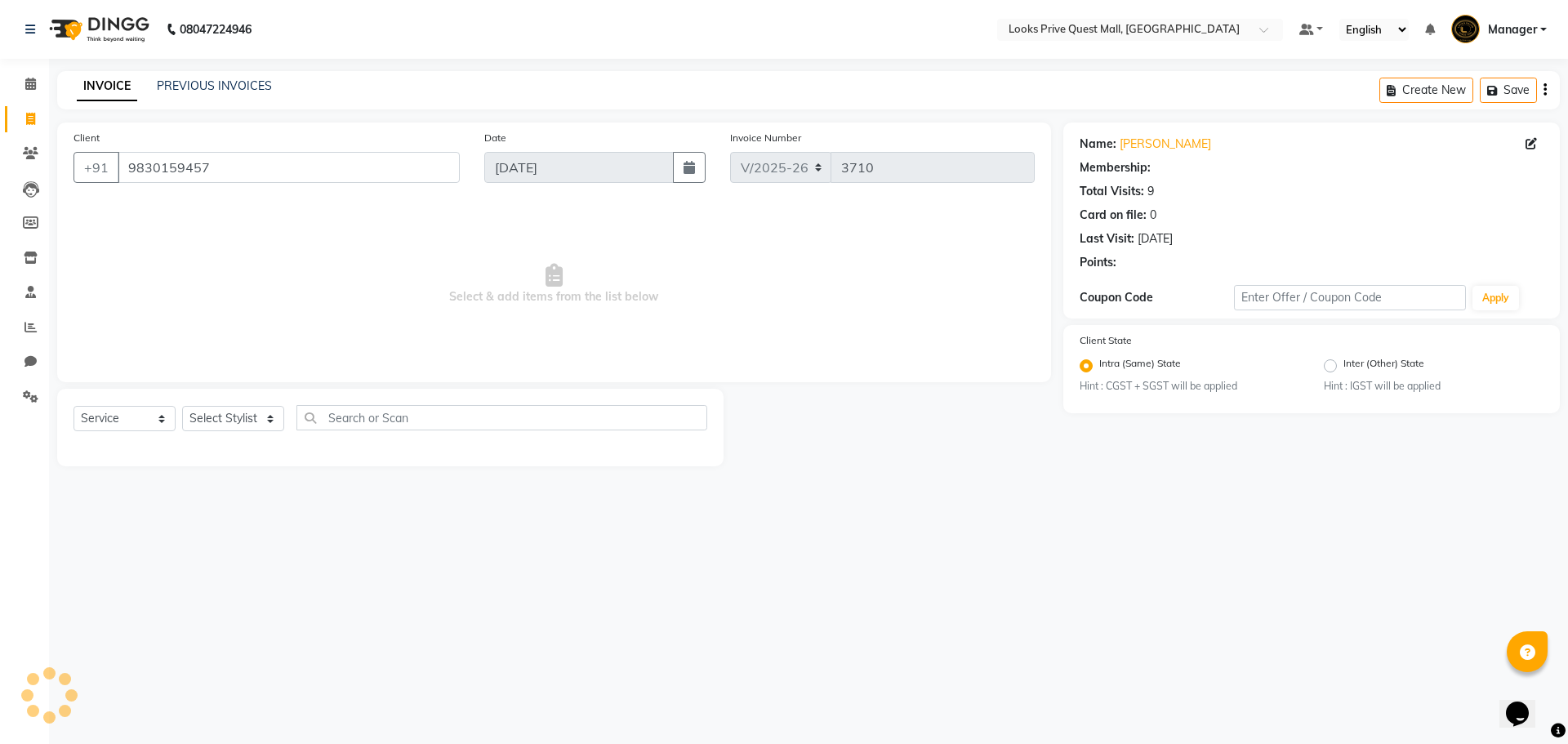
select select "1: Object"
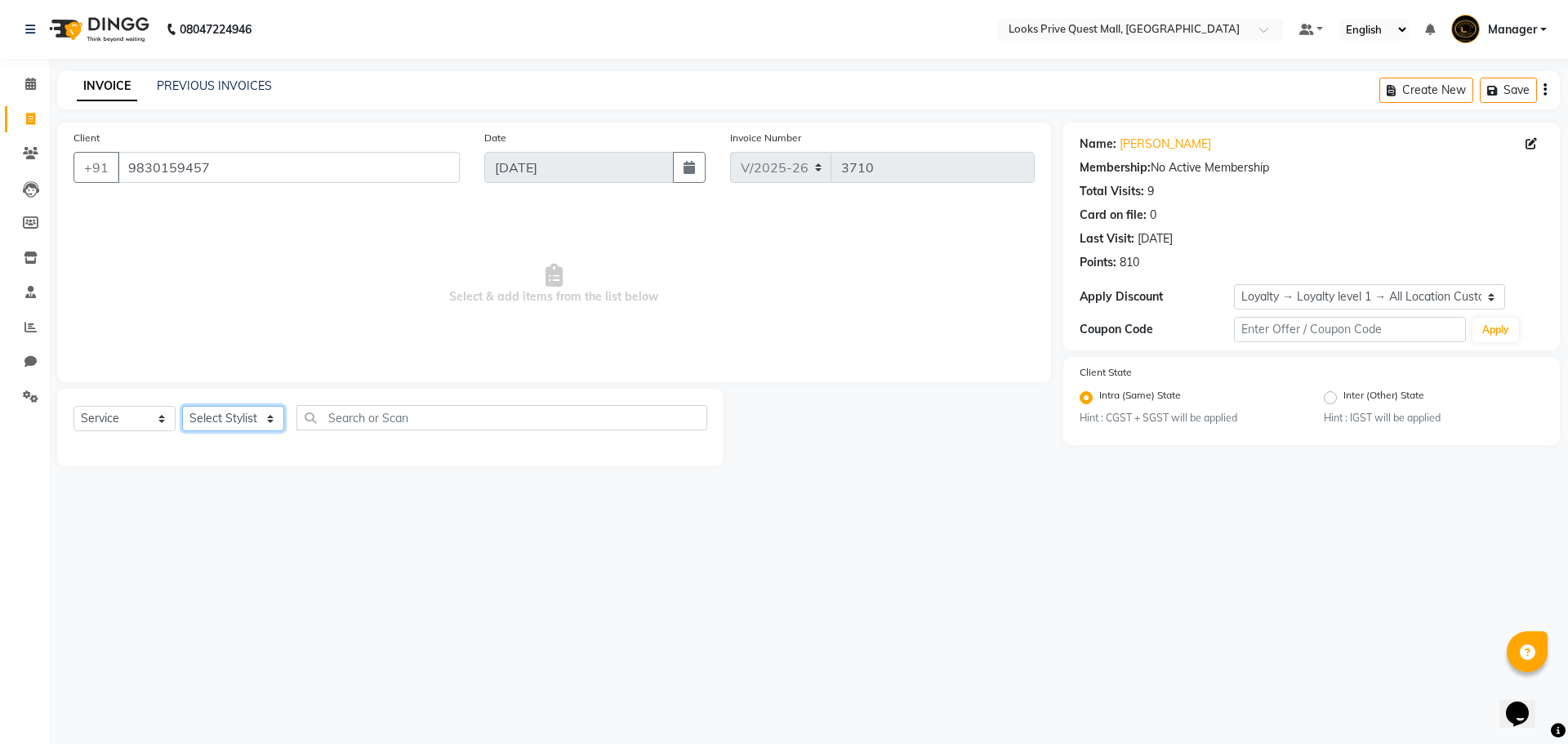
click at [225, 419] on select "Select Stylist Arman Bapi Chhewang Counter_Sales Deepa Das Dipti Uppal Firoz Ku…" at bounding box center [233, 419] width 102 height 26
select select "46691"
click at [182, 406] on select "Select Stylist Arman Bapi Chhewang Counter_Sales Deepa Das Dipti Uppal Firoz Ku…" at bounding box center [233, 419] width 102 height 26
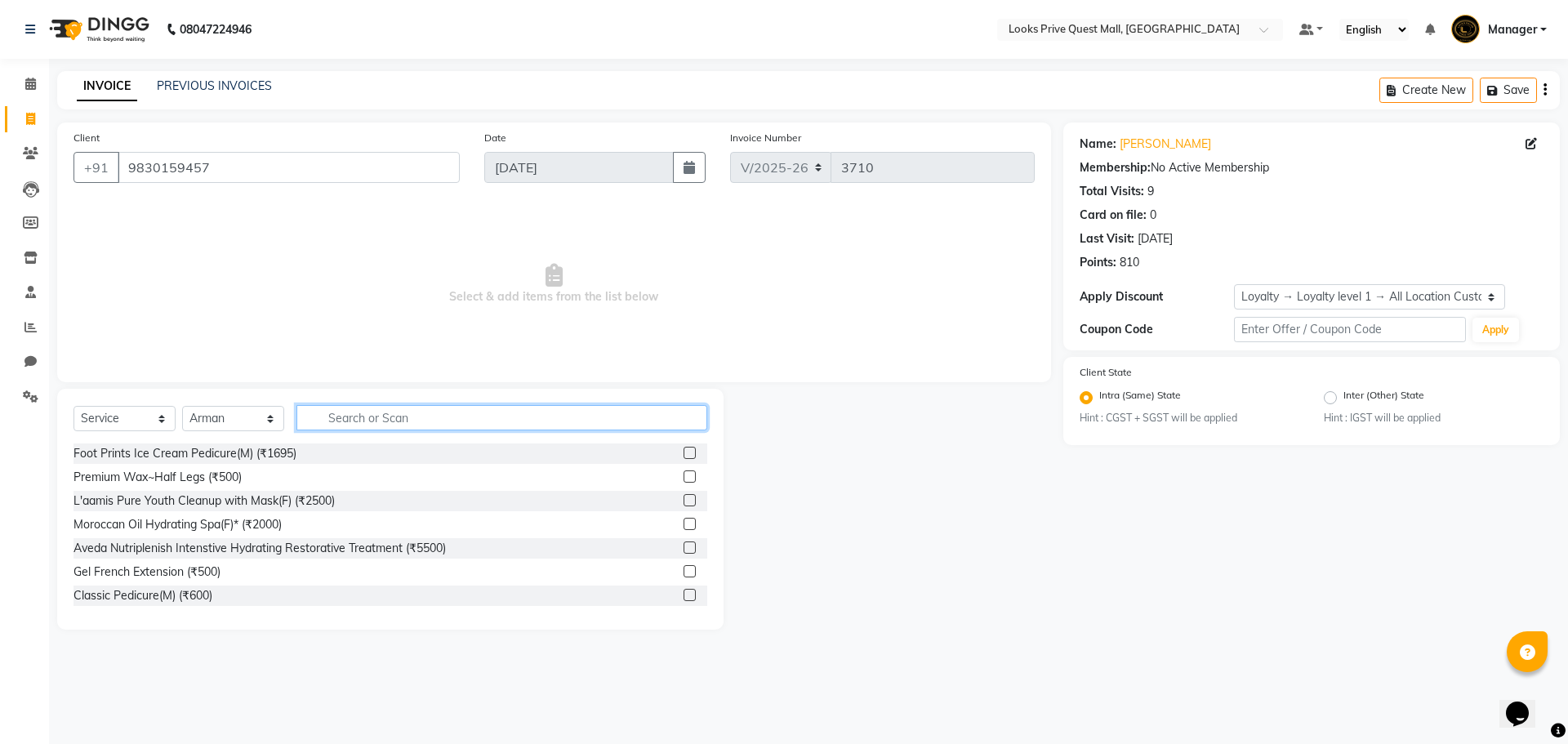
click at [358, 421] on input "text" at bounding box center [501, 418] width 411 height 26
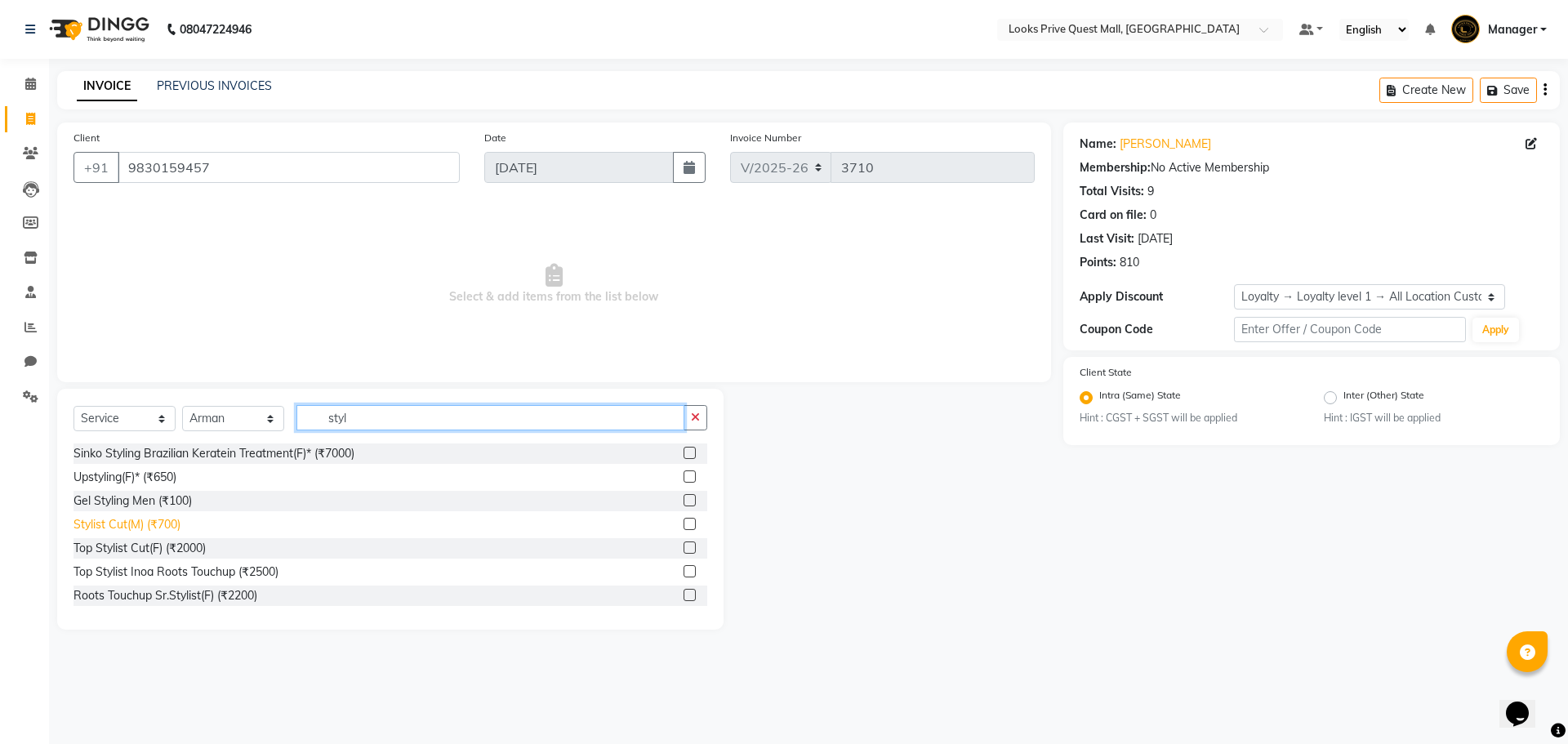
type input "styl"
drag, startPoint x: 139, startPoint y: 531, endPoint x: 202, endPoint y: 488, distance: 76.3
click at [139, 531] on div "Stylist Cut(M) (₹700)" at bounding box center [127, 525] width 107 height 17
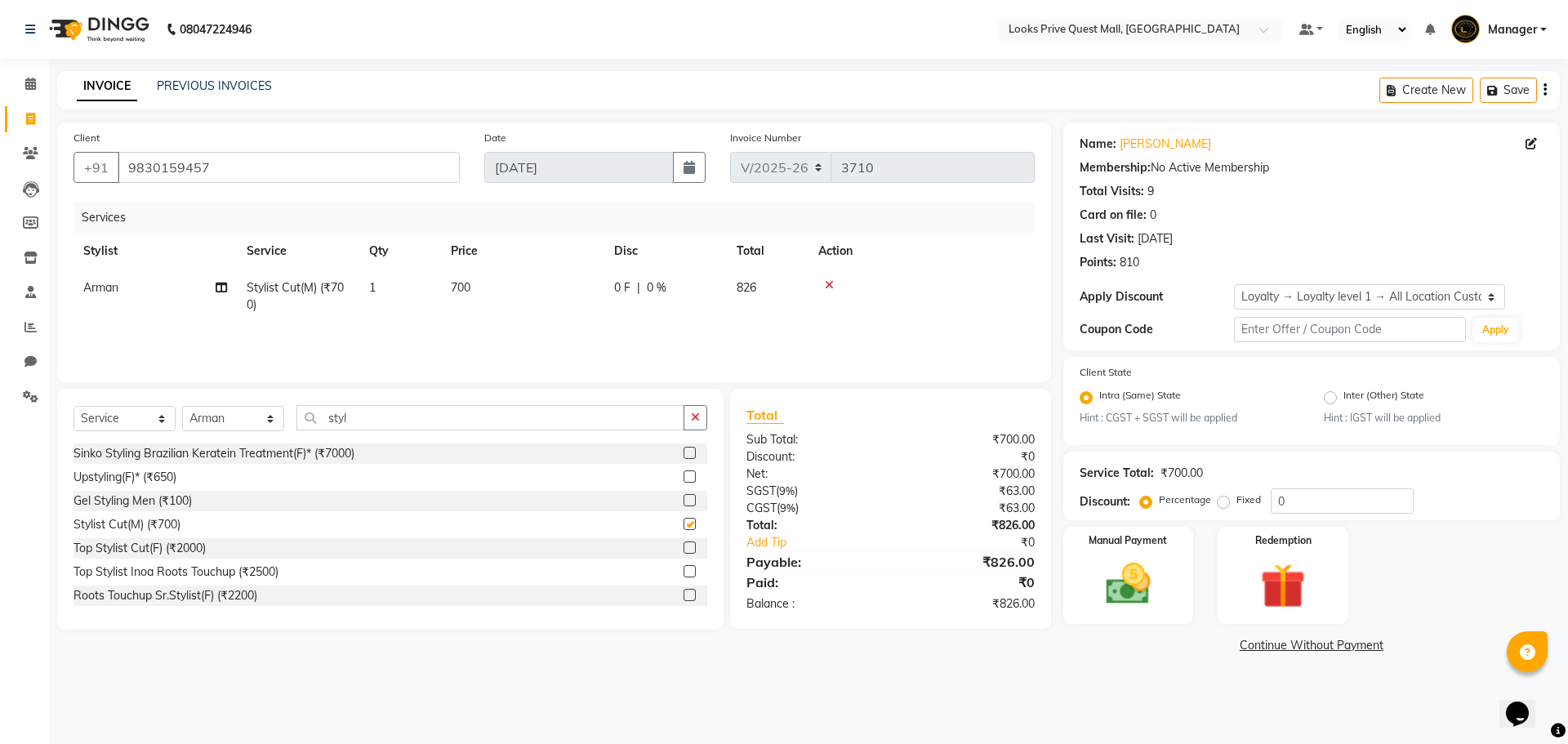
checkbox input "false"
click at [503, 294] on td "700" at bounding box center [522, 296] width 163 height 54
drag, startPoint x: 570, startPoint y: 305, endPoint x: 374, endPoint y: 328, distance: 197.3
click at [375, 328] on tr "Arman Bapi Chhewang Counter_Sales Deepa Das Dipti Uppal Firoz Ku Lin_Lily Manag…" at bounding box center [554, 300] width 961 height 62
type input "1000"
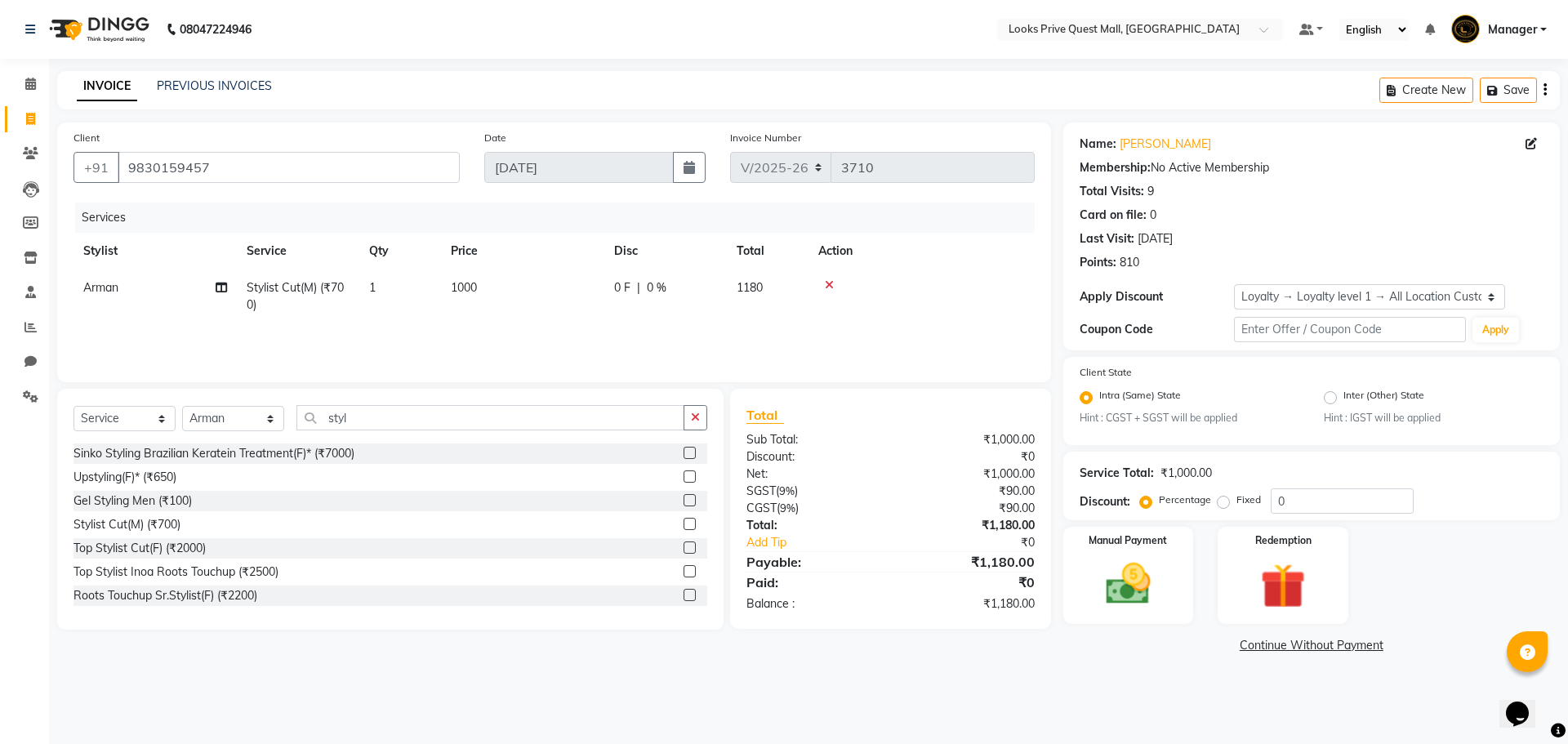
click at [369, 330] on div "Services Stylist Service Qty Price Disc Total Action Arman Stylist Cut(M) (₹700…" at bounding box center [554, 284] width 961 height 163
click at [1160, 566] on img at bounding box center [1127, 584] width 76 height 54
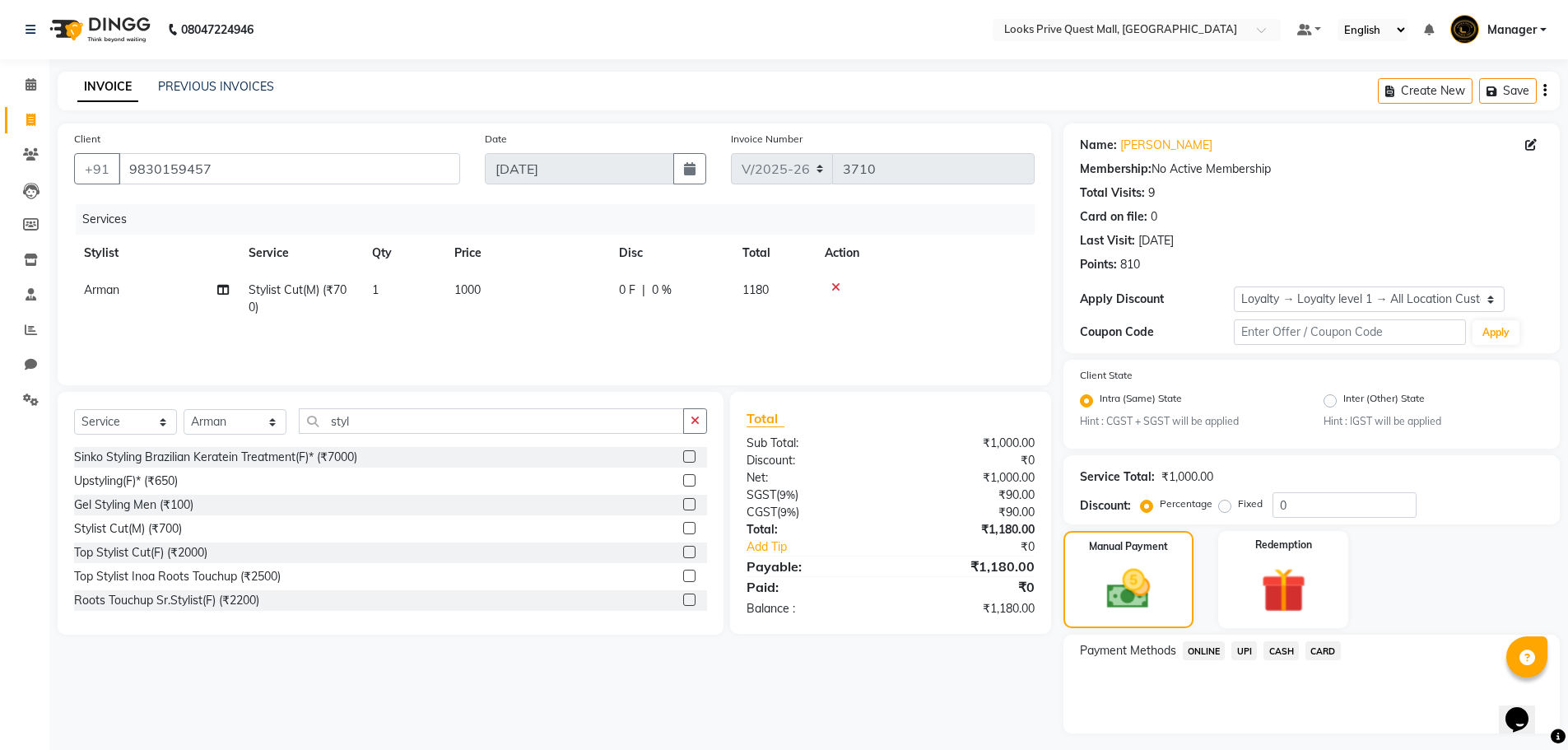
click at [1319, 653] on span "CARD" at bounding box center [1323, 651] width 35 height 19
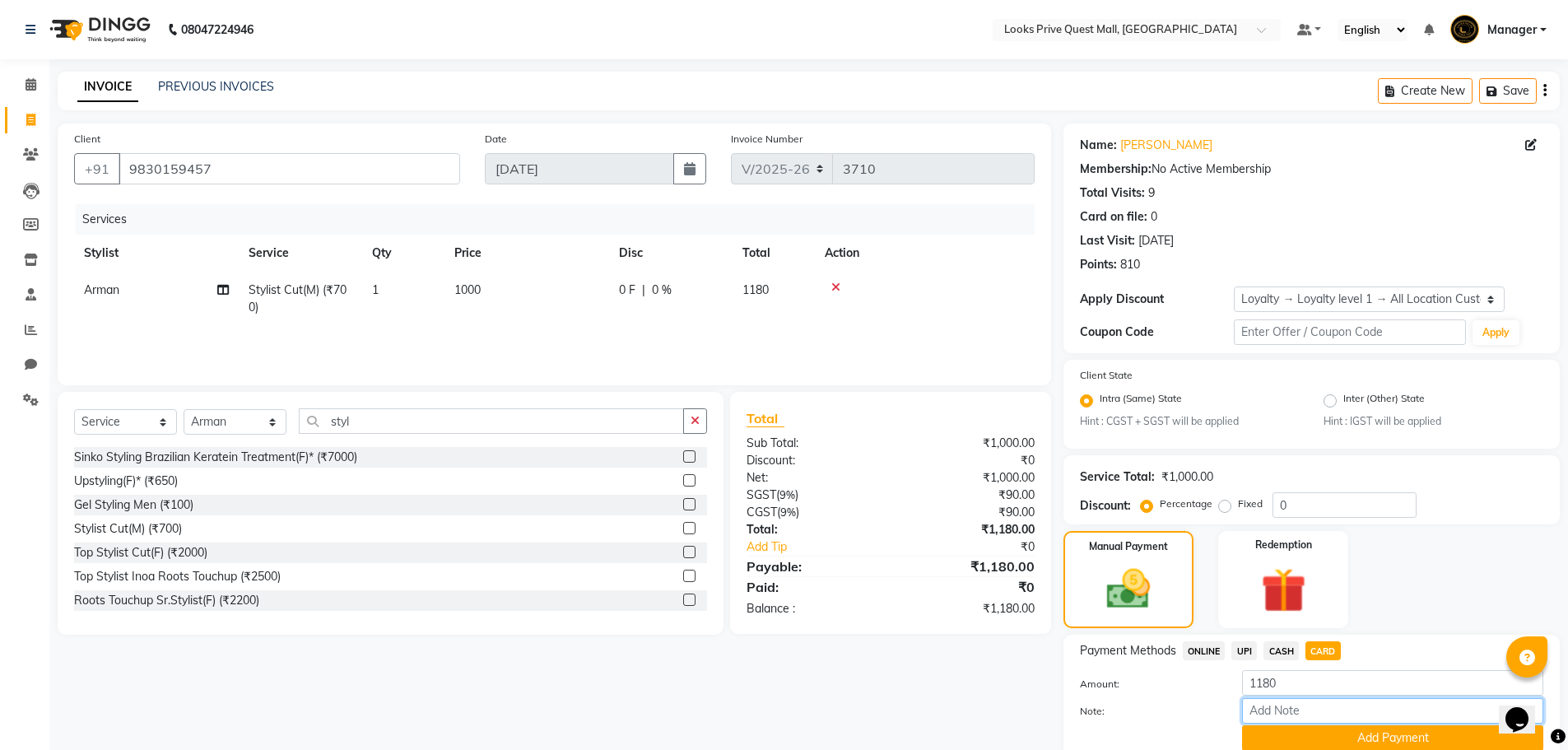
click at [1288, 717] on input "Note:" at bounding box center [1392, 711] width 301 height 26
click at [1289, 741] on button "Add Payment" at bounding box center [1392, 738] width 301 height 26
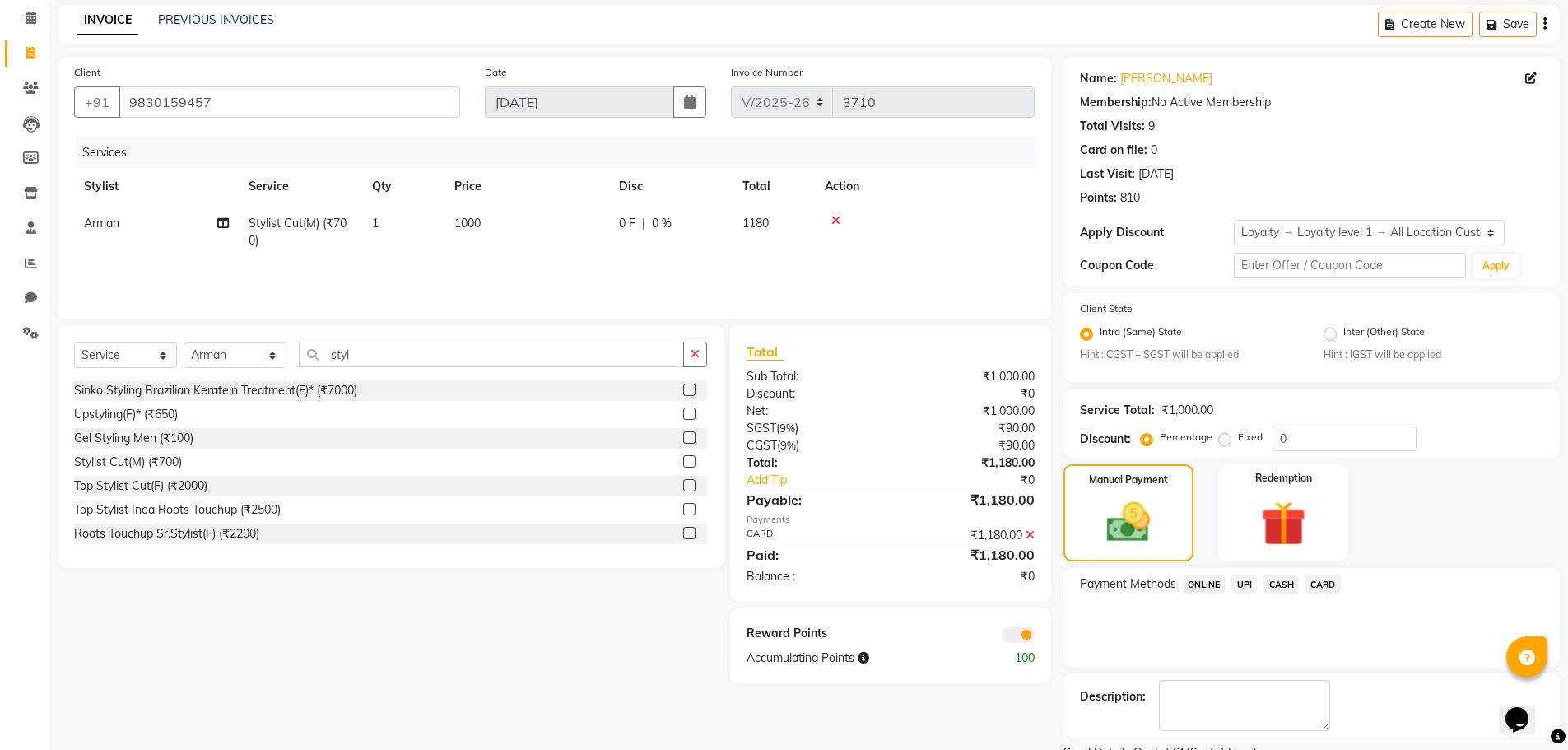
scroll to position [135, 0]
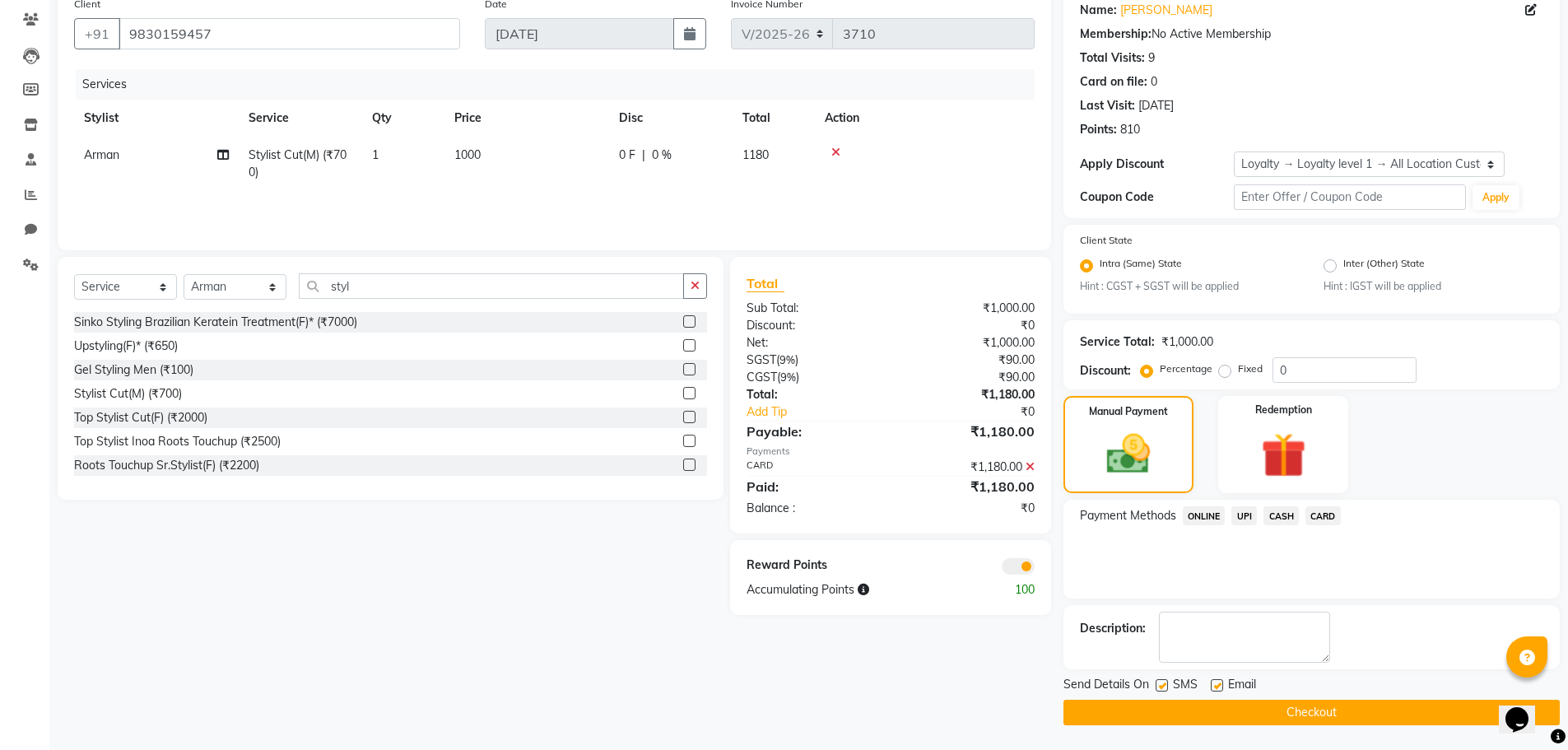
click at [1219, 684] on label at bounding box center [1217, 686] width 12 height 12
click at [1219, 684] on input "checkbox" at bounding box center [1216, 686] width 10 height 10
checkbox input "false"
click at [1218, 711] on button "Checkout" at bounding box center [1312, 713] width 497 height 26
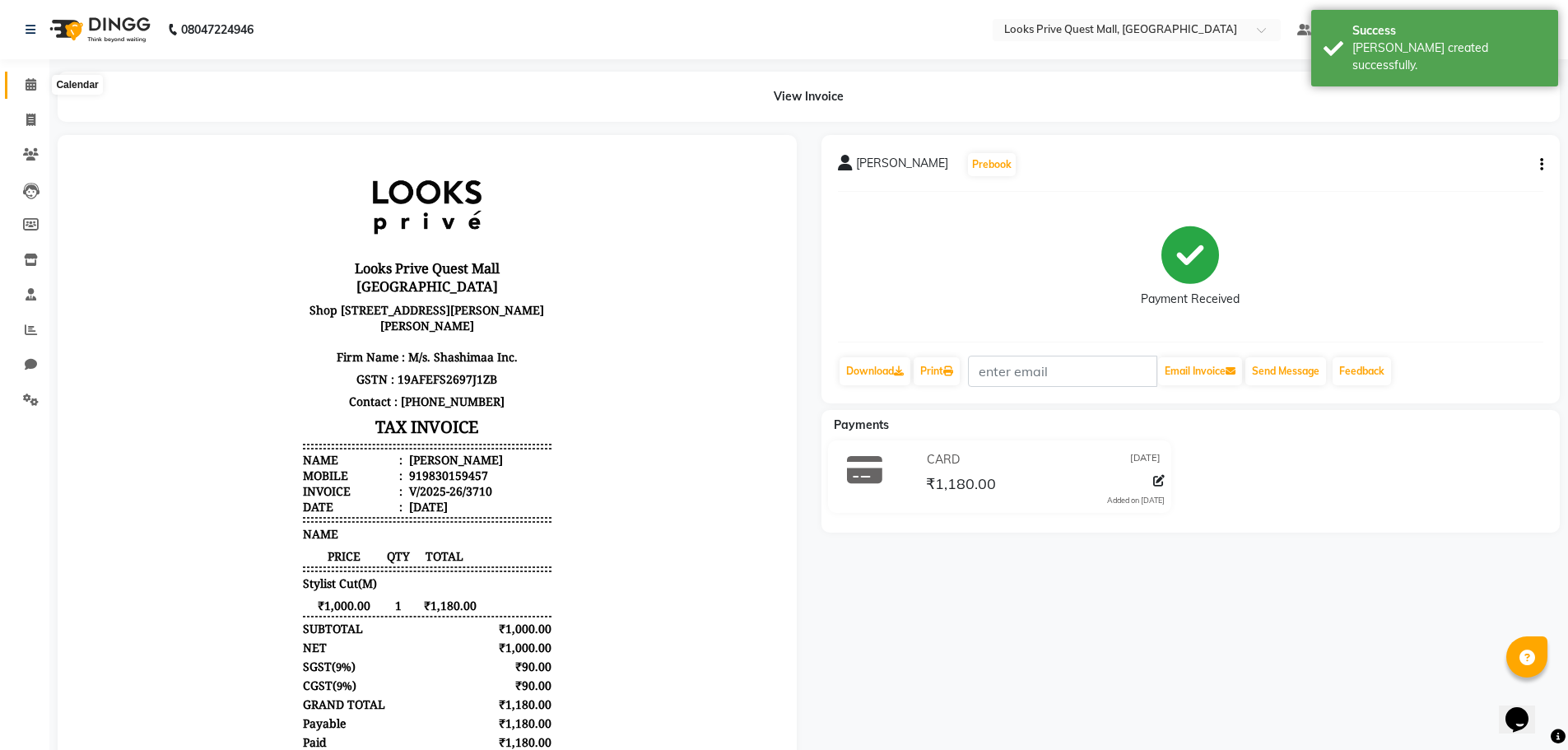
click at [27, 79] on icon at bounding box center [31, 84] width 10 height 12
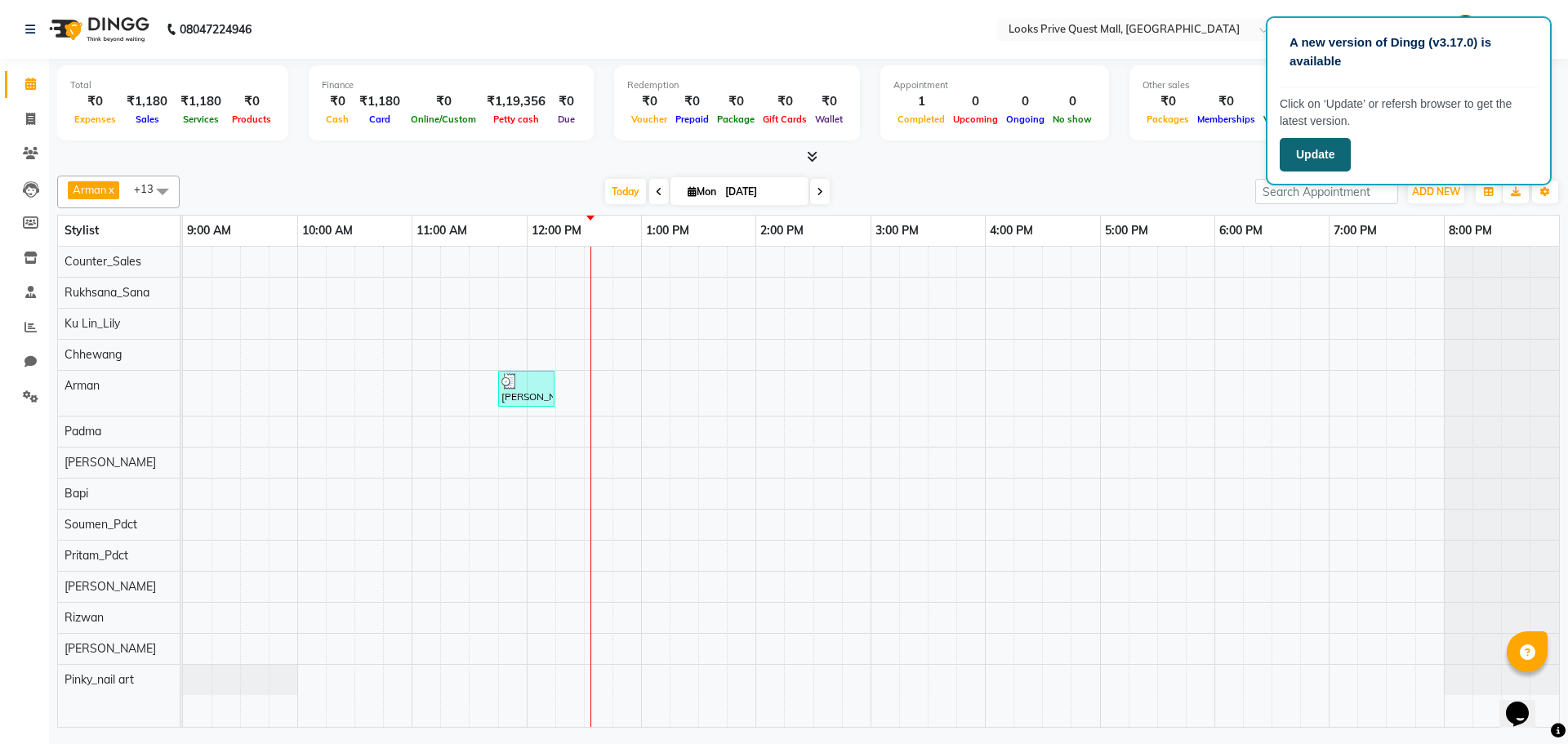
click at [1325, 158] on button "Update" at bounding box center [1314, 154] width 71 height 33
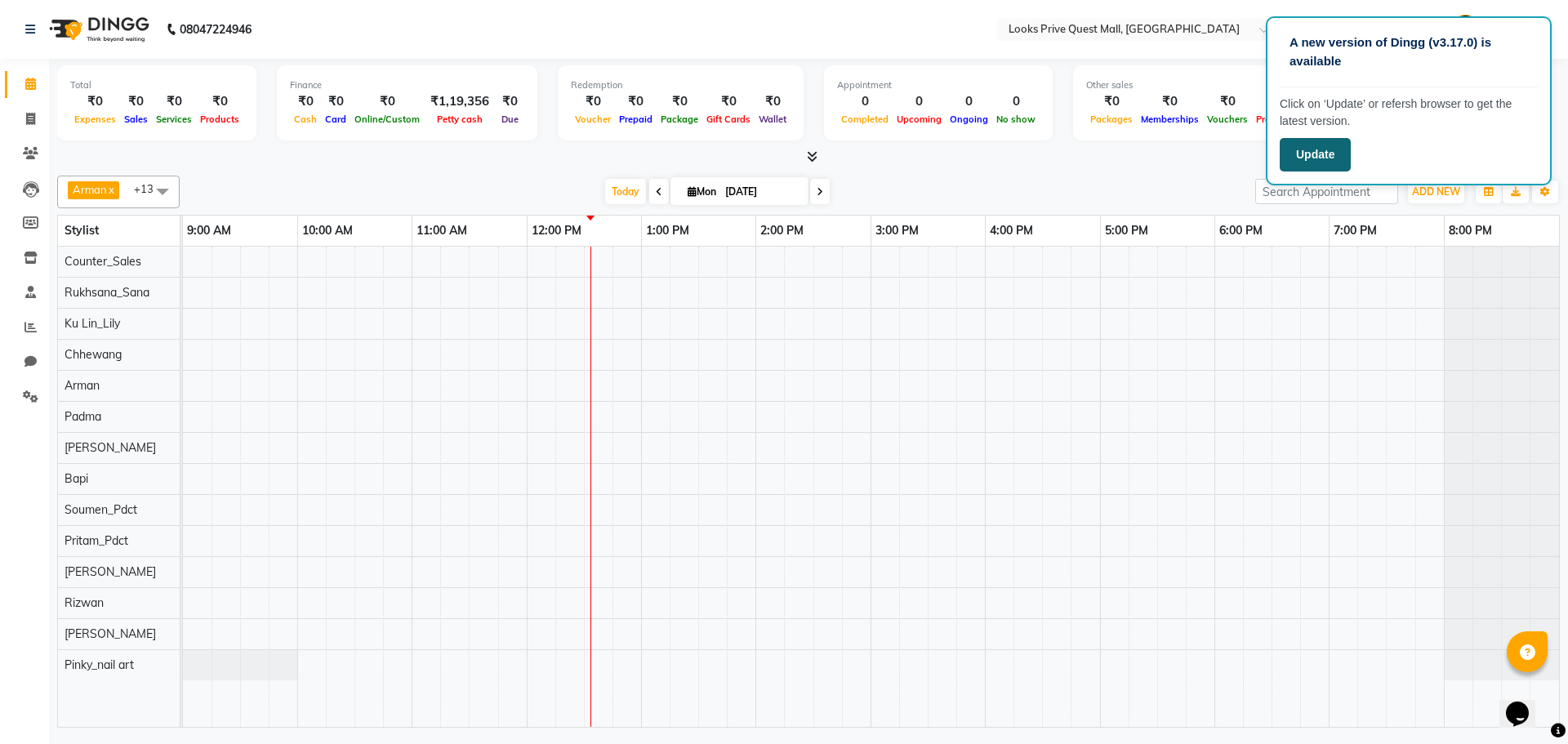
click at [1343, 148] on button "Update" at bounding box center [1314, 154] width 71 height 33
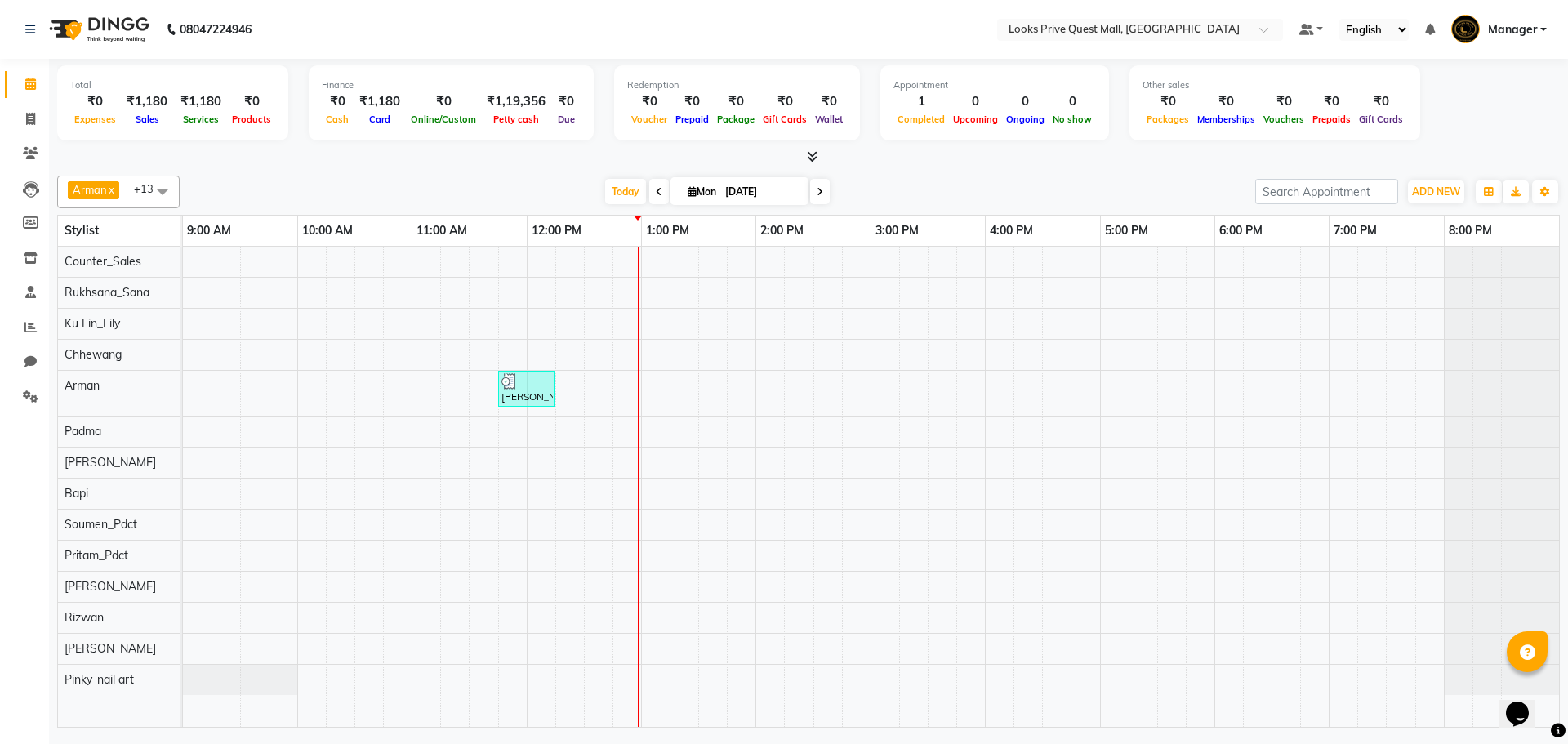
click at [729, 195] on input "[DATE]" at bounding box center [761, 192] width 82 height 25
select select "9"
select select "2025"
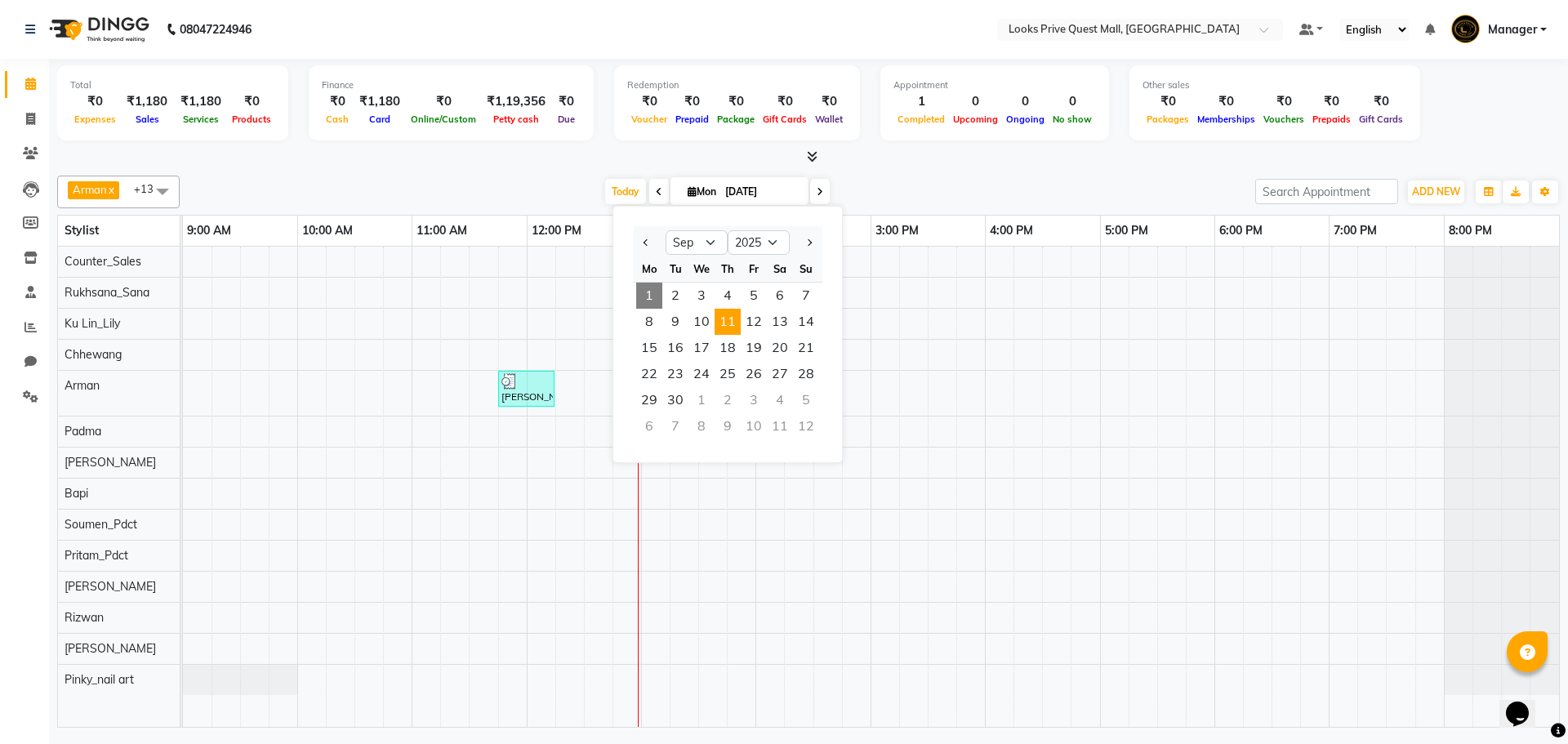
click at [733, 320] on span "11" at bounding box center [727, 322] width 26 height 26
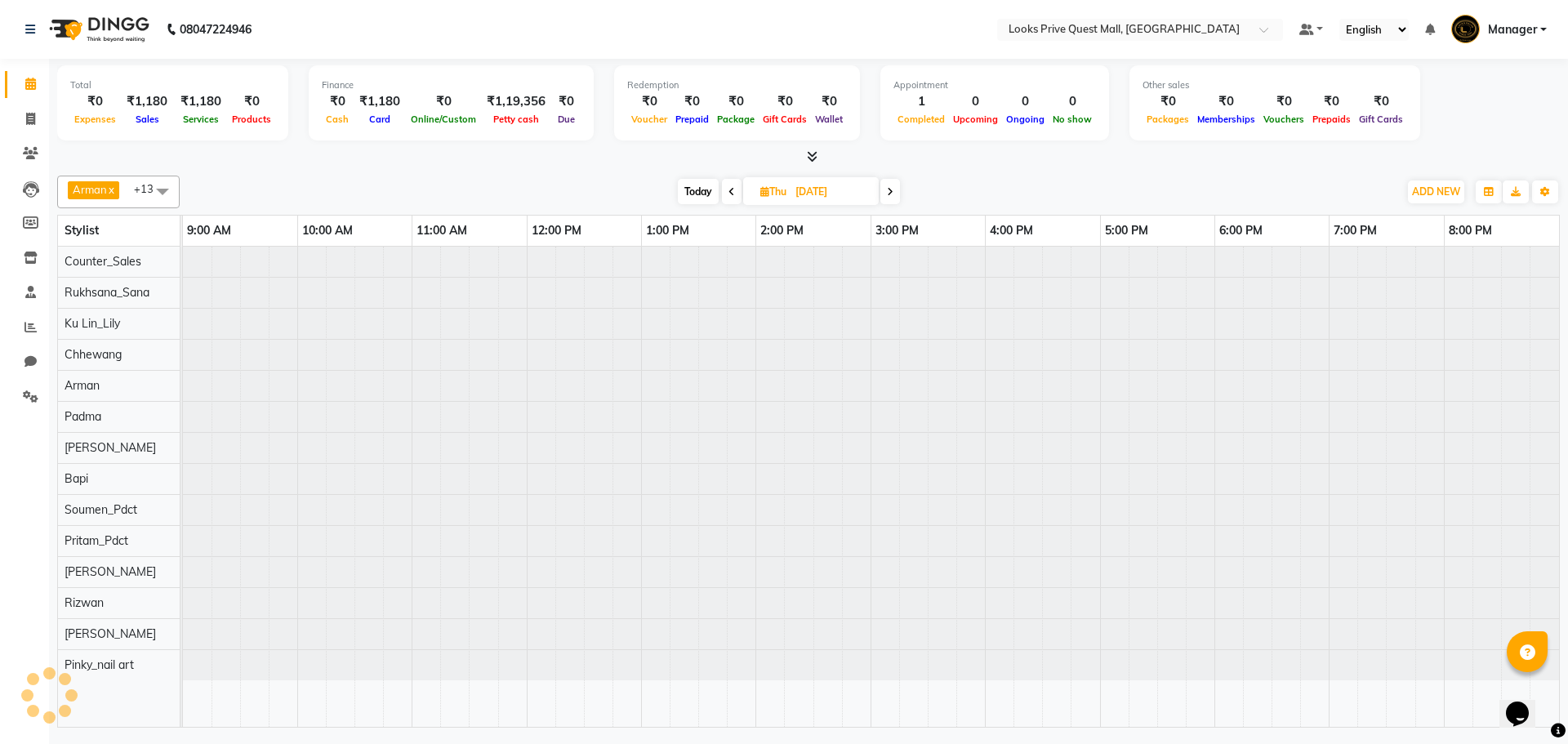
type input "11-09-2025"
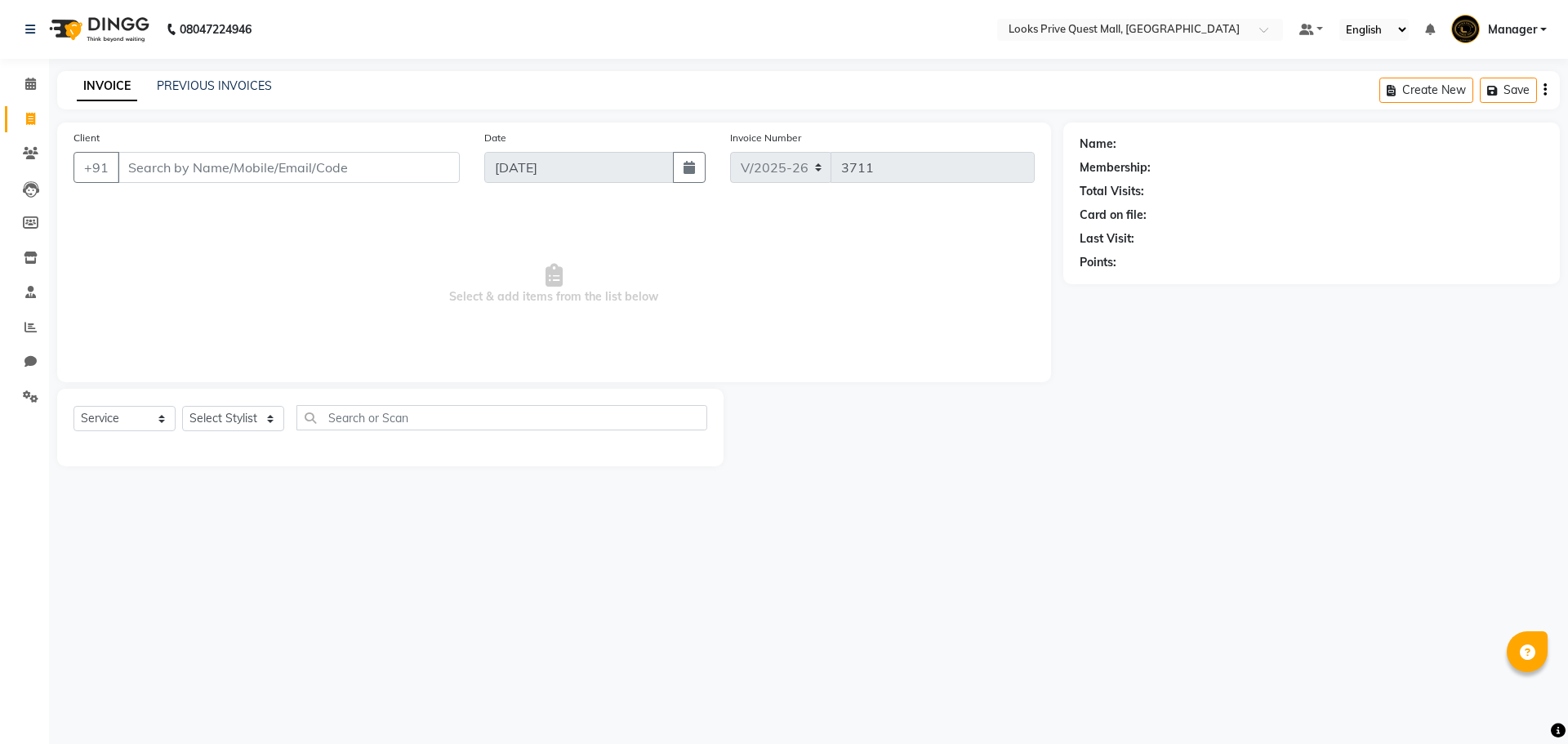
select select "6141"
select select "service"
